Goal: Task Accomplishment & Management: Manage account settings

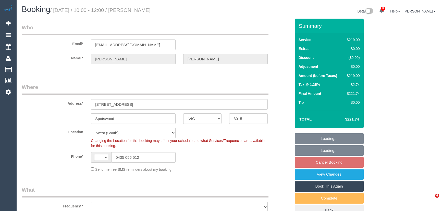
select select "VIC"
select select "number:27"
select select "number:14"
select select "number:19"
select select "number:24"
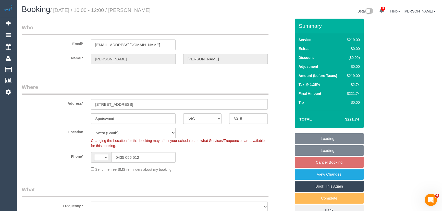
select select "number:13"
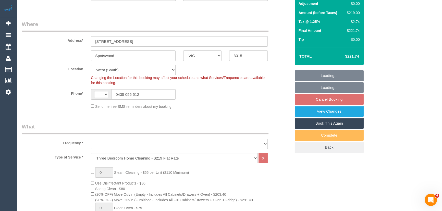
select select "string:AU"
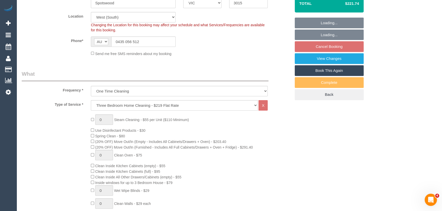
select select "object:816"
select select "string:stripe-pm_1QDfkP2GScqysDRVTBPKEcbE"
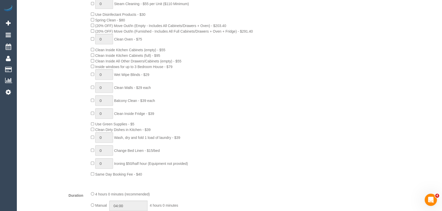
select select "spot3"
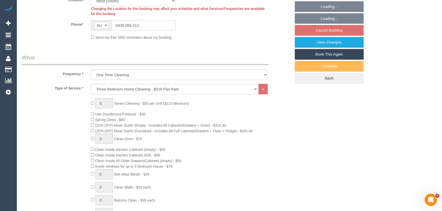
scroll to position [93, 0]
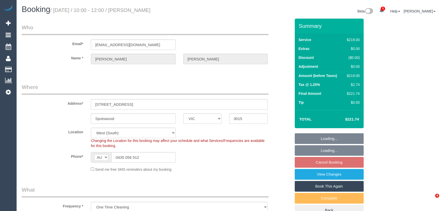
select select "VIC"
select select "number:27"
select select "number:14"
select select "number:19"
select select "number:24"
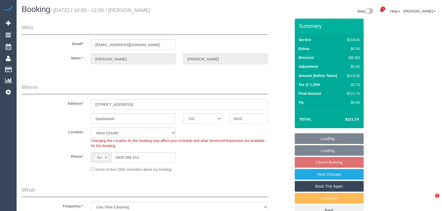
select select "number:13"
select select "spot3"
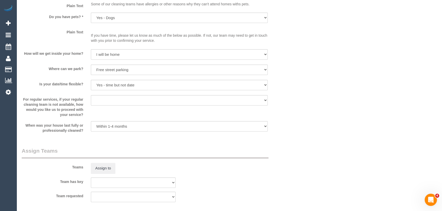
scroll to position [696, 0]
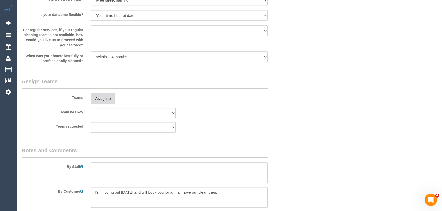
click at [101, 99] on button "Assign to" at bounding box center [103, 98] width 24 height 11
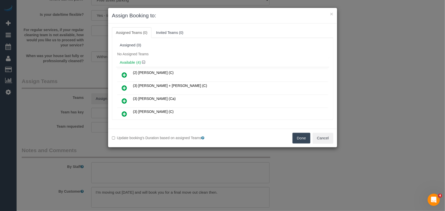
click at [125, 114] on icon at bounding box center [124, 114] width 5 height 6
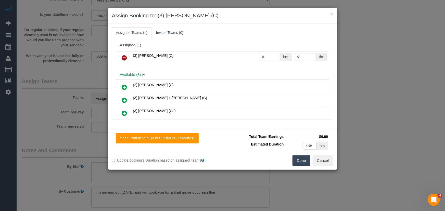
click at [270, 56] on input "0" at bounding box center [269, 57] width 21 height 8
type input "1"
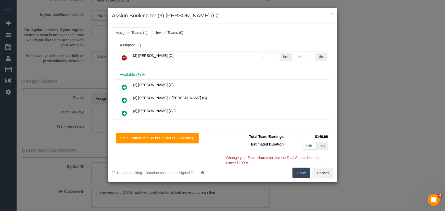
type input "140"
click at [299, 175] on button "Done" at bounding box center [302, 173] width 18 height 11
click at [299, 175] on div "Set Duration to 4.00 hrs (4 hours 0 minutes) Total Team Earnings $140.00 Estima…" at bounding box center [222, 155] width 229 height 53
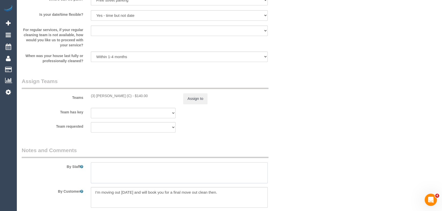
click at [138, 172] on textarea at bounding box center [179, 173] width 177 height 21
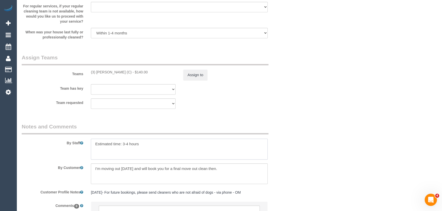
scroll to position [742, 0]
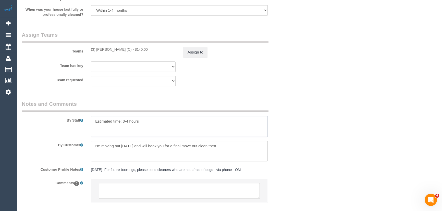
type textarea "Estimated time: 3-4 hours"
click at [248, 149] on textarea at bounding box center [179, 151] width 177 height 21
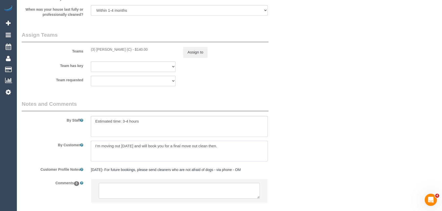
click at [248, 149] on textarea at bounding box center [179, 151] width 177 height 21
click at [125, 193] on textarea at bounding box center [179, 191] width 161 height 16
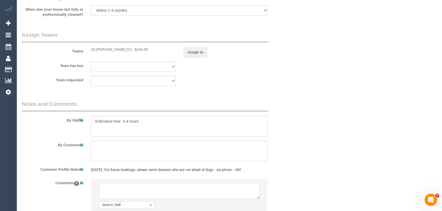
paste textarea "I’m moving out in 3 weeks and will book you for a final move out clean then."
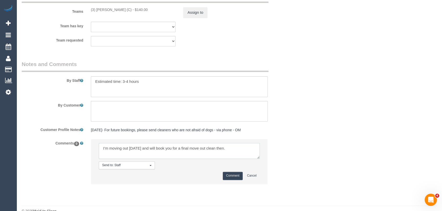
scroll to position [788, 0]
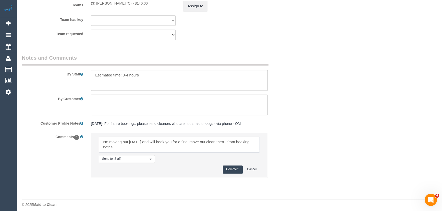
type textarea "I’m moving out in 3 weeks and will book you for a final move out clean then.- f…"
click at [234, 170] on button "Comment" at bounding box center [233, 170] width 20 height 8
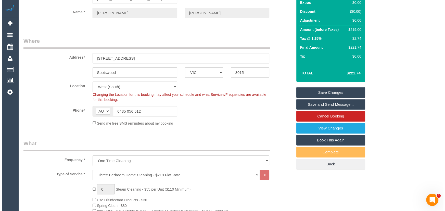
scroll to position [0, 0]
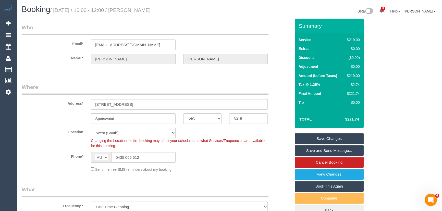
click at [149, 10] on small "/ September 19, 2025 / 10:00 - 12:00 / Kristin Bishop" at bounding box center [100, 10] width 100 height 6
copy small "Kristin Bishop"
click at [327, 150] on link "Save and Send Message..." at bounding box center [329, 150] width 69 height 11
click at [327, 150] on fieldset "Save Changes Save and Send Message... Cancel Booking View Changes Book This Aga…" at bounding box center [329, 174] width 69 height 83
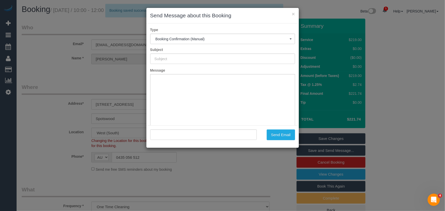
type input "Booking Confirmed"
type input ""Kristin Bishop" <kristin676@gmail.com>"
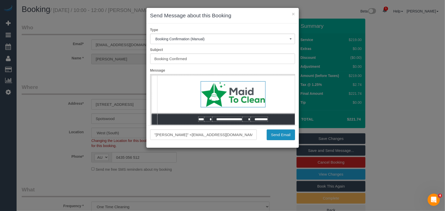
click at [283, 135] on button "Send Email" at bounding box center [281, 135] width 28 height 11
click at [283, 135] on div "Send Email" at bounding box center [280, 135] width 38 height 11
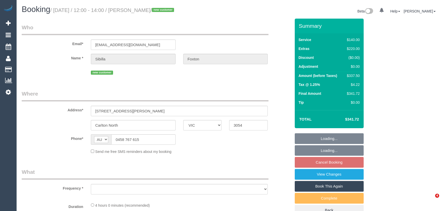
select select "VIC"
select select "object:766"
select select "string:stripe-pm_1S4eCv2GScqysDRVD8ZC2mwk"
select select "number:28"
select select "number:15"
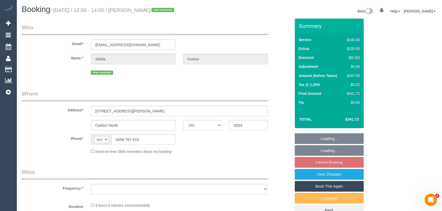
select select "number:19"
select select "number:24"
select select "number:11"
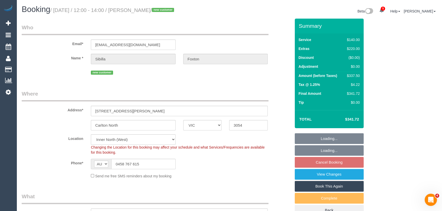
select select "object:776"
select select "spot5"
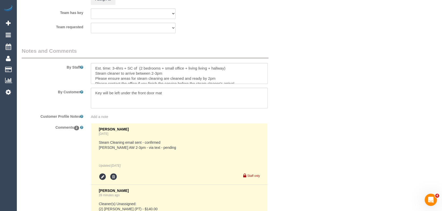
scroll to position [788, 0]
click at [125, 69] on textarea at bounding box center [179, 73] width 177 height 21
click at [118, 68] on textarea at bounding box center [179, 73] width 177 height 21
type textarea "Est. time: 2hrs + SC of (2 bedrooms + small office + living living + hallway) S…"
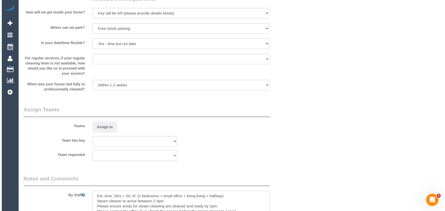
scroll to position [696, 0]
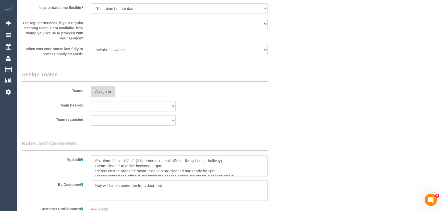
click at [107, 93] on button "Assign to" at bounding box center [103, 91] width 24 height 11
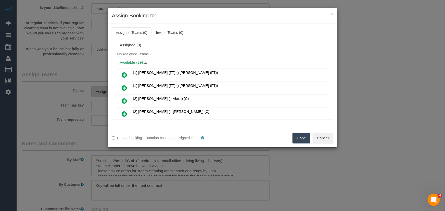
scroll to position [172, 0]
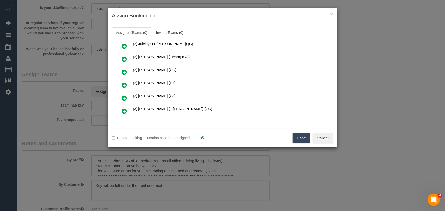
drag, startPoint x: 126, startPoint y: 80, endPoint x: 130, endPoint y: 79, distance: 4.3
click at [126, 82] on icon at bounding box center [124, 85] width 5 height 6
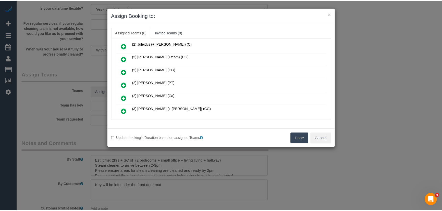
scroll to position [184, 0]
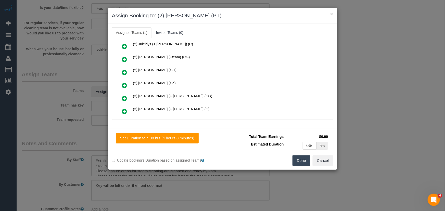
click at [300, 163] on button "Done" at bounding box center [302, 160] width 18 height 11
click at [300, 163] on div "Set Duration to 4.00 hrs (4 hours 0 minutes) Total Team Earnings $0.00 Estimate…" at bounding box center [222, 149] width 229 height 41
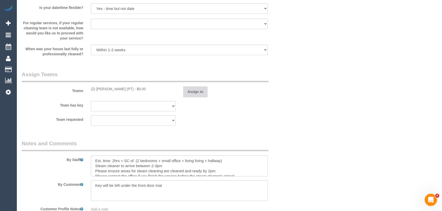
click at [199, 92] on button "Assign to" at bounding box center [195, 91] width 24 height 11
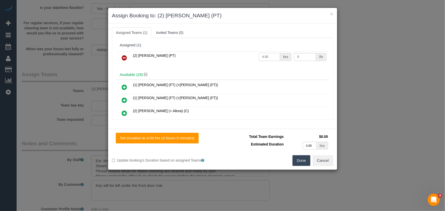
click at [267, 56] on input "4.00" at bounding box center [269, 57] width 21 height 8
type input "2"
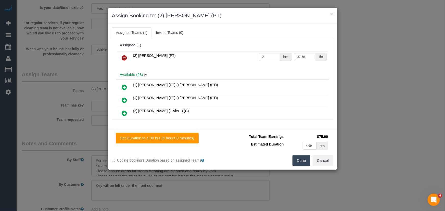
type input "37.5"
click at [299, 163] on button "Done" at bounding box center [302, 160] width 18 height 11
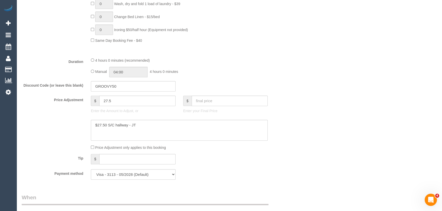
scroll to position [348, 0]
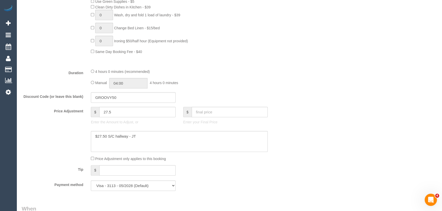
click at [96, 84] on span "Manual" at bounding box center [101, 83] width 12 height 4
click at [135, 82] on input "04:00" at bounding box center [128, 83] width 38 height 10
click at [121, 98] on li "02:00" at bounding box center [122, 101] width 23 height 7
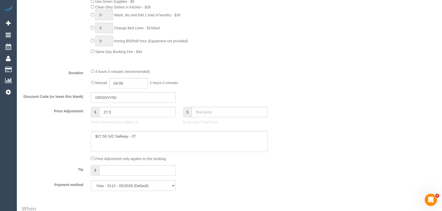
type input "02:00"
click at [207, 92] on fieldset "What Frequency * One Time Cleaning Weekly - 10% Off - 10.00% (0% for the First …" at bounding box center [156, 20] width 269 height 350
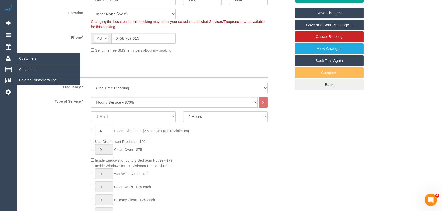
scroll to position [93, 0]
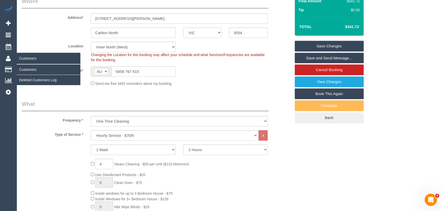
select select "spot36"
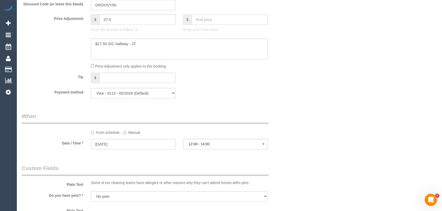
scroll to position [441, 0]
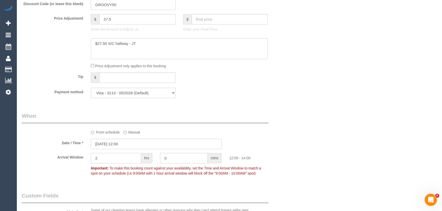
click at [111, 157] on input "2" at bounding box center [116, 158] width 50 height 10
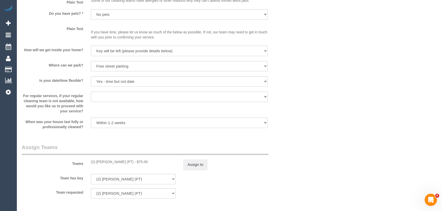
scroll to position [765, 0]
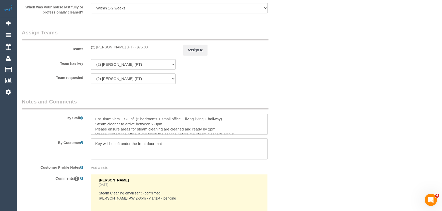
type input "30"
click at [156, 125] on textarea at bounding box center [179, 124] width 177 height 21
click at [210, 127] on textarea at bounding box center [179, 124] width 177 height 21
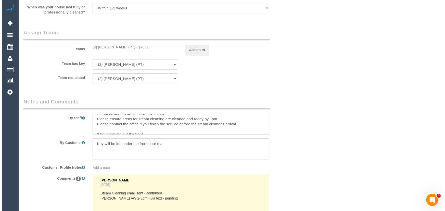
scroll to position [20, 0]
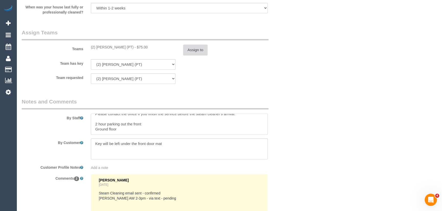
type textarea "Est. time: 2hrs + SC of (2 bedrooms + small office + living living + hallway) S…"
click at [192, 52] on button "Assign to" at bounding box center [195, 50] width 24 height 11
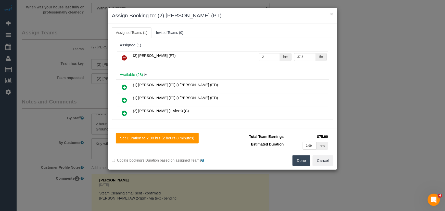
scroll to position [1524, 0]
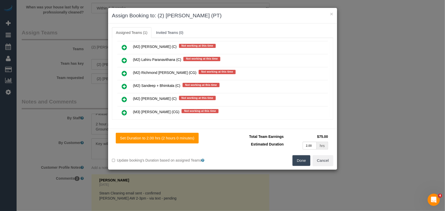
click at [122, 110] on icon at bounding box center [124, 113] width 5 height 6
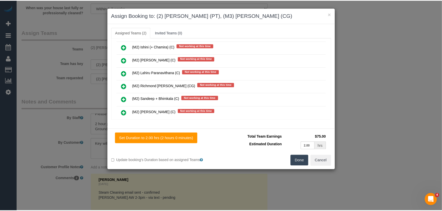
scroll to position [1537, 0]
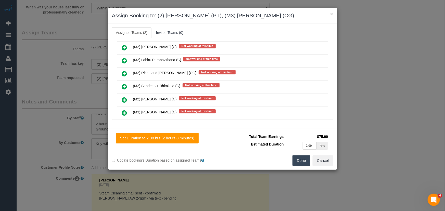
click at [301, 159] on button "Done" at bounding box center [302, 160] width 18 height 11
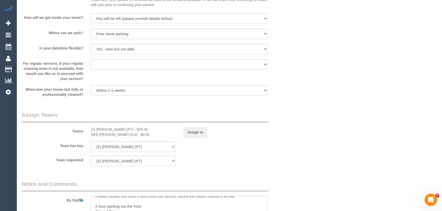
scroll to position [719, 0]
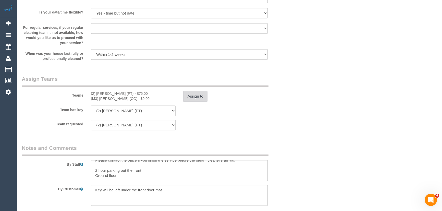
click at [195, 94] on button "Assign to" at bounding box center [195, 96] width 24 height 11
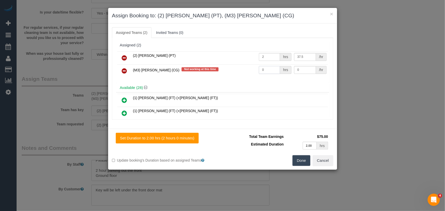
click at [271, 73] on input "0" at bounding box center [269, 70] width 21 height 8
type input "1"
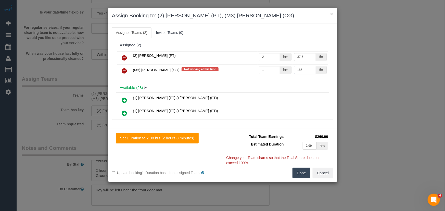
type input "185"
click at [300, 176] on button "Done" at bounding box center [302, 173] width 18 height 11
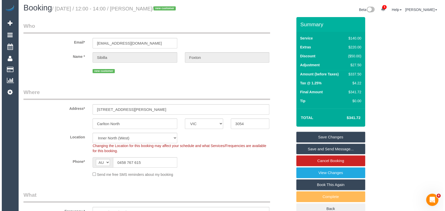
scroll to position [0, 0]
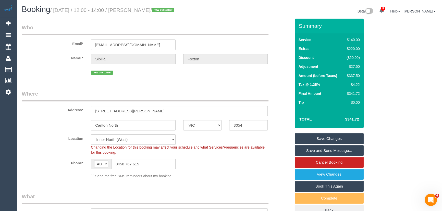
click at [150, 8] on small "/ September 19, 2025 / 12:00 - 14:00 / Sibilla Foxton / new customer" at bounding box center [112, 10] width 125 height 6
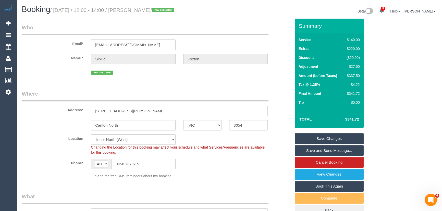
click at [150, 9] on small "/ September 19, 2025 / 12:00 - 14:00 / Sibilla Foxton / new customer" at bounding box center [112, 10] width 125 height 6
copy small "Sibilla Foxton"
click at [330, 140] on link "Save Changes" at bounding box center [329, 138] width 69 height 11
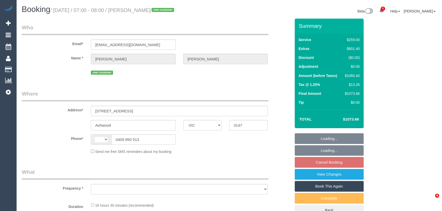
select select "VIC"
select select "string:AU"
select select "object:578"
select select "string:stripe-pm_1S7U2F2GScqysDRV6xFb9xPu"
select select "number:28"
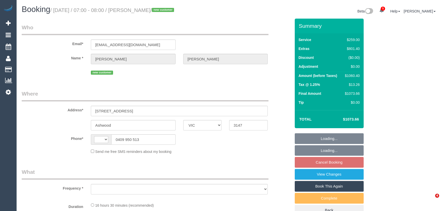
select select "number:14"
select select "number:19"
select select "number:24"
select select "number:11"
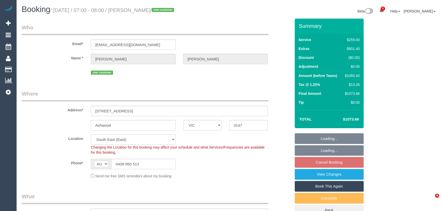
select select "object:1321"
select select "spot1"
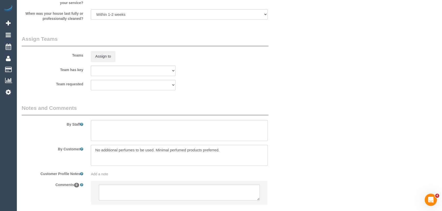
scroll to position [776, 0]
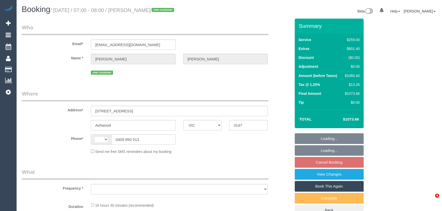
select select "VIC"
select select "string:AU"
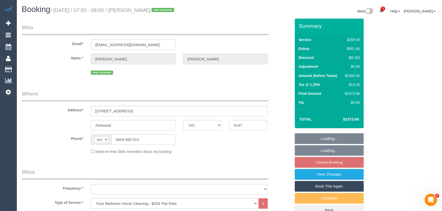
select select "object:674"
select select "string:stripe-pm_1S7U2F2GScqysDRV6xFb9xPu"
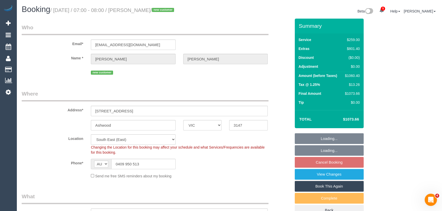
select select "spot1"
select select "number:28"
select select "number:14"
select select "number:19"
select select "number:24"
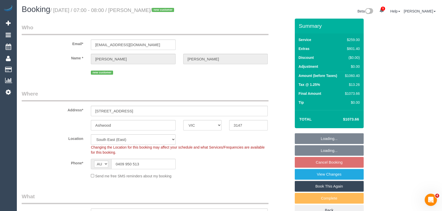
select select "number:11"
select select "object:1321"
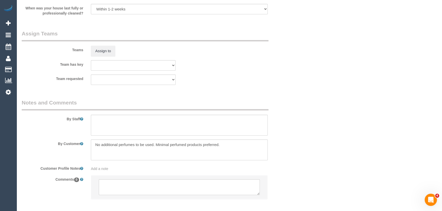
scroll to position [776, 0]
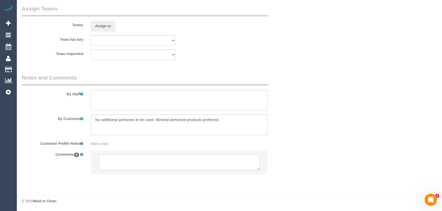
click at [158, 167] on textarea at bounding box center [179, 162] width 161 height 16
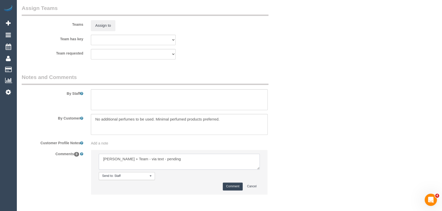
type textarea "Angelica + Team - via text - pending"
click at [229, 188] on button "Comment" at bounding box center [233, 187] width 20 height 8
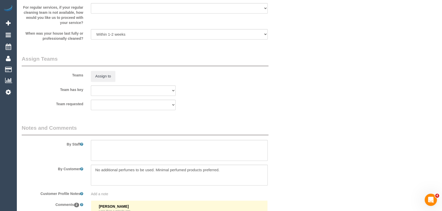
scroll to position [742, 0]
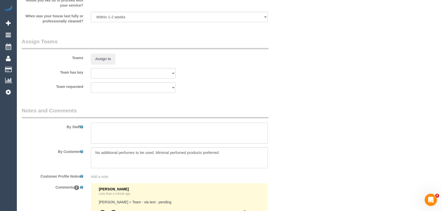
click at [110, 132] on textarea at bounding box center [179, 133] width 177 height 21
type textarea "Estimated time: 11-13 hours + Steam Cleaning"
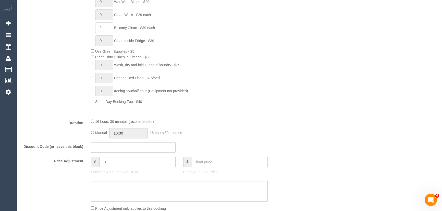
scroll to position [348, 0]
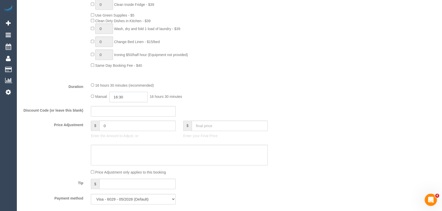
click at [140, 95] on input "16:30" at bounding box center [128, 97] width 38 height 10
type input "07:30"
click at [126, 115] on li "07:30" at bounding box center [122, 115] width 23 height 7
click at [227, 93] on div "16 hours 30 minutes (recommended) Manual 07:30 7 hours 30 minutes" at bounding box center [179, 92] width 184 height 20
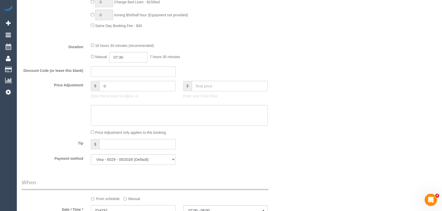
select select "spot22"
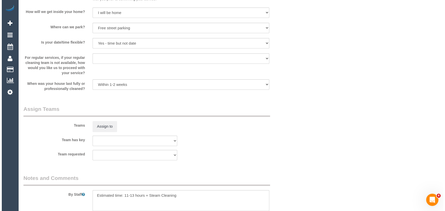
scroll to position [719, 0]
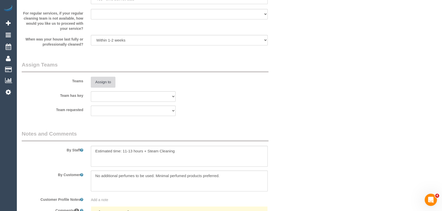
click at [106, 80] on button "Assign to" at bounding box center [103, 82] width 24 height 11
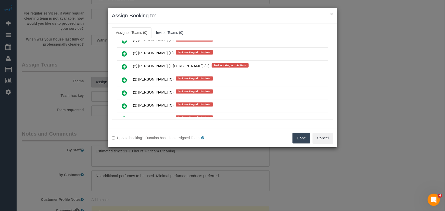
scroll to position [1039, 0]
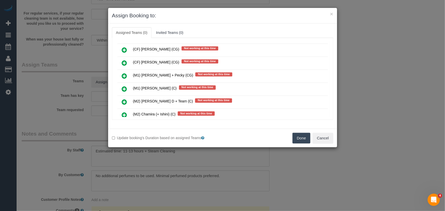
click at [123, 99] on icon at bounding box center [124, 102] width 5 height 6
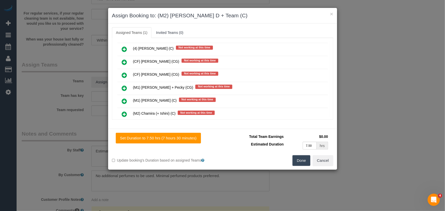
scroll to position [1051, 0]
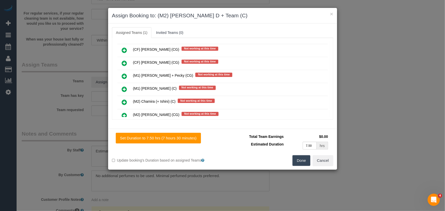
click at [305, 164] on button "Done" at bounding box center [302, 160] width 18 height 11
click at [305, 164] on div "× Assign Booking to: (M2) Angelica D + Team (C) Assigned Teams (1) Invited Team…" at bounding box center [222, 105] width 445 height 211
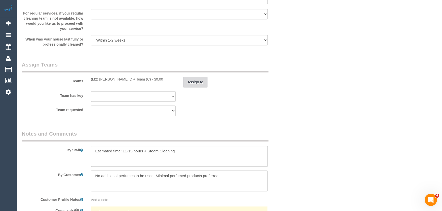
click at [194, 80] on button "Assign to" at bounding box center [195, 82] width 24 height 11
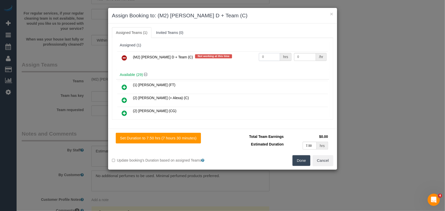
click at [277, 58] on input "0" at bounding box center [269, 57] width 21 height 8
type input "1"
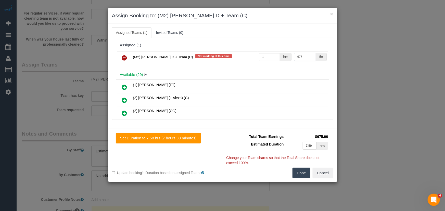
type input "675"
click at [305, 172] on button "Done" at bounding box center [302, 173] width 18 height 11
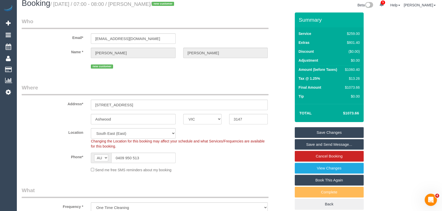
scroll to position [0, 0]
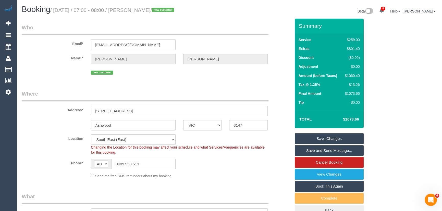
click at [148, 10] on small "/ September 19, 2025 / 07:00 - 08:00 / Rebecca Jackson / new customer" at bounding box center [112, 10] width 125 height 6
copy small "Rebecca Jackson"
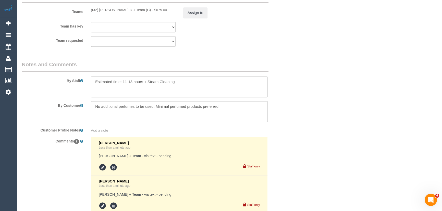
scroll to position [835, 0]
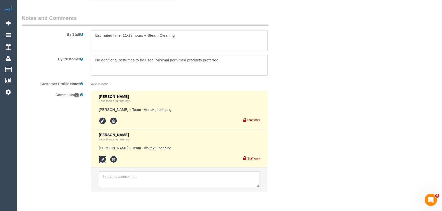
click at [104, 160] on icon at bounding box center [103, 160] width 8 height 8
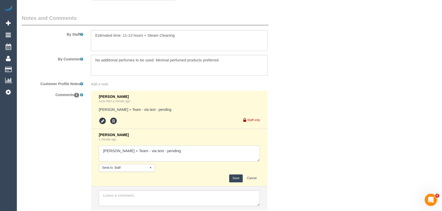
click at [186, 155] on textarea at bounding box center [179, 154] width 161 height 16
type textarea "Angelica + Team - via text - confirmed Customer has been contacted re S/C area(…"
click at [234, 178] on button "Save" at bounding box center [236, 179] width 14 height 8
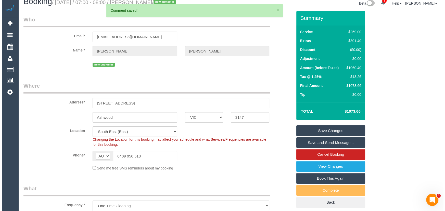
scroll to position [0, 0]
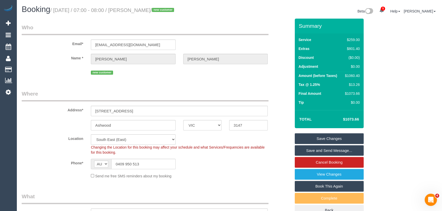
click at [322, 140] on link "Save Changes" at bounding box center [329, 138] width 69 height 11
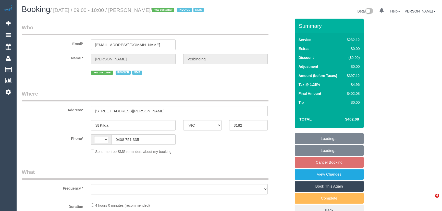
select select "VIC"
select select "string:AU"
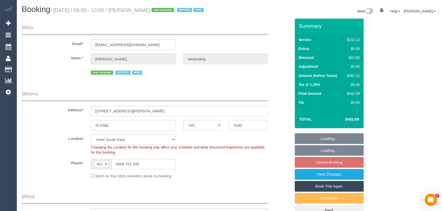
select select "object:1136"
select select "240"
select select "object:1214"
select select "number:28"
select select "number:14"
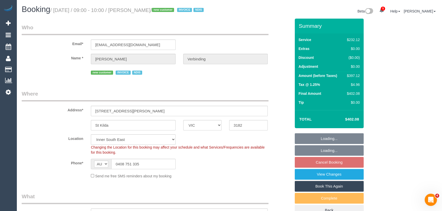
select select "number:19"
select select "number:25"
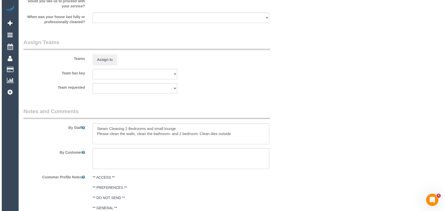
scroll to position [556, 0]
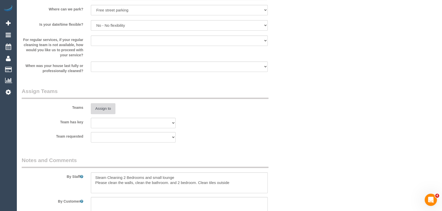
click at [99, 113] on button "Assign to" at bounding box center [103, 108] width 24 height 11
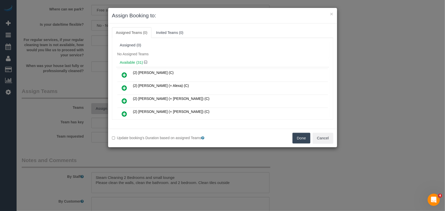
scroll to position [249, 0]
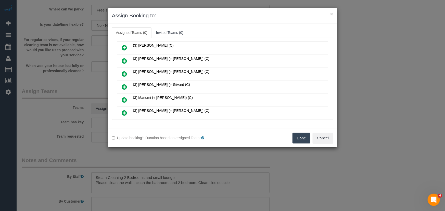
click at [125, 84] on icon at bounding box center [124, 87] width 5 height 6
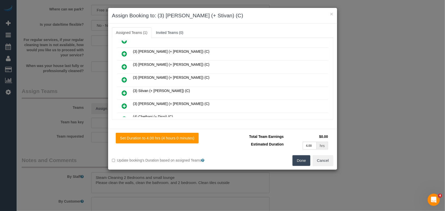
click at [123, 90] on icon at bounding box center [124, 93] width 5 height 6
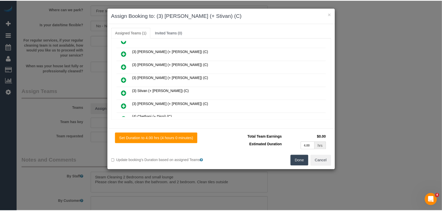
scroll to position [320, 0]
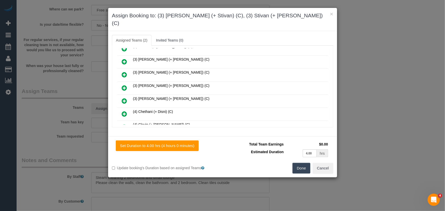
click at [304, 163] on button "Done" at bounding box center [302, 168] width 18 height 11
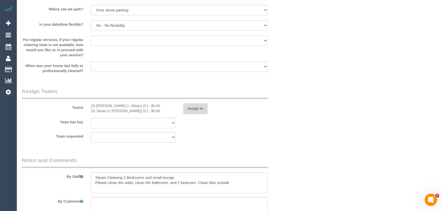
click at [204, 114] on button "Assign to" at bounding box center [195, 108] width 24 height 11
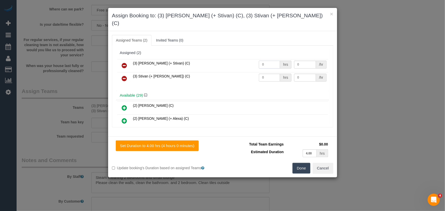
click at [265, 61] on input "0" at bounding box center [269, 65] width 21 height 8
type input "2"
type input "35"
click at [271, 74] on input "0" at bounding box center [269, 78] width 21 height 8
type input "2"
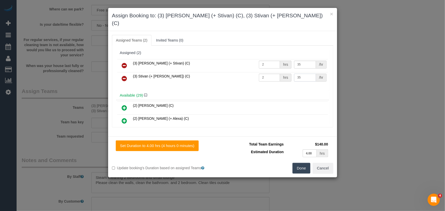
type input "35"
click at [304, 163] on button "Done" at bounding box center [302, 168] width 18 height 11
click at [304, 163] on div "Done Cancel" at bounding box center [280, 168] width 115 height 11
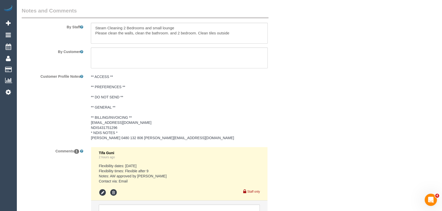
scroll to position [742, 0]
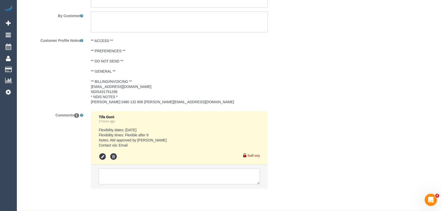
click at [156, 176] on textarea at bounding box center [179, 177] width 161 height 16
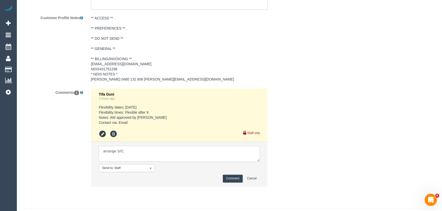
scroll to position [783, 0]
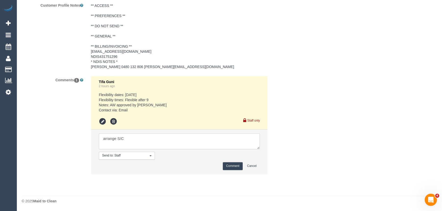
type textarea "arrange S/C"
click at [231, 165] on button "Comment" at bounding box center [233, 166] width 20 height 8
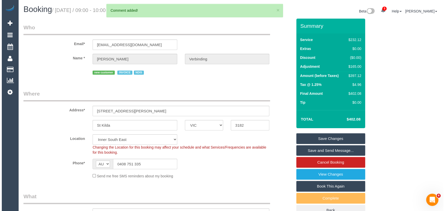
scroll to position [0, 0]
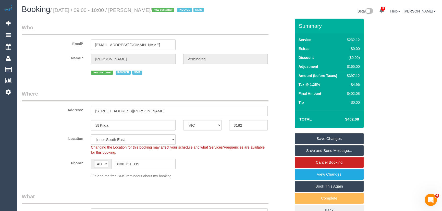
click at [152, 10] on small "/ [DATE] / 09:00 - 10:00 / [PERSON_NAME] / new customer INVOICE NDIS" at bounding box center [127, 10] width 155 height 6
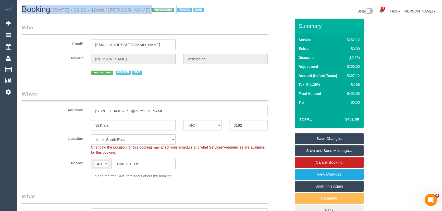
click at [152, 10] on small "/ September 19, 2025 / 09:00 - 10:00 / Vinceno Caio Verbinding / new customer I…" at bounding box center [127, 10] width 155 height 6
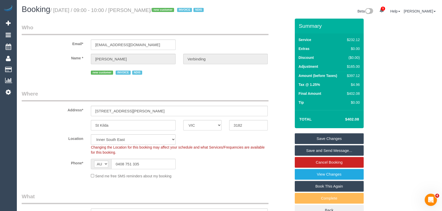
click at [153, 8] on small "/ September 19, 2025 / 09:00 - 10:00 / Vinceno Caio Verbinding / new customer I…" at bounding box center [127, 10] width 155 height 6
copy small "Vinceno Caio Verbinding"
click at [311, 143] on link "Save Changes" at bounding box center [329, 138] width 69 height 11
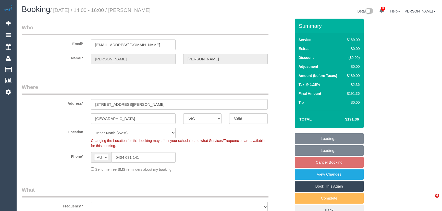
select select "VIC"
select select "string:stripe-pm_1NeW792GScqysDRV9Jtgnw1N"
select select "number:28"
select select "number:17"
select select "number:19"
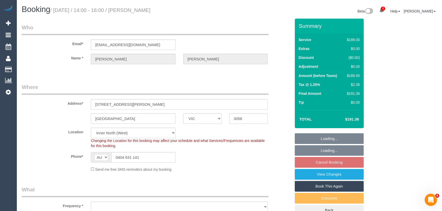
select select "number:25"
select select "number:33"
select select "number:13"
select select "object:1672"
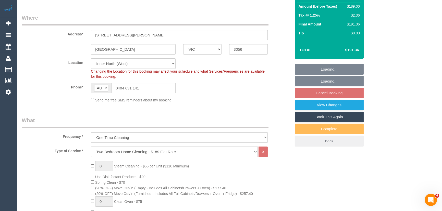
select select "spot7"
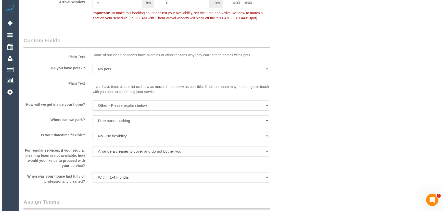
scroll to position [696, 0]
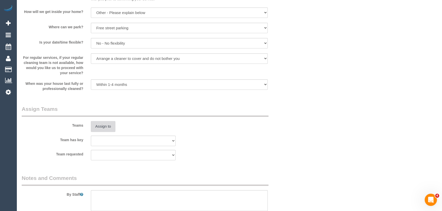
click at [99, 126] on button "Assign to" at bounding box center [103, 126] width 24 height 11
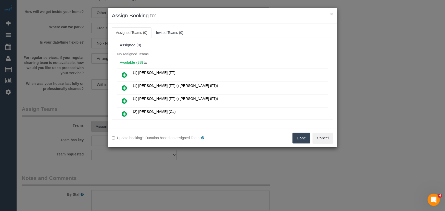
scroll to position [45, 0]
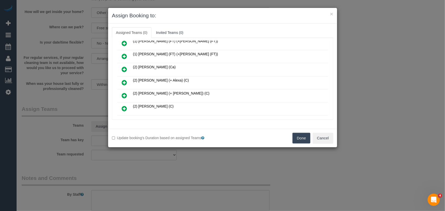
click at [123, 82] on icon at bounding box center [124, 83] width 5 height 6
click at [123, 93] on icon at bounding box center [124, 96] width 5 height 6
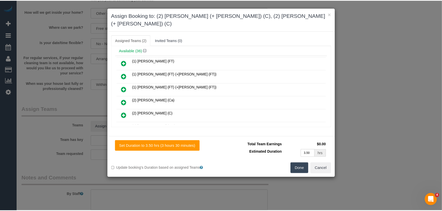
scroll to position [69, 0]
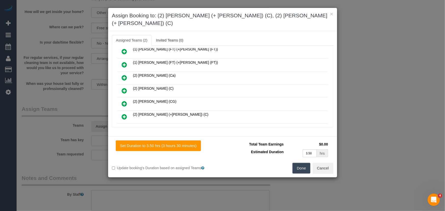
click at [302, 163] on button "Done" at bounding box center [302, 168] width 18 height 11
click at [301, 163] on div "Done Cancel" at bounding box center [280, 168] width 115 height 11
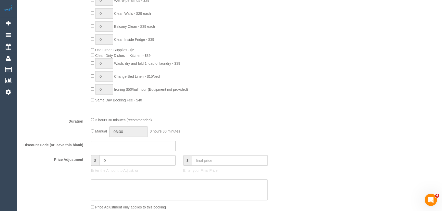
scroll to position [348, 0]
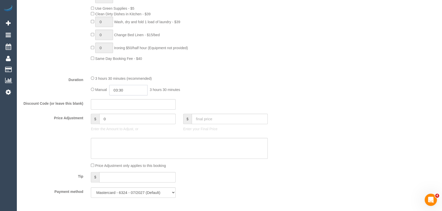
click at [132, 92] on input "03:30" at bounding box center [128, 90] width 38 height 10
click at [125, 121] on li "01:30" at bounding box center [122, 120] width 23 height 7
click at [125, 121] on input "0" at bounding box center [137, 119] width 76 height 10
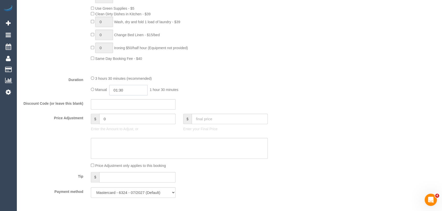
click at [129, 92] on input "01:30" at bounding box center [128, 90] width 38 height 10
type input "01:45"
click at [218, 95] on div "Manual 01:45 1 hour 45 minutes" at bounding box center [179, 90] width 177 height 10
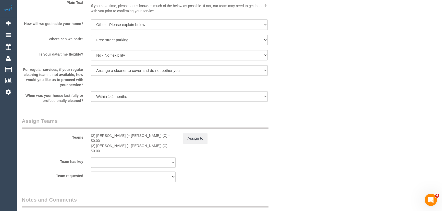
scroll to position [719, 0]
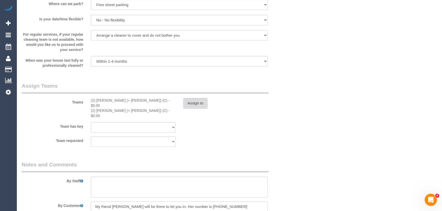
click at [188, 104] on button "Assign to" at bounding box center [195, 103] width 24 height 11
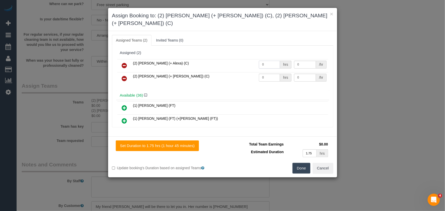
click at [269, 61] on input "0" at bounding box center [269, 65] width 21 height 8
type input "1"
type input "60"
click at [265, 74] on input "0" at bounding box center [269, 78] width 21 height 8
type input "1"
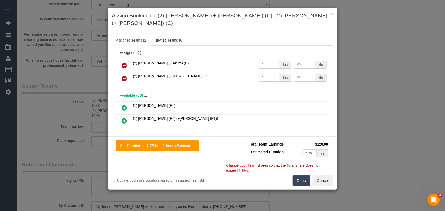
type input "60"
click at [304, 176] on button "Done" at bounding box center [302, 181] width 18 height 11
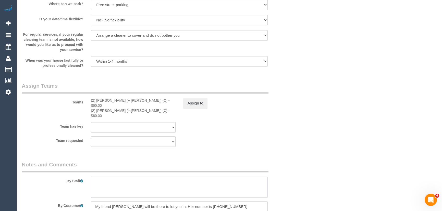
click at [151, 177] on textarea at bounding box center [179, 187] width 177 height 21
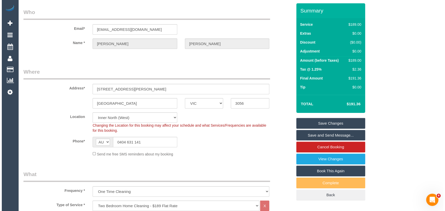
scroll to position [0, 0]
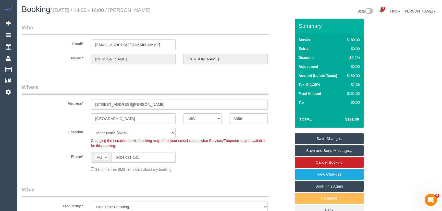
type textarea "Estimated time: 3-3.5 hours"
click at [147, 12] on small "/ September 19, 2025 / 14:00 - 16:00 / Olivia Hartigan" at bounding box center [100, 10] width 100 height 6
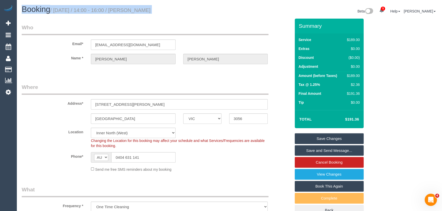
click at [148, 12] on small "/ September 19, 2025 / 14:00 - 16:00 / Olivia Hartigan" at bounding box center [100, 10] width 100 height 6
copy small "Olivia Hartigan"
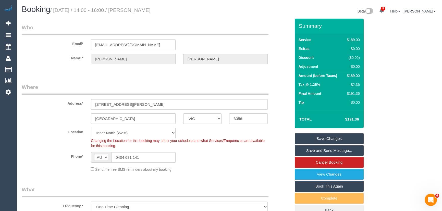
click at [314, 151] on link "Save and Send Message..." at bounding box center [329, 150] width 69 height 11
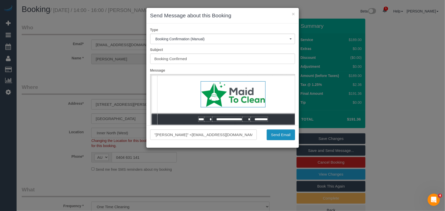
click at [278, 133] on button "Send Email" at bounding box center [281, 135] width 28 height 11
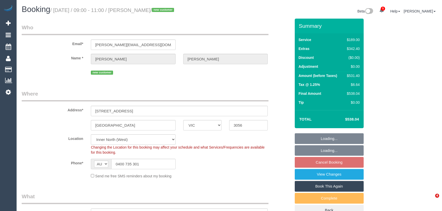
select select "VIC"
select select "number:28"
select select "number:14"
select select "number:18"
select select "number:24"
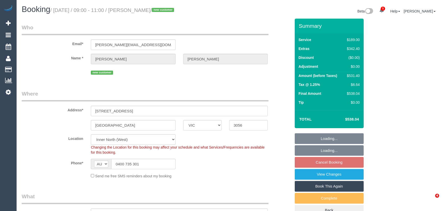
select select "number:12"
select select "spot3"
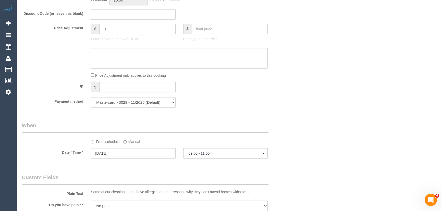
scroll to position [394, 0]
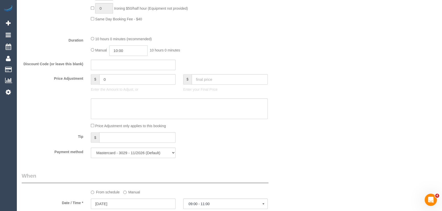
click at [147, 55] on input "10:00" at bounding box center [128, 50] width 38 height 10
type input "07:00"
click at [128, 67] on li "07:00" at bounding box center [122, 64] width 23 height 7
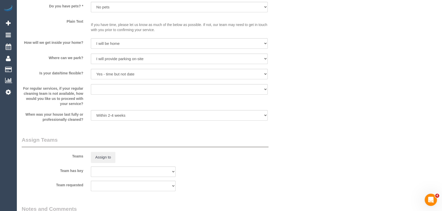
select select "spot34"
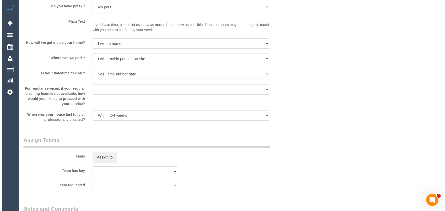
scroll to position [696, 0]
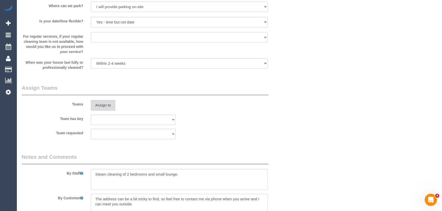
click at [108, 106] on button "Assign to" at bounding box center [103, 105] width 24 height 11
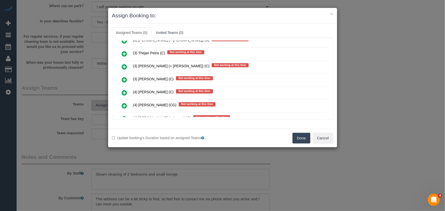
scroll to position [1423, 0]
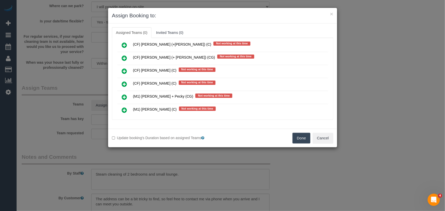
click at [123, 107] on icon at bounding box center [124, 110] width 5 height 6
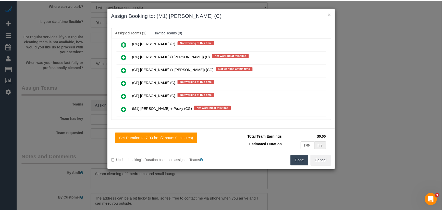
scroll to position [1435, 0]
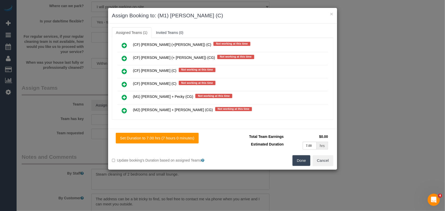
click at [302, 164] on button "Done" at bounding box center [302, 160] width 18 height 11
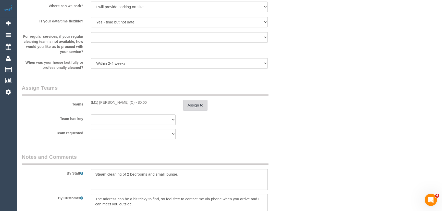
click at [196, 106] on button "Assign to" at bounding box center [195, 105] width 24 height 11
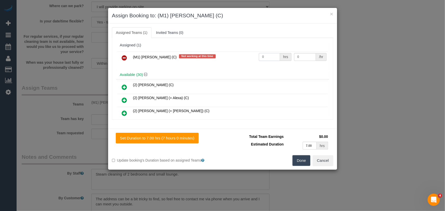
click at [266, 57] on input "0" at bounding box center [269, 57] width 21 height 8
type input "1"
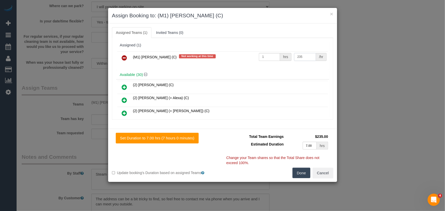
type input "235"
click at [305, 171] on button "Done" at bounding box center [302, 173] width 18 height 11
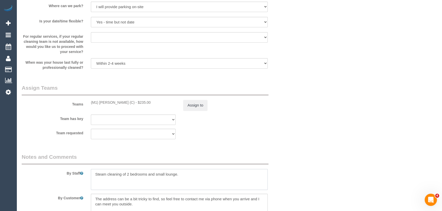
drag, startPoint x: 92, startPoint y: 174, endPoint x: 97, endPoint y: 175, distance: 5.4
click at [92, 174] on textarea at bounding box center [179, 179] width 177 height 21
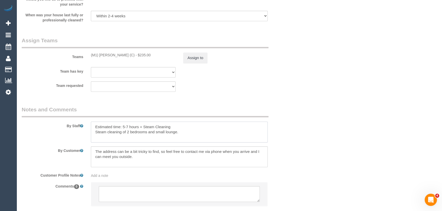
scroll to position [776, 0]
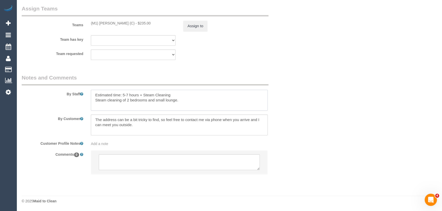
type textarea "Estimated time: 5-7 hours + Steam Cleaning Steam cleaning of 2 bedrooms and sma…"
click at [153, 163] on textarea at bounding box center [179, 162] width 161 height 16
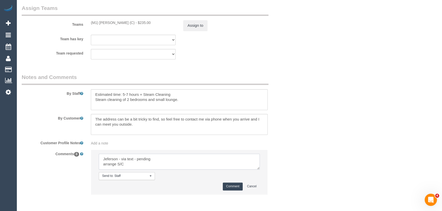
type textarea "Jeferson - via text - pending arrange S/C"
click at [230, 189] on button "Comment" at bounding box center [233, 187] width 20 height 8
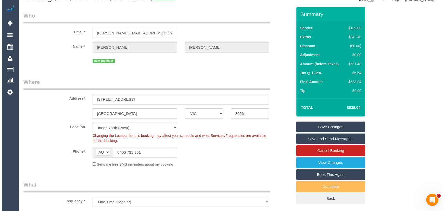
scroll to position [0, 0]
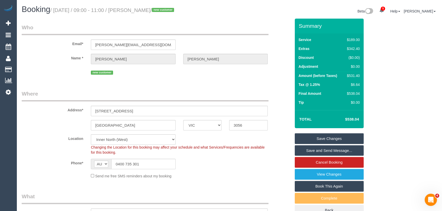
click at [147, 11] on small "/ September 19, 2025 / 09:00 - 11:00 / Joseph McCarthy / new customer" at bounding box center [112, 10] width 125 height 6
copy small "Joseph McCarthy"
click at [327, 139] on link "Save Changes" at bounding box center [329, 138] width 69 height 11
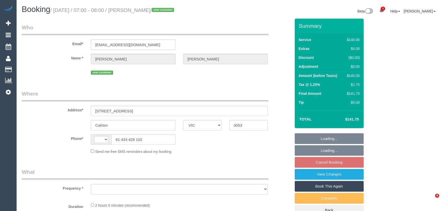
select select "VIC"
select select "string:AU"
select select "object:597"
select select "string:stripe-pm_1S7V6l2GScqysDRVcSbpfTS2"
select select "number:28"
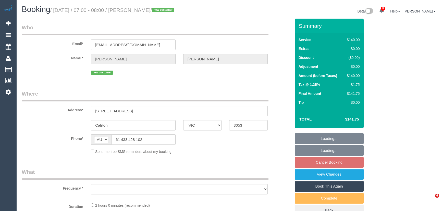
select select "number:14"
select select "number:20"
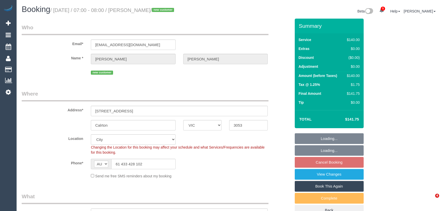
select select "object:1320"
select select "spot1"
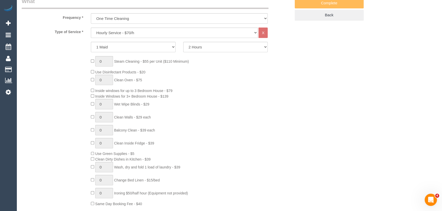
scroll to position [139, 0]
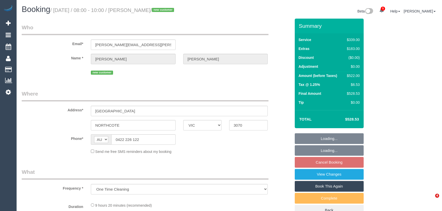
select select "VIC"
select select "string:stripe-pm_1S7PBQ2GScqysDRVqOUJ0p10"
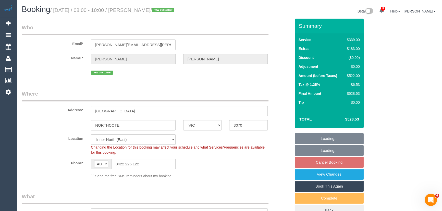
select select "object:729"
select select "number:27"
select select "number:14"
select select "number:19"
select select "number:22"
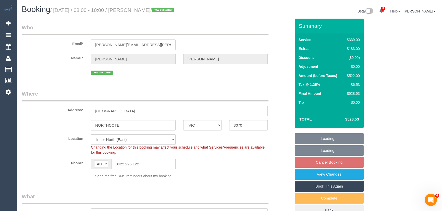
select select "number:12"
select select "spot2"
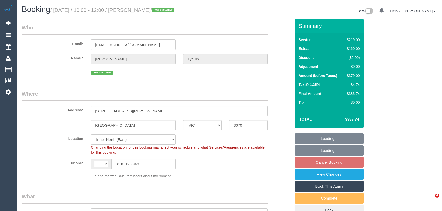
select select "VIC"
select select "object:482"
select select "string:AU"
select select "string:stripe-pm_1S4zBR2GScqysDRVCWkWlSL8"
select select "number:27"
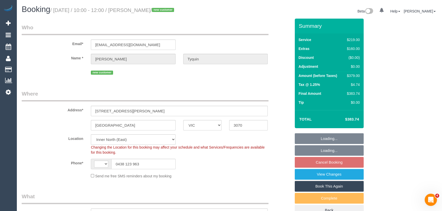
select select "number:14"
select select "number:19"
select select "number:24"
select select "number:26"
select select "spot3"
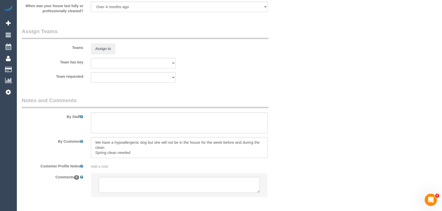
scroll to position [776, 0]
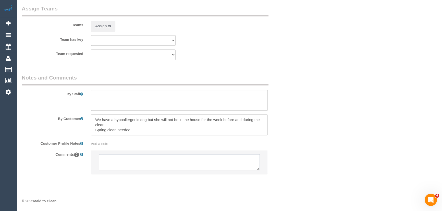
drag, startPoint x: 133, startPoint y: 163, endPoint x: 135, endPoint y: 163, distance: 2.6
click at [133, 163] on textarea at bounding box center [179, 162] width 161 height 16
click at [134, 163] on textarea at bounding box center [179, 162] width 161 height 16
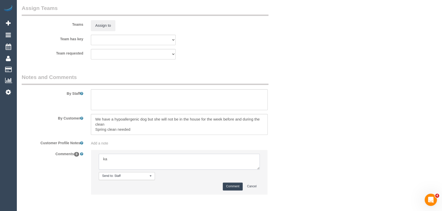
type textarea "k"
type textarea "Karina + Darly AW 12-2pm - via text - pending"
click at [232, 188] on button "Comment" at bounding box center [233, 187] width 20 height 8
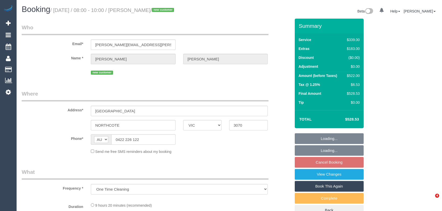
select select "VIC"
select select "string:stripe-pm_1S7PBQ2GScqysDRVqOUJ0p10"
select select "number:27"
select select "number:14"
select select "number:19"
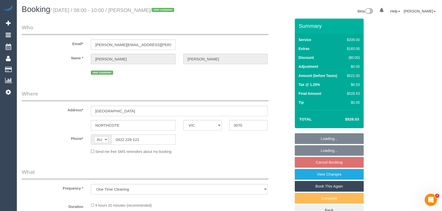
select select "number:22"
select select "number:12"
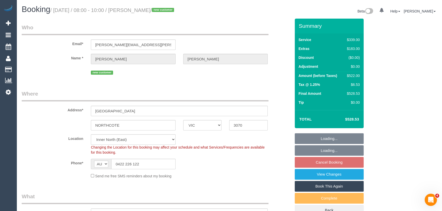
select select "object:729"
select select "spot2"
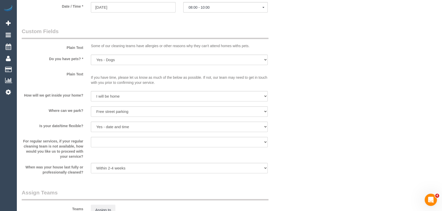
scroll to position [776, 0]
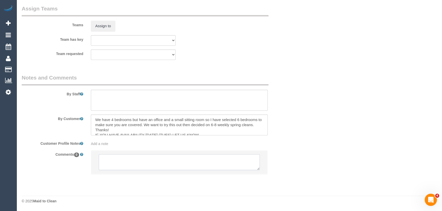
click at [122, 161] on textarea at bounding box center [179, 162] width 161 height 16
click at [123, 161] on textarea at bounding box center [179, 162] width 161 height 16
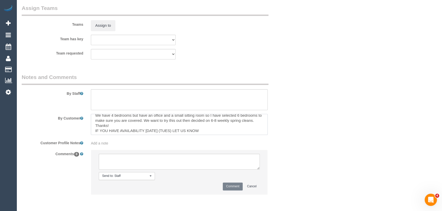
scroll to position [5, 0]
click textarea
type textarea "Karina + Darly - via text - pending"
click button "Comment"
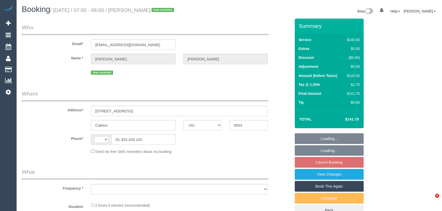
select select "VIC"
select select "string:AU"
select select "object:576"
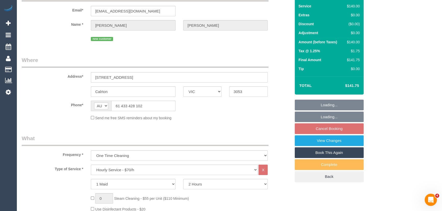
select select "string:stripe-pm_1S7V6l2GScqysDRVcSbpfTS2"
select select "number:28"
select select "number:14"
select select "number:20"
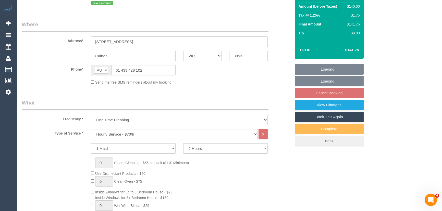
select select "spot1"
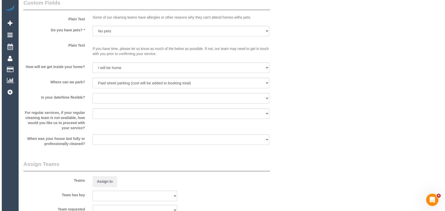
scroll to position [626, 0]
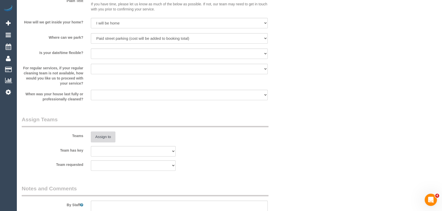
click at [106, 136] on button "Assign to" at bounding box center [103, 137] width 24 height 11
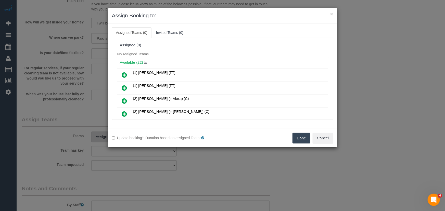
scroll to position [109, 0]
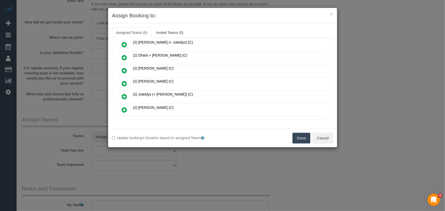
drag, startPoint x: 124, startPoint y: 80, endPoint x: 149, endPoint y: 92, distance: 27.9
click at [124, 81] on icon at bounding box center [124, 84] width 5 height 6
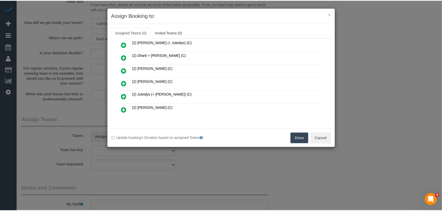
scroll to position [120, 0]
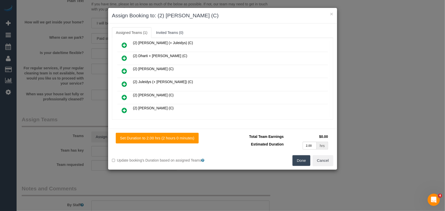
click at [304, 166] on button "Done" at bounding box center [302, 160] width 18 height 11
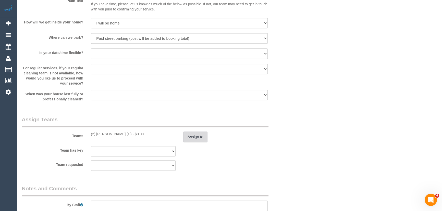
click at [191, 132] on button "Assign to" at bounding box center [195, 137] width 24 height 11
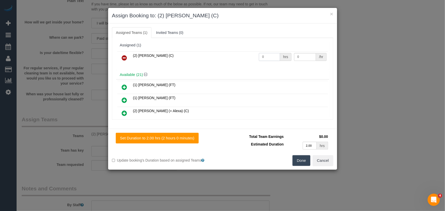
click at [266, 56] on input "0" at bounding box center [269, 57] width 21 height 8
type input "2"
type input "37.5"
click at [307, 162] on button "Done" at bounding box center [302, 160] width 18 height 11
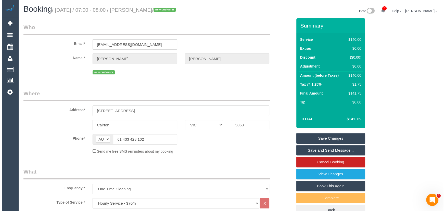
scroll to position [0, 0]
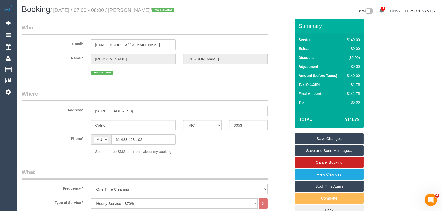
click at [144, 11] on small "/ September 19, 2025 / 07:00 - 08:00 / Leila Obrien / new customer" at bounding box center [112, 10] width 125 height 6
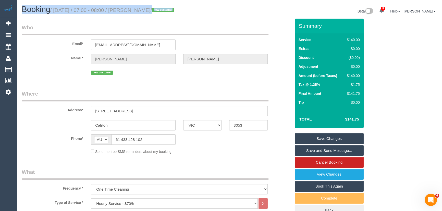
click at [144, 11] on small "/ September 19, 2025 / 07:00 - 08:00 / Leila Obrien / new customer" at bounding box center [112, 10] width 125 height 6
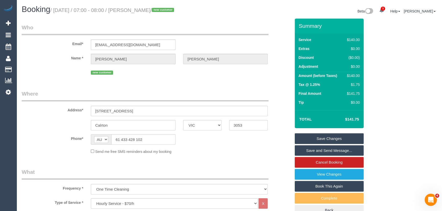
click at [150, 10] on small "/ September 19, 2025 / 07:00 - 08:00 / Leila Obrien / new customer" at bounding box center [112, 10] width 125 height 6
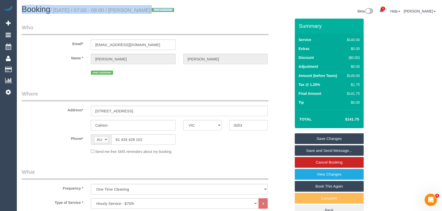
click at [146, 24] on legend "Who" at bounding box center [145, 29] width 247 height 11
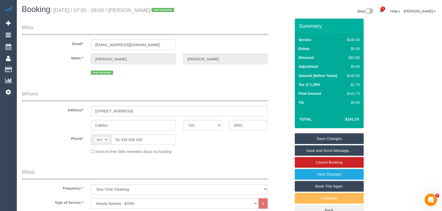
click at [146, 24] on legend "Who" at bounding box center [145, 29] width 247 height 11
click at [147, 13] on small "/ September 19, 2025 / 07:00 - 08:00 / Leila Obrien / new customer" at bounding box center [112, 10] width 125 height 6
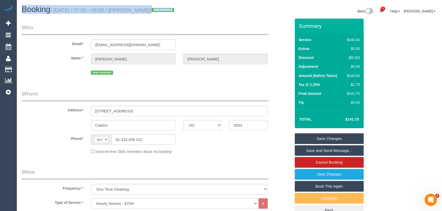
drag, startPoint x: 143, startPoint y: 24, endPoint x: 135, endPoint y: 16, distance: 11.0
click at [142, 24] on legend "Who" at bounding box center [145, 29] width 247 height 11
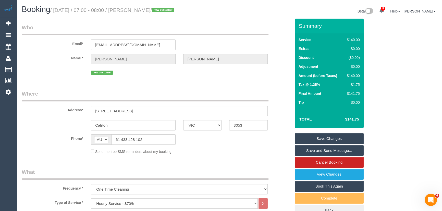
click at [143, 9] on small "/ September 19, 2025 / 07:00 - 08:00 / Leila Obrien / new customer" at bounding box center [112, 10] width 125 height 6
copy small "Leila Obrien"
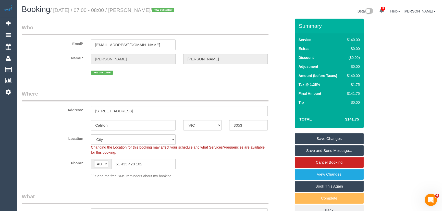
select select "object:4542"
select select "spot18"
click at [329, 152] on link "Save and Send Message..." at bounding box center [329, 150] width 69 height 11
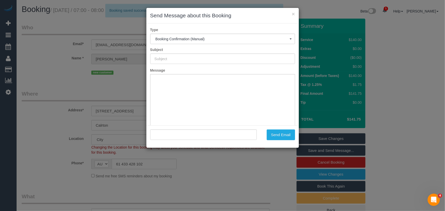
type input "Booking Confirmed"
type input ""Leila Obrien" <leila_obrien_08@hotmail.com>"
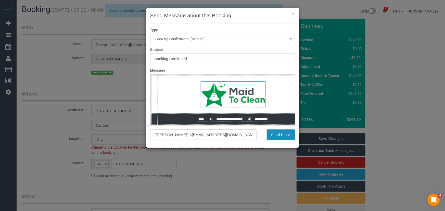
click at [283, 135] on button "Send Email" at bounding box center [281, 135] width 28 height 11
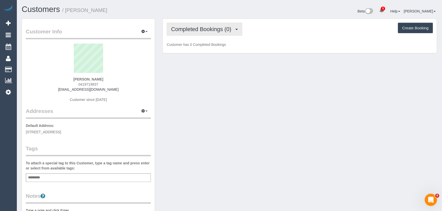
click at [216, 29] on span "Completed Bookings (0)" at bounding box center [202, 29] width 63 height 6
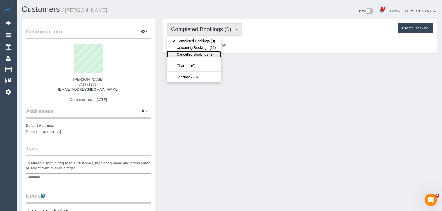
click at [203, 55] on link "Cancelled Bookings (2)" at bounding box center [194, 54] width 54 height 7
click at [203, 55] on div "Completed Bookings (0) Completed Bookings (0) Upcoming Bookings (11) Cancelled …" at bounding box center [300, 39] width 282 height 40
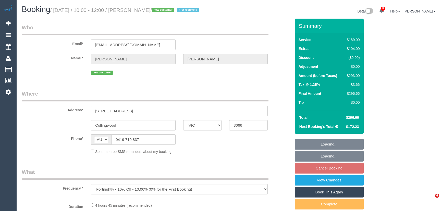
select select "VIC"
select select "string:stripe-pm_1Rj6Tu2GScqysDRVwiI3lQLl"
select select "number:29"
select select "number:14"
select select "number:20"
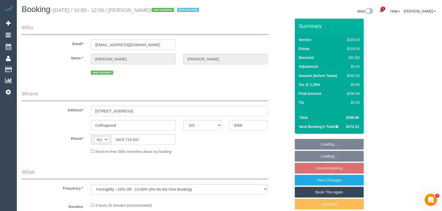
select select "number:24"
select select "number:35"
select select "number:26"
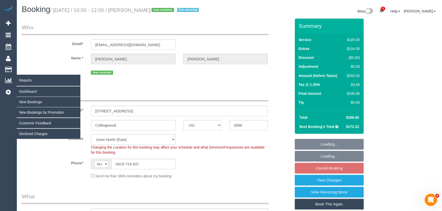
select select "object:1653"
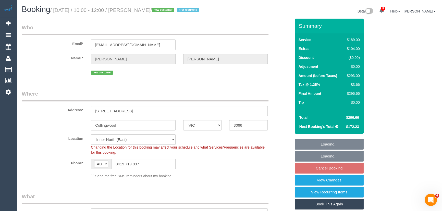
select select "spot3"
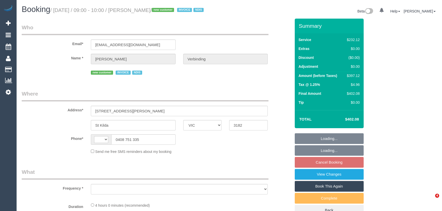
select select "VIC"
select select "string:AU"
select select "object:578"
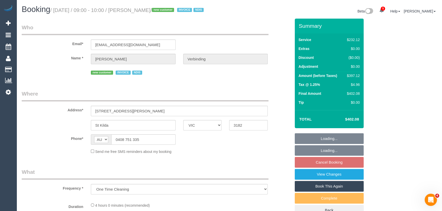
select select "240"
select select "number:28"
select select "number:14"
select select "number:19"
select select "number:25"
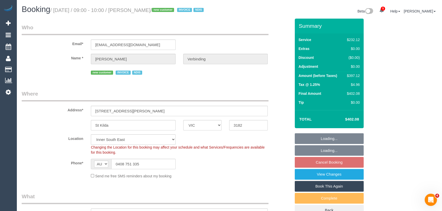
select select "object:1399"
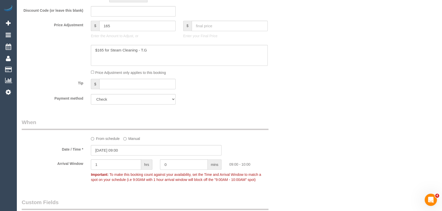
scroll to position [255, 0]
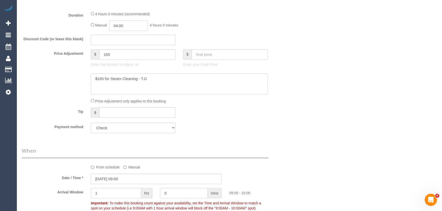
click at [139, 31] on input "04:00" at bounding box center [128, 25] width 38 height 10
type input "02:00"
click at [120, 47] on li "02:00" at bounding box center [122, 48] width 23 height 7
click at [247, 44] on div "Discount Code (or leave this blank)" at bounding box center [156, 40] width 277 height 11
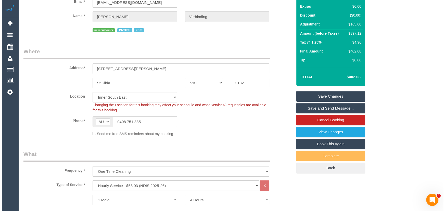
scroll to position [0, 0]
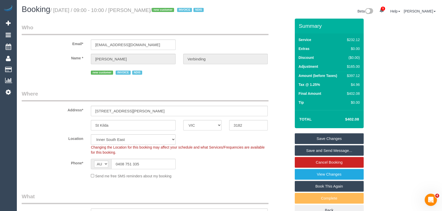
click at [316, 144] on link "Save Changes" at bounding box center [329, 138] width 69 height 11
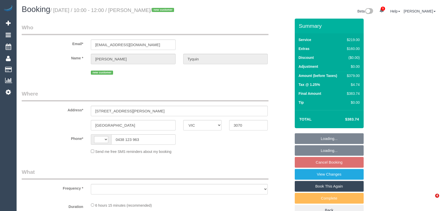
select select "VIC"
select select "string:stripe-pm_1S4zBR2GScqysDRVCWkWlSL8"
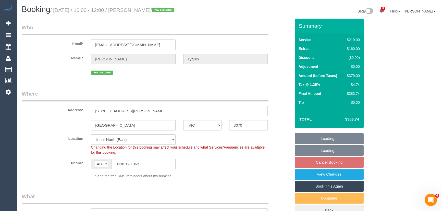
select select "string:AU"
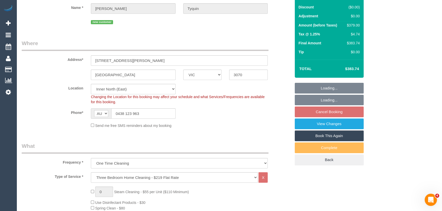
select select "object:1685"
select select "spot3"
select select "number:27"
select select "number:14"
select select "number:19"
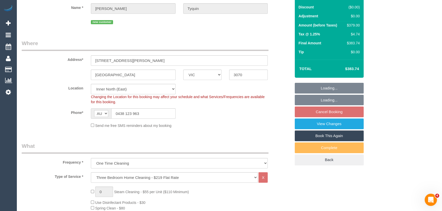
select select "number:24"
select select "number:26"
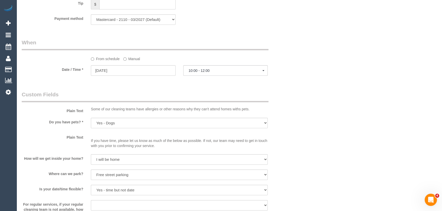
scroll to position [510, 0]
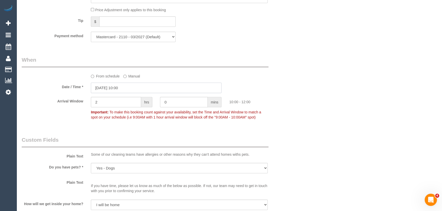
click at [131, 87] on input "[DATE] 10:00" at bounding box center [156, 88] width 131 height 10
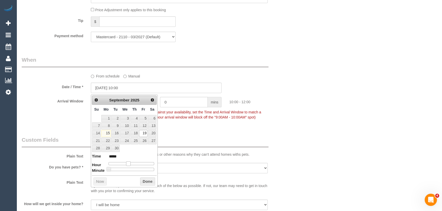
click at [127, 163] on span at bounding box center [128, 163] width 5 height 5
type input "[DATE] 09:00"
type input "*****"
type input "[DATE] 08:00"
type input "*****"
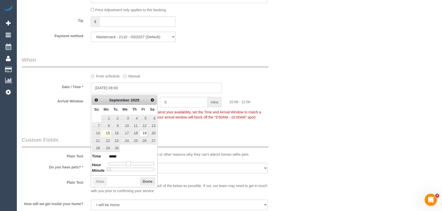
click at [125, 163] on div at bounding box center [131, 163] width 46 height 3
click at [125, 163] on span at bounding box center [124, 163] width 5 height 5
type input "[DATE] 07:00"
type input "*****"
click at [120, 164] on span at bounding box center [122, 163] width 5 height 5
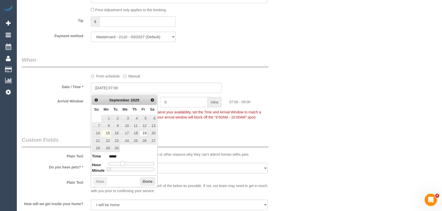
click at [120, 164] on span at bounding box center [122, 163] width 5 height 5
click at [177, 131] on div "Who Email* [EMAIL_ADDRESS][DOMAIN_NAME] Name * [PERSON_NAME] new customer Where…" at bounding box center [156, 35] width 277 height 1055
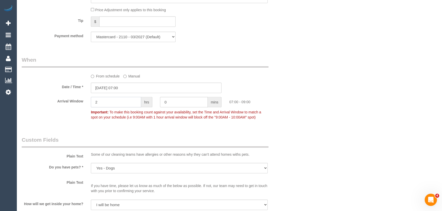
click at [119, 106] on input "2" at bounding box center [116, 102] width 50 height 10
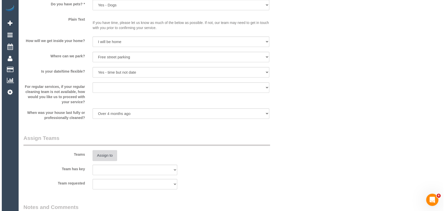
scroll to position [696, 0]
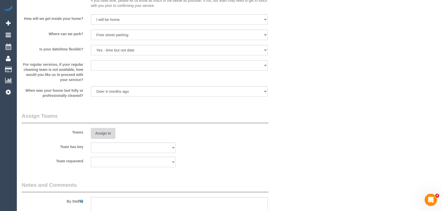
type input "1"
click at [103, 134] on button "Assign to" at bounding box center [103, 133] width 24 height 11
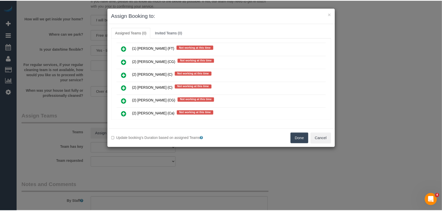
scroll to position [603, 0]
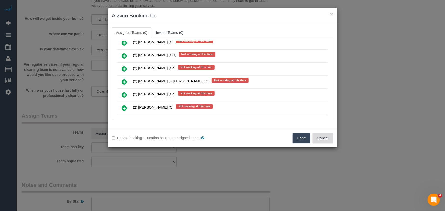
click at [315, 140] on button "Cancel" at bounding box center [323, 138] width 21 height 11
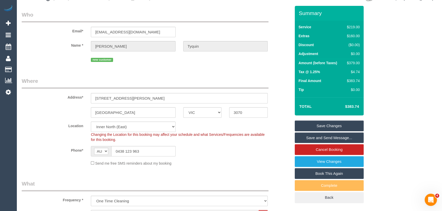
scroll to position [0, 0]
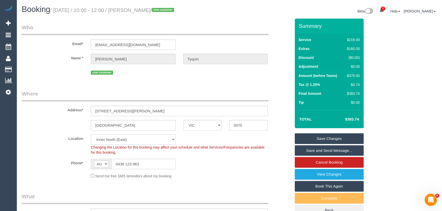
click at [114, 139] on select "Office [GEOGRAPHIC_DATA] (North) East (South) [GEOGRAPHIC_DATA] (East) [GEOGRAP…" at bounding box center [133, 139] width 85 height 10
select select "50"
click at [91, 134] on select "Office [GEOGRAPHIC_DATA] (North) East (South) [GEOGRAPHIC_DATA] (East) [GEOGRAP…" at bounding box center [133, 139] width 85 height 10
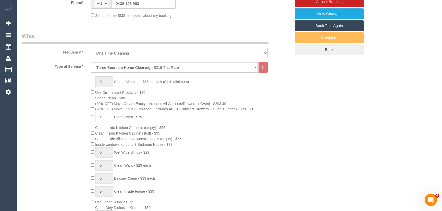
select select "object:7756"
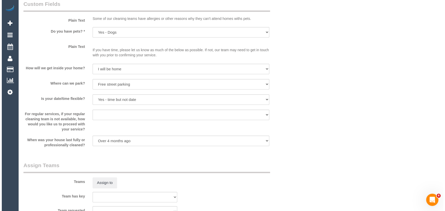
scroll to position [696, 0]
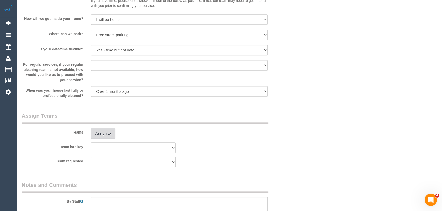
click at [98, 135] on button "Assign to" at bounding box center [103, 133] width 24 height 11
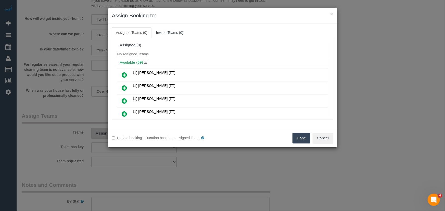
scroll to position [2495, 0]
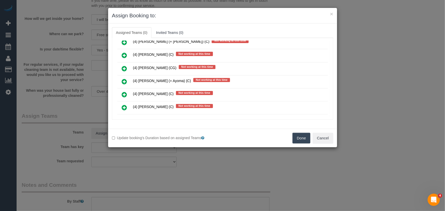
click at [125, 131] on icon at bounding box center [124, 134] width 5 height 6
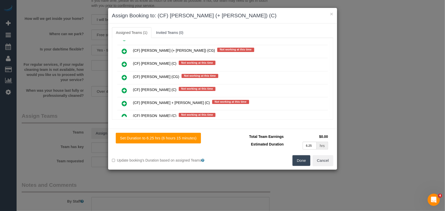
click at [123, 127] on icon at bounding box center [124, 130] width 5 height 6
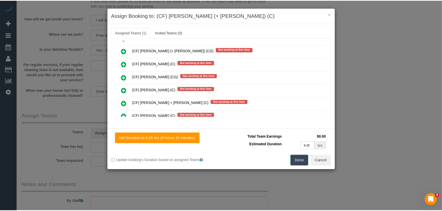
scroll to position [2590, 0]
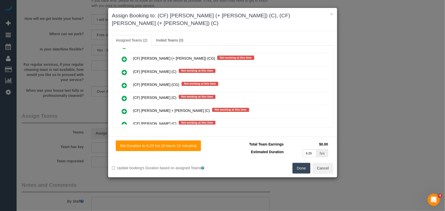
click at [302, 163] on button "Done" at bounding box center [302, 168] width 18 height 11
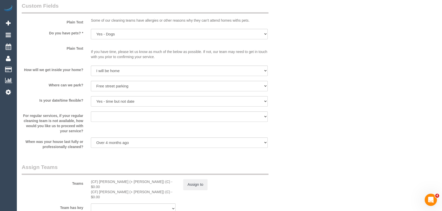
scroll to position [696, 0]
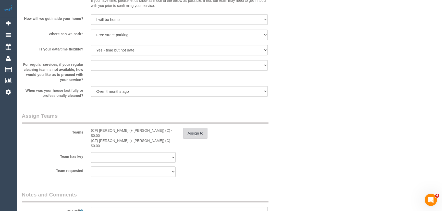
click at [197, 132] on button "Assign to" at bounding box center [195, 133] width 24 height 11
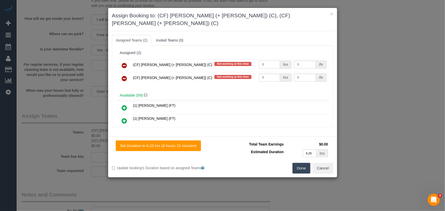
click at [267, 61] on input "0" at bounding box center [269, 65] width 21 height 8
type input "1"
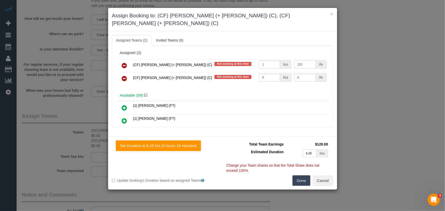
type input "120"
click at [270, 74] on input "0" at bounding box center [269, 78] width 21 height 8
type input "1"
type input "120"
click at [307, 176] on button "Done" at bounding box center [302, 181] width 18 height 11
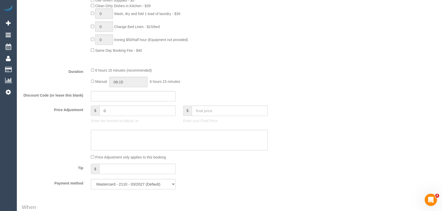
scroll to position [371, 0]
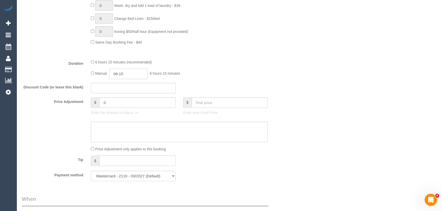
click at [141, 76] on input "06:15" at bounding box center [128, 74] width 38 height 10
click at [122, 101] on li "03:30" at bounding box center [122, 102] width 23 height 7
type input "03:30"
click at [245, 64] on div "6 hours 15 minutes (recommended)" at bounding box center [179, 62] width 177 height 6
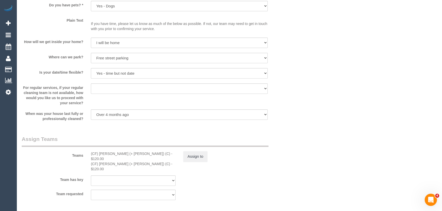
scroll to position [765, 0]
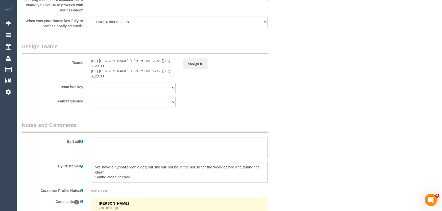
click at [117, 137] on textarea at bounding box center [179, 147] width 177 height 21
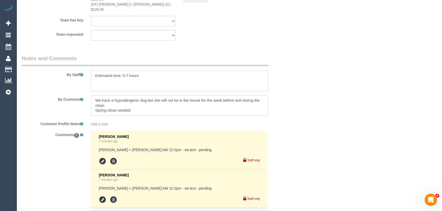
scroll to position [880, 0]
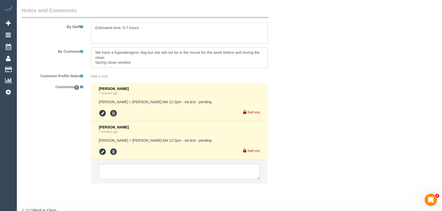
type textarea "Estimated time: 5-7 hours"
click at [101, 148] on icon at bounding box center [103, 152] width 8 height 8
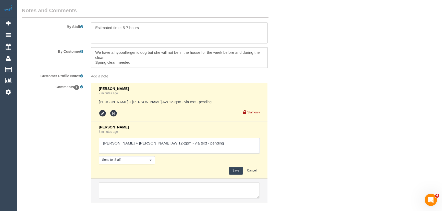
click at [143, 138] on textarea at bounding box center [179, 146] width 161 height 16
click at [186, 138] on textarea at bounding box center [179, 146] width 161 height 16
type textarea "Karina + Darly AW 7-8am - via text - confirmed Customer has been informed of AW…"
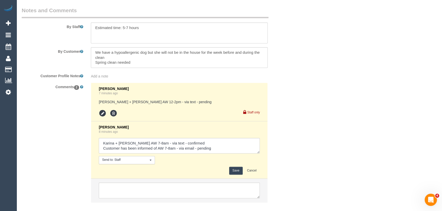
click at [236, 167] on button "Save" at bounding box center [236, 171] width 14 height 8
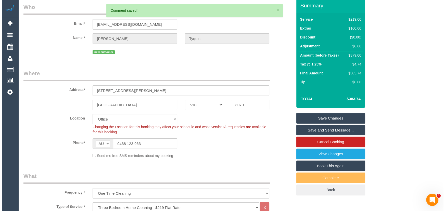
scroll to position [0, 0]
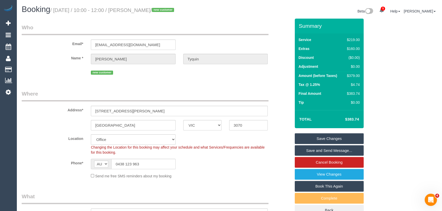
click at [145, 12] on small "/ September 19, 2025 / 10:00 - 12:00 / Beth Tyquin / new customer" at bounding box center [112, 10] width 125 height 6
copy small "Beth Tyquin"
click at [151, 46] on input "mediumbetty@gmail.com" at bounding box center [133, 45] width 85 height 10
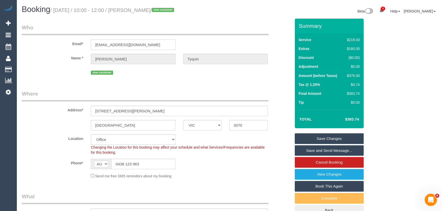
click at [151, 46] on input "mediumbetty@gmail.com" at bounding box center [133, 45] width 85 height 10
click at [333, 135] on link "Save Changes" at bounding box center [329, 138] width 69 height 11
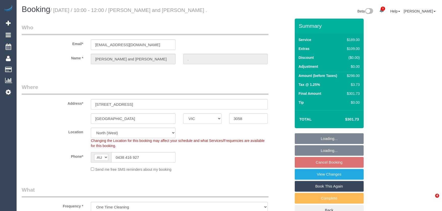
select select "VIC"
select select "string:stripe-pm_1Rrt7v2GScqysDRVxKD1X8bU"
select select "object:821"
select select "number:29"
select select "number:14"
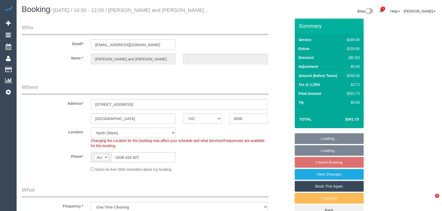
select select "number:19"
select select "number:24"
select select "number:26"
select select "spot3"
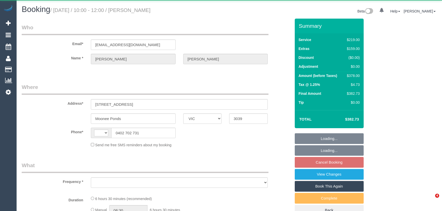
select select "VIC"
select select "string:AU"
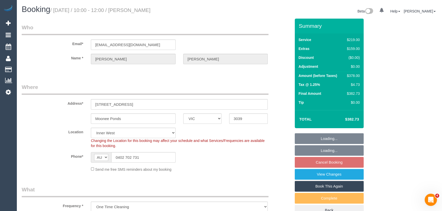
select select "object:574"
select select "number:27"
select select "number:14"
select select "number:19"
select select "number:24"
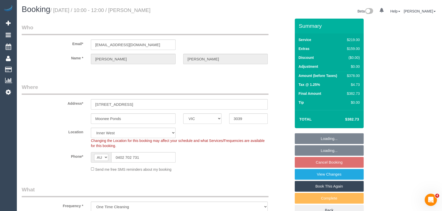
select select "number:12"
select select "string:stripe-pm_1LoafO2GScqysDRVfBoh8Xqs"
select select "spot3"
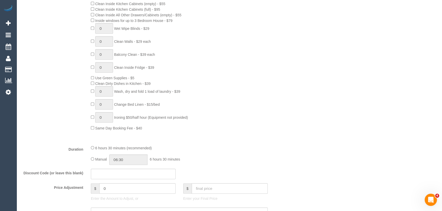
scroll to position [325, 0]
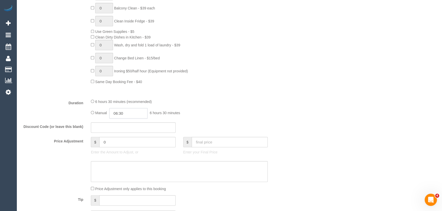
click at [135, 112] on input "06:30" at bounding box center [128, 113] width 38 height 10
type input "03:30"
click at [120, 135] on li "03:30" at bounding box center [122, 136] width 23 height 7
click at [202, 114] on div "Manual 03:30 3 hours 30 minutes" at bounding box center [179, 113] width 177 height 10
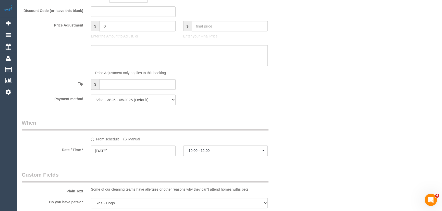
scroll to position [533, 0]
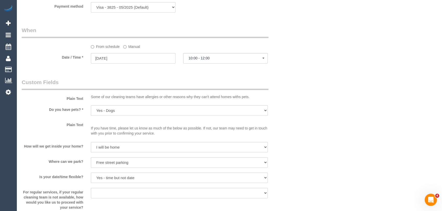
select select "spot24"
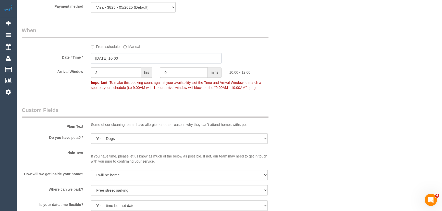
click at [129, 62] on input "[DATE] 10:00" at bounding box center [156, 58] width 131 height 10
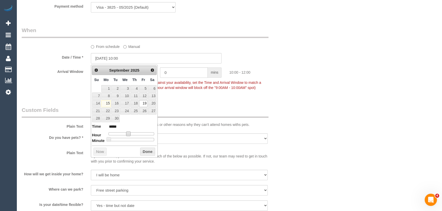
click at [129, 132] on span at bounding box center [128, 134] width 5 height 5
type input "19/09/2025 11:00"
type input "*****"
type input "19/09/2025 12:00"
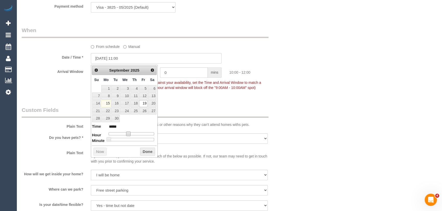
type input "*****"
drag, startPoint x: 129, startPoint y: 132, endPoint x: 133, endPoint y: 133, distance: 4.1
click at [133, 133] on span at bounding box center [132, 134] width 5 height 5
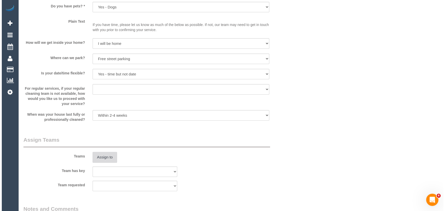
scroll to position [696, 0]
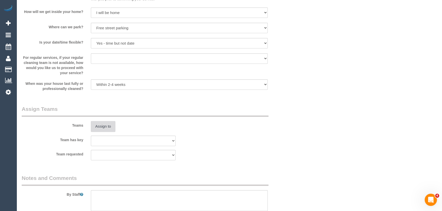
click at [105, 130] on button "Assign to" at bounding box center [103, 126] width 24 height 11
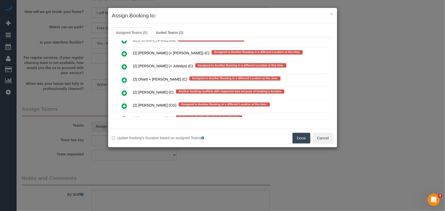
scroll to position [886, 0]
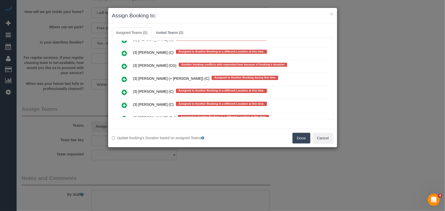
click at [186, 129] on div "Update booking's Duration based on assigned Teams Done Cancel" at bounding box center [222, 138] width 229 height 19
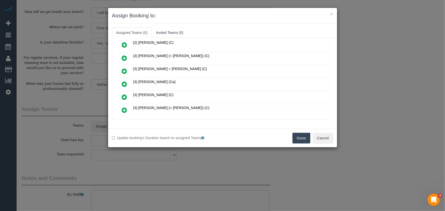
scroll to position [69, 0]
drag, startPoint x: 125, startPoint y: 70, endPoint x: 147, endPoint y: 80, distance: 24.7
click at [125, 70] on icon at bounding box center [124, 71] width 5 height 6
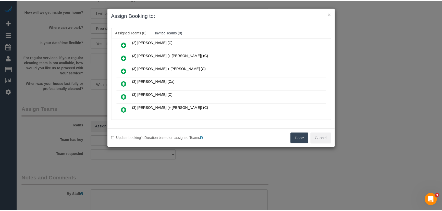
scroll to position [82, 0]
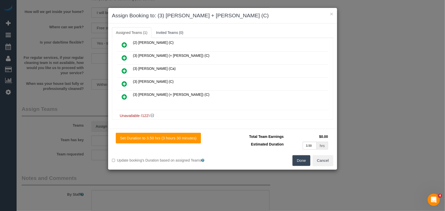
click at [304, 161] on button "Done" at bounding box center [302, 160] width 18 height 11
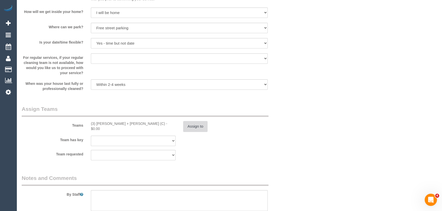
click at [196, 125] on button "Assign to" at bounding box center [195, 126] width 24 height 11
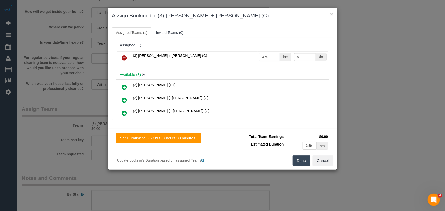
click at [270, 56] on input "3.50" at bounding box center [269, 57] width 21 height 8
type input "1"
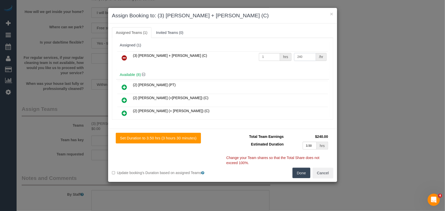
type input "240"
click at [305, 174] on button "Done" at bounding box center [302, 173] width 18 height 11
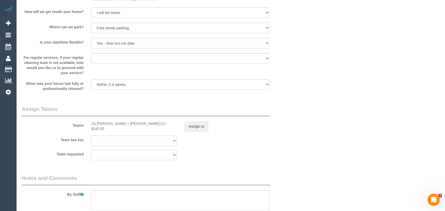
click at [305, 139] on div "Set Duration to 3.50 hrs (3 hours 30 minutes) Total Team Earnings $240.00 Estim…" at bounding box center [222, 111] width 229 height 53
click at [125, 196] on textarea at bounding box center [179, 200] width 177 height 21
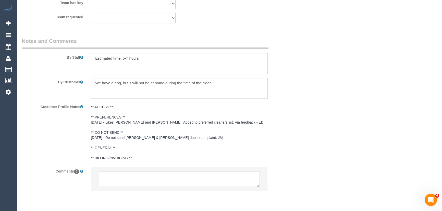
scroll to position [850, 0]
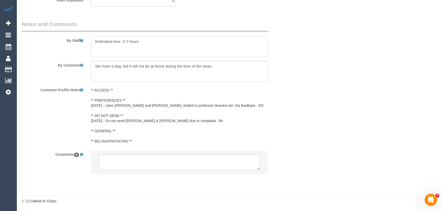
type textarea "Estimated time: 5-7 hours"
click at [148, 160] on textarea at bounding box center [179, 162] width 161 height 16
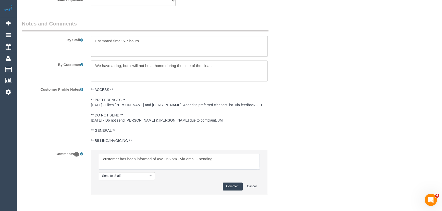
type textarea "customer has been informed of AW 12-2pm - via email - pending"
click at [233, 189] on button "Comment" at bounding box center [233, 187] width 20 height 8
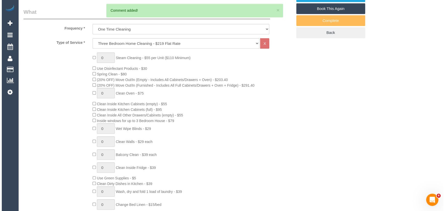
scroll to position [0, 0]
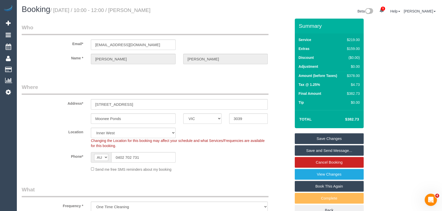
click at [147, 10] on small "/ September 19, 2025 / 10:00 - 12:00 / Khalid Ahmed" at bounding box center [100, 10] width 100 height 6
copy small "Khalid Ahmed"
click at [156, 46] on input "k.s.ahmed.1910@gmail.com" at bounding box center [133, 45] width 85 height 10
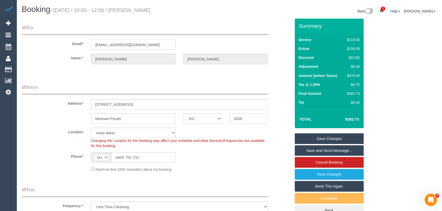
click at [156, 46] on input "k.s.ahmed.1910@gmail.com" at bounding box center [133, 45] width 85 height 10
drag, startPoint x: 320, startPoint y: 136, endPoint x: 315, endPoint y: 138, distance: 6.1
click at [320, 136] on link "Save Changes" at bounding box center [329, 138] width 69 height 11
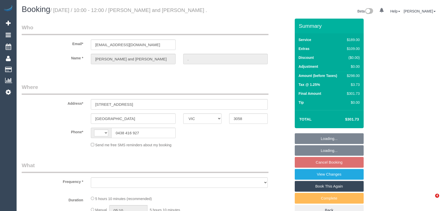
select select "VIC"
select select "string:AU"
select select "object:569"
select select "string:stripe-pm_1Rrt7v2GScqysDRVxKD1X8bU"
select select "number:29"
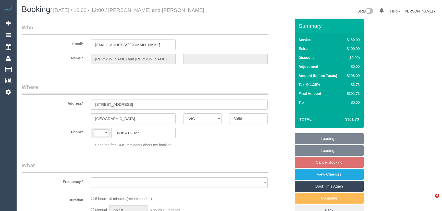
select select "number:14"
select select "number:19"
select select "number:24"
select select "number:26"
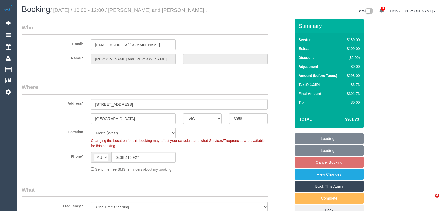
select select "object:1537"
select select "spot3"
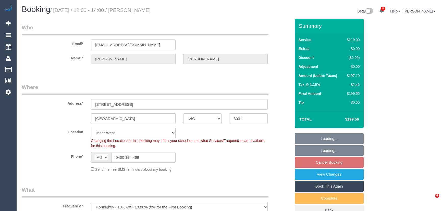
select select "VIC"
select select "spot4"
select select "number:28"
select select "number:14"
select select "number:19"
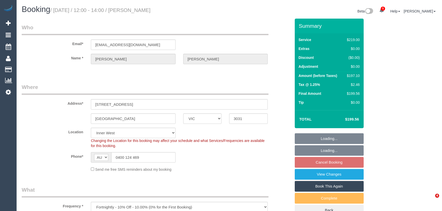
select select "number:24"
select select "number:34"
select select "number:13"
select select "spot25"
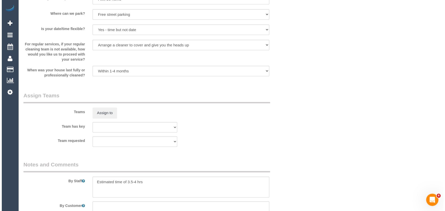
scroll to position [742, 0]
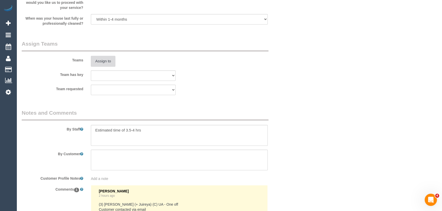
click at [105, 65] on button "Assign to" at bounding box center [103, 61] width 24 height 11
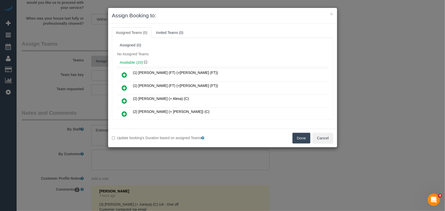
scroll to position [172, 0]
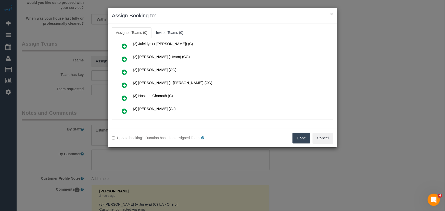
click at [125, 82] on icon at bounding box center [124, 85] width 5 height 6
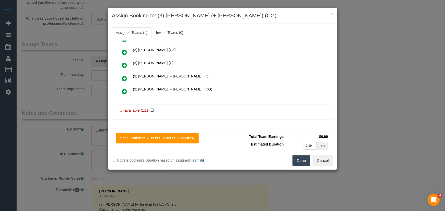
scroll to position [254, 0]
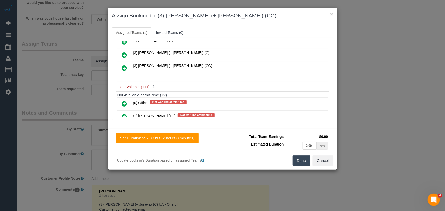
click at [124, 65] on icon at bounding box center [124, 68] width 5 height 6
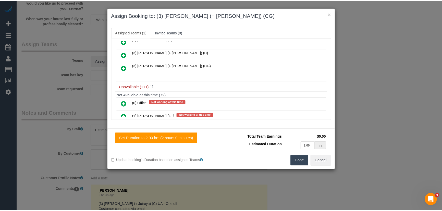
scroll to position [267, 0]
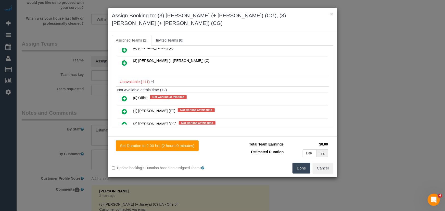
click at [304, 163] on button "Done" at bounding box center [302, 168] width 18 height 11
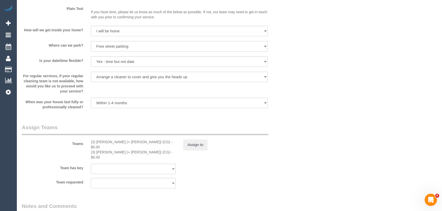
scroll to position [696, 0]
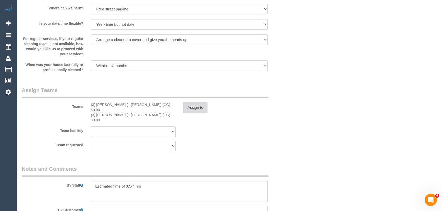
click at [196, 107] on button "Assign to" at bounding box center [195, 107] width 24 height 11
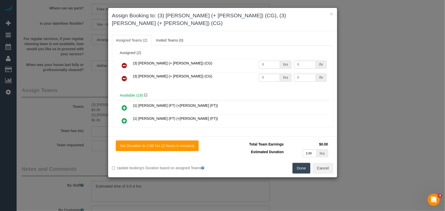
click at [269, 61] on input "0" at bounding box center [269, 65] width 21 height 8
type input "1"
type input "70"
click at [268, 74] on input "0" at bounding box center [269, 78] width 21 height 8
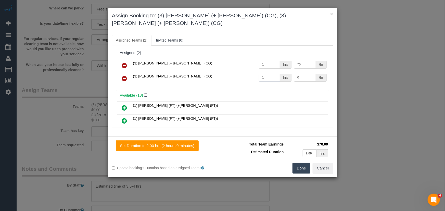
type input "1"
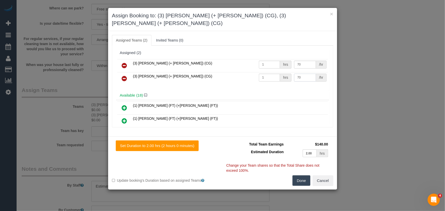
type input "70"
click at [303, 176] on button "Done" at bounding box center [302, 181] width 18 height 11
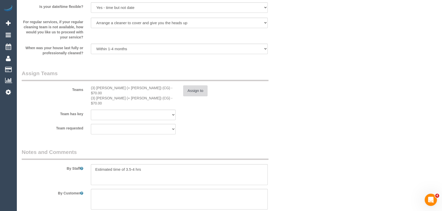
scroll to position [765, 0]
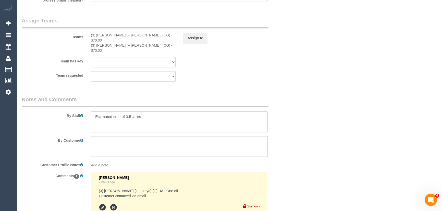
click at [94, 111] on textarea at bounding box center [179, 121] width 177 height 21
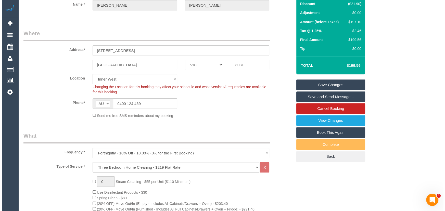
scroll to position [0, 0]
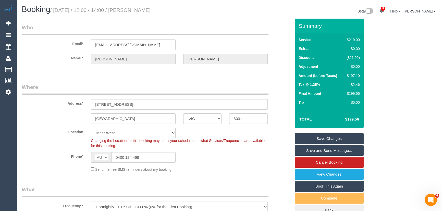
type textarea "*cover* Estimated time of 3.5-4 hrs"
click at [150, 9] on small "/ September 19, 2025 / 12:00 - 14:00 / Colleen Tucker" at bounding box center [100, 10] width 100 height 6
copy small "Colleen Tucker"
click at [311, 152] on link "Save and Send Message..." at bounding box center [329, 150] width 69 height 11
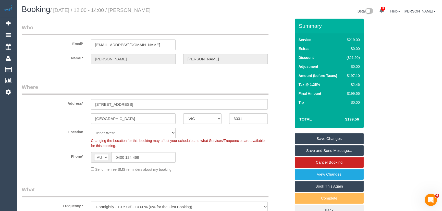
click at [311, 152] on fieldset "Save Changes Save and Send Message... Cancel Booking View Changes Book This Aga…" at bounding box center [329, 174] width 69 height 83
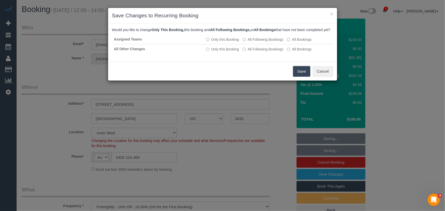
drag, startPoint x: 302, startPoint y: 78, endPoint x: 288, endPoint y: 84, distance: 14.8
click at [302, 77] on button "Save" at bounding box center [301, 71] width 17 height 11
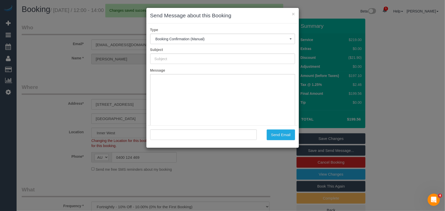
type input "Booking Confirmed"
type input ""Colleen Tucker" <collees@hotmail.com>"
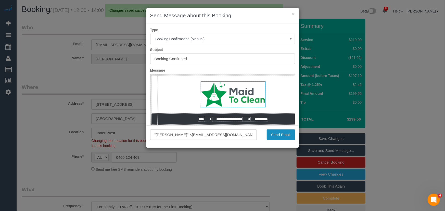
click at [285, 137] on button "Send Email" at bounding box center [281, 135] width 28 height 11
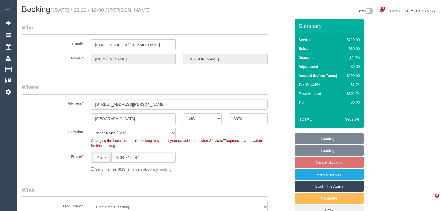
select select "VIC"
select select "string:stripe-pm_1QUH2k2GScqysDRVK8kaT0A8"
select select "number:28"
select select "number:14"
select select "number:19"
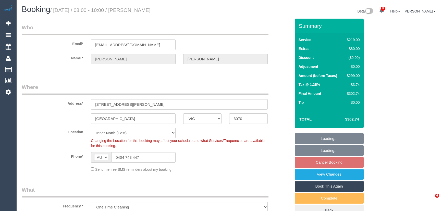
select select "number:24"
select select "number:26"
select select "spot2"
select select "VIC"
select select "object:1532"
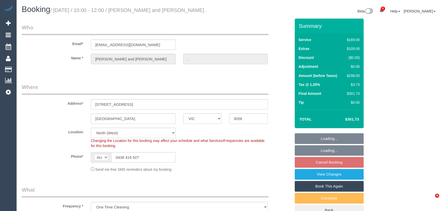
select select "string:stripe-pm_1Rrt7v2GScqysDRVxKD1X8bU"
select select "number:29"
select select "number:14"
select select "number:19"
select select "number:24"
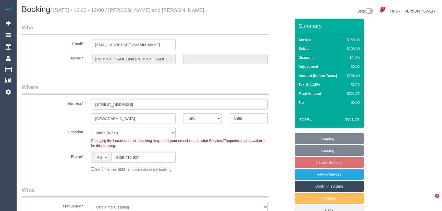
select select "number:26"
select select "spot3"
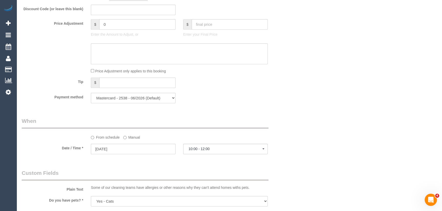
scroll to position [487, 0]
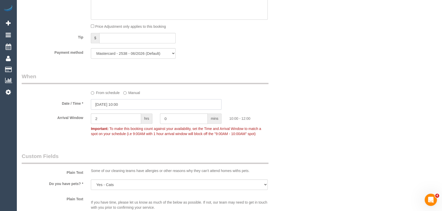
click at [134, 105] on input "[DATE] 10:00" at bounding box center [156, 104] width 131 height 10
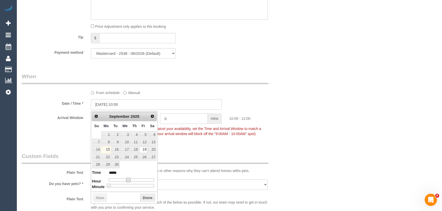
click at [127, 179] on span at bounding box center [128, 180] width 5 height 5
type input "[DATE] 11:00"
type input "*****"
drag, startPoint x: 127, startPoint y: 179, endPoint x: 133, endPoint y: 179, distance: 5.6
click at [131, 179] on span at bounding box center [128, 180] width 5 height 5
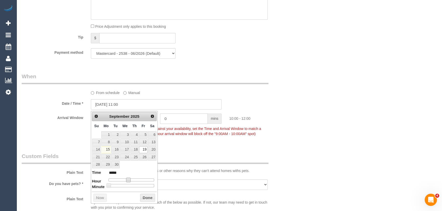
click at [131, 179] on span at bounding box center [128, 180] width 5 height 5
type input "[DATE] 12:00"
type input "*****"
click at [133, 179] on span at bounding box center [132, 180] width 5 height 5
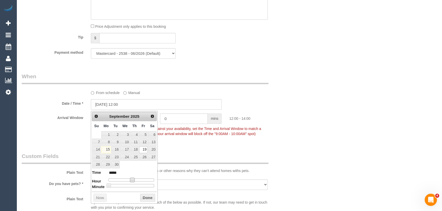
click at [203, 143] on fieldset "When From schedule Manual Date / Time * 19/09/2025 12:00 Arrival Window 2 hrs 0…" at bounding box center [156, 108] width 269 height 70
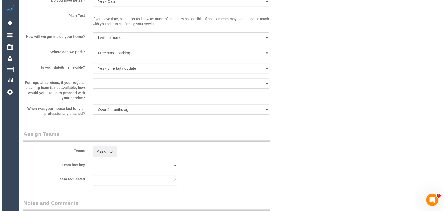
scroll to position [719, 0]
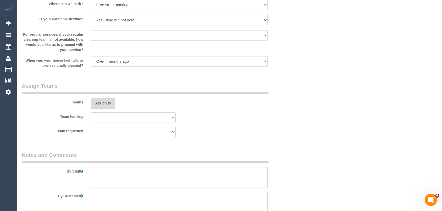
click at [93, 104] on button "Assign to" at bounding box center [103, 103] width 24 height 11
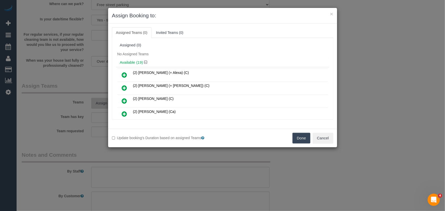
scroll to position [211, 0]
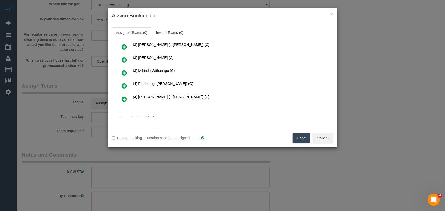
click at [122, 83] on icon at bounding box center [124, 86] width 5 height 6
click at [122, 96] on icon at bounding box center [124, 99] width 5 height 6
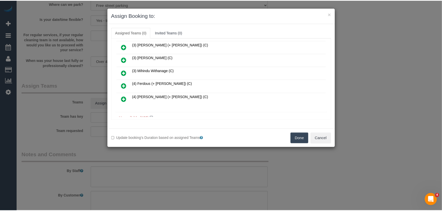
scroll to position [235, 0]
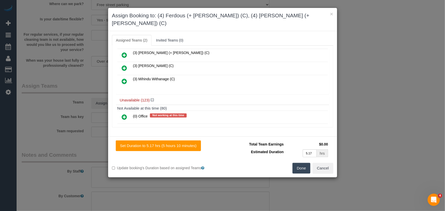
click at [300, 165] on button "Done" at bounding box center [302, 168] width 18 height 11
click at [300, 165] on div "Set Duration to 5.17 hrs (5 hours 10 minutes) Total Team Earnings $0.00 Estimat…" at bounding box center [222, 156] width 229 height 41
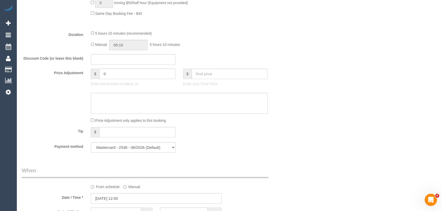
scroll to position [325, 0]
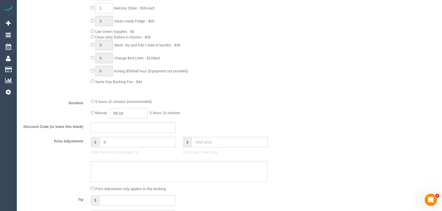
click at [141, 113] on input "05:10" at bounding box center [128, 113] width 38 height 10
click at [127, 150] on li "02:00" at bounding box center [122, 150] width 23 height 7
click at [127, 114] on input "02:00" at bounding box center [128, 113] width 38 height 10
type input "02:45"
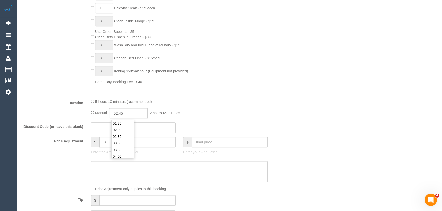
click at [223, 123] on fieldset "What Frequency * One Time Cleaning Weekly - 10% Off - 10.00% (0% for the First …" at bounding box center [156, 42] width 269 height 363
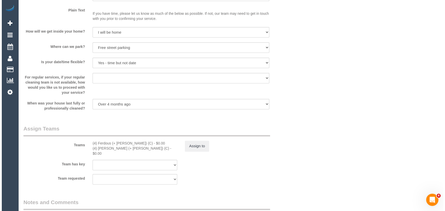
scroll to position [696, 0]
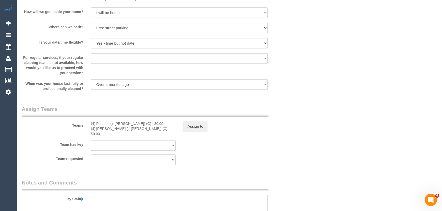
click at [105, 206] on textarea at bounding box center [179, 205] width 177 height 21
type textarea "Estimated time: 4.5-5.5 hours"
click at [197, 126] on button "Assign to" at bounding box center [195, 126] width 24 height 11
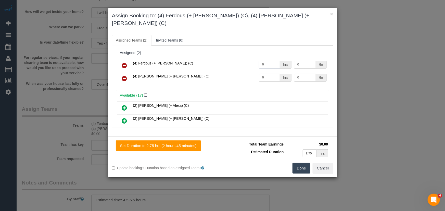
click at [270, 61] on input "0" at bounding box center [269, 65] width 21 height 8
type input "1"
type input "95"
click at [270, 74] on input "0" at bounding box center [269, 78] width 21 height 8
type input "1"
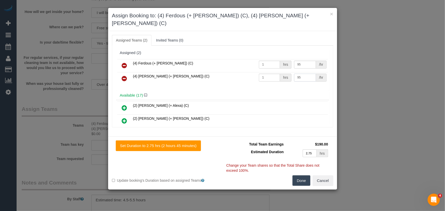
type input "95"
click at [303, 176] on button "Done" at bounding box center [302, 181] width 18 height 11
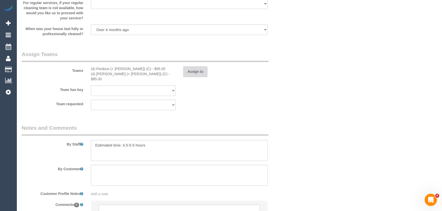
scroll to position [797, 0]
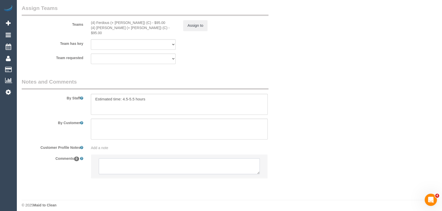
click at [154, 161] on textarea at bounding box center [179, 166] width 161 height 16
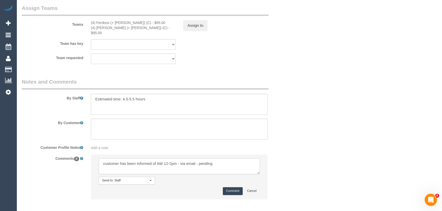
type textarea "customer has been informed of AW 12-2pm - via email - pending"
click at [232, 189] on button "Comment" at bounding box center [233, 191] width 20 height 8
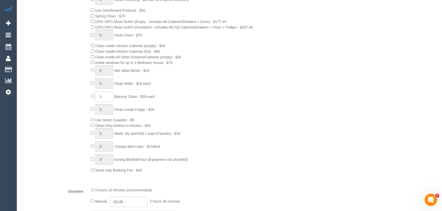
scroll to position [0, 0]
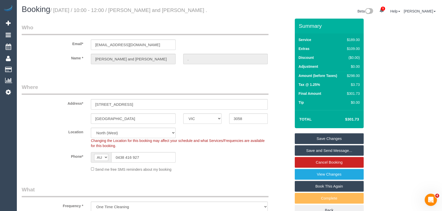
click at [146, 10] on small "/ September 19, 2025 / 10:00 - 12:00 / Anny and Luke ." at bounding box center [128, 10] width 157 height 6
copy small "Anny and Luke"
click at [139, 44] on input "abiagioni1@hotmail.com" at bounding box center [133, 45] width 85 height 10
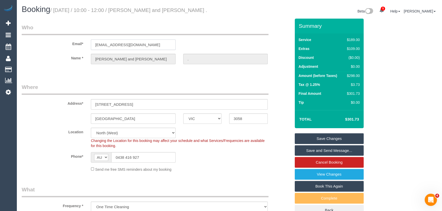
click at [139, 44] on input "abiagioni1@hotmail.com" at bounding box center [133, 45] width 85 height 10
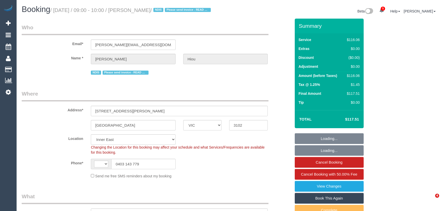
select select "VIC"
select select "object:518"
select select "number:28"
select select "number:14"
select select "number:19"
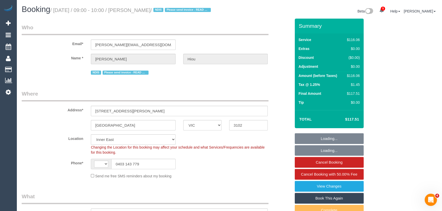
select select "number:23"
select select "number:11"
select select "string:AU"
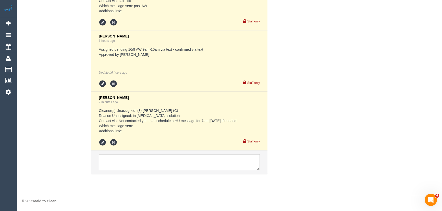
scroll to position [982, 0]
click at [125, 160] on textarea at bounding box center [179, 162] width 161 height 16
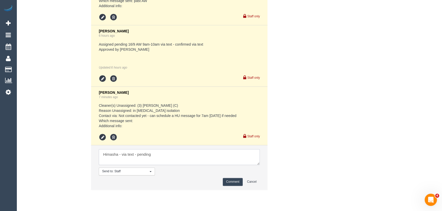
type textarea "Himasha - via text - pending"
click at [231, 186] on button "Comment" at bounding box center [233, 182] width 20 height 8
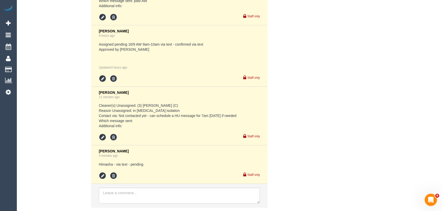
scroll to position [1021, 0]
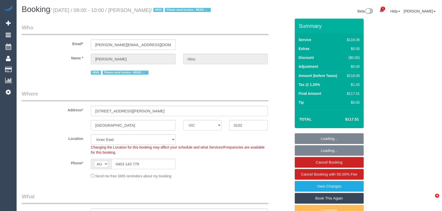
select select "VIC"
select select "object:653"
select select "number:28"
select select "number:14"
select select "number:19"
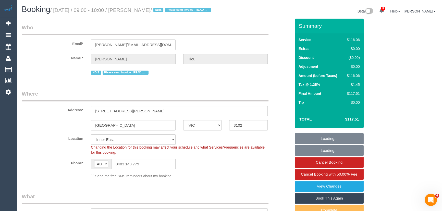
select select "number:23"
select select "number:11"
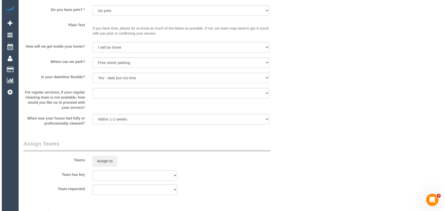
scroll to position [533, 0]
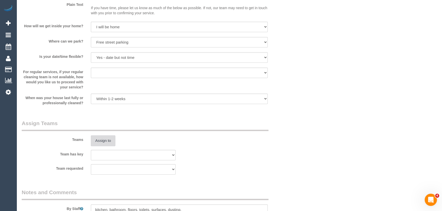
click at [105, 145] on button "Assign to" at bounding box center [103, 140] width 24 height 11
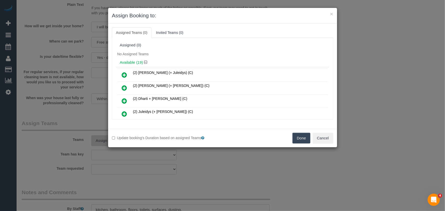
scroll to position [121, 0]
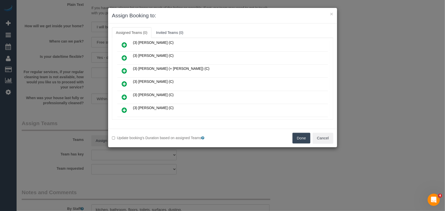
drag, startPoint x: 124, startPoint y: 82, endPoint x: 130, endPoint y: 83, distance: 6.6
click at [124, 82] on icon at bounding box center [124, 84] width 5 height 6
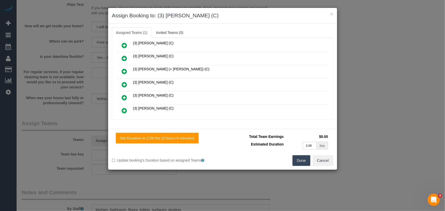
click at [292, 159] on div "Done Cancel" at bounding box center [280, 160] width 115 height 11
click at [298, 159] on button "Done" at bounding box center [302, 160] width 18 height 11
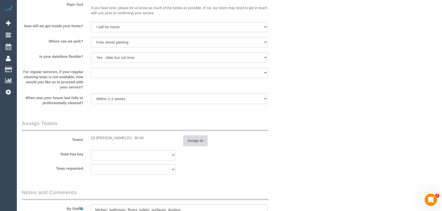
click at [200, 146] on button "Assign to" at bounding box center [195, 140] width 24 height 11
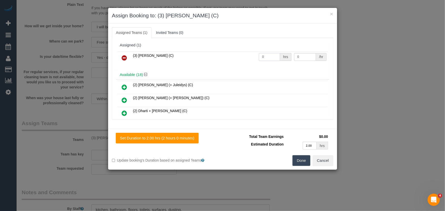
click at [263, 54] on input "0" at bounding box center [269, 57] width 21 height 8
type input "2"
type input "35"
click at [306, 158] on button "Done" at bounding box center [302, 160] width 18 height 11
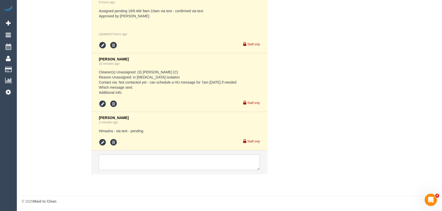
scroll to position [1021, 0]
click at [102, 142] on icon at bounding box center [103, 143] width 8 height 8
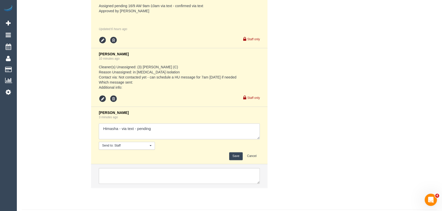
click at [155, 135] on textarea at bounding box center [179, 131] width 161 height 16
type textarea "Himasha - via text - confirmed"
click at [230, 160] on button "Save" at bounding box center [236, 156] width 14 height 8
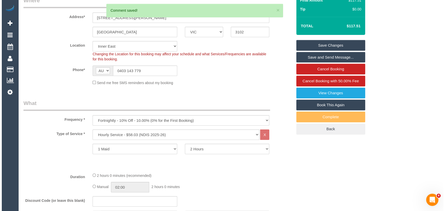
scroll to position [0, 0]
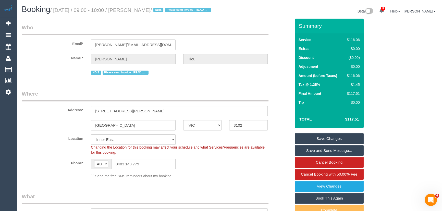
click at [146, 10] on small "/ September 16, 2025 / 09:00 - 10:00 / Mary Hiou / NDIS Please send invoice - R…" at bounding box center [131, 10] width 162 height 6
copy small "Mary Hiou"
click at [320, 144] on link "Save Changes" at bounding box center [329, 138] width 69 height 11
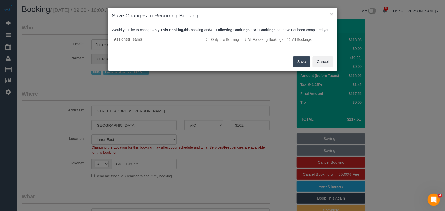
click at [306, 66] on button "Save" at bounding box center [301, 61] width 17 height 11
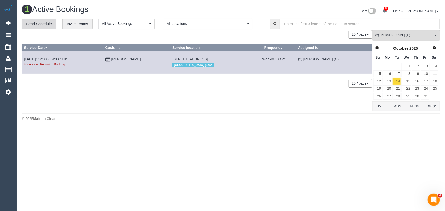
click at [43, 26] on link "Send Schedule" at bounding box center [39, 24] width 35 height 11
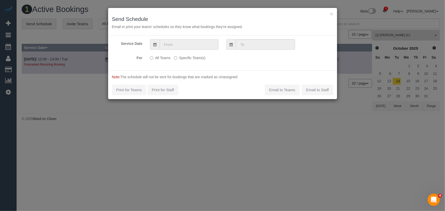
click at [170, 45] on input "text" at bounding box center [189, 44] width 59 height 10
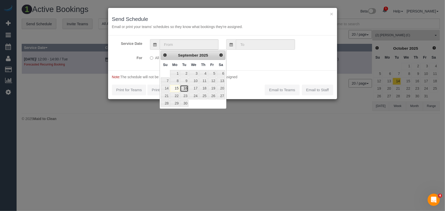
click at [184, 89] on link "16" at bounding box center [184, 88] width 8 height 7
type input "16/09/2025"
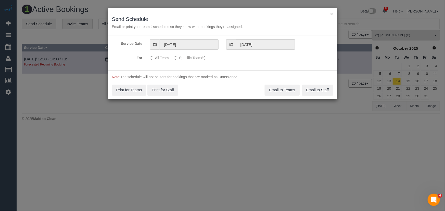
click at [195, 58] on label "Specific Team(s)" at bounding box center [189, 57] width 31 height 7
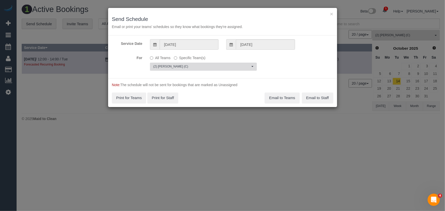
click at [179, 67] on span "(2) Sewmina De Silva (C)" at bounding box center [201, 67] width 97 height 4
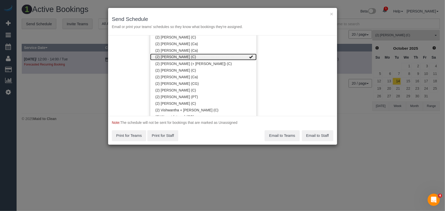
click at [183, 56] on link "(2) Sewmina De Silva (C)" at bounding box center [203, 57] width 106 height 7
click at [213, 55] on link "(2) Sewmina De Silva (C)" at bounding box center [203, 57] width 106 height 7
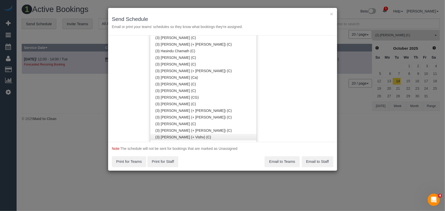
scroll to position [844, 0]
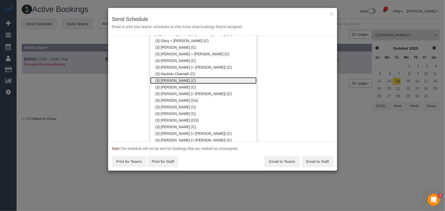
click at [176, 81] on link "(3) Himasha Amarasinghe (C)" at bounding box center [203, 80] width 106 height 7
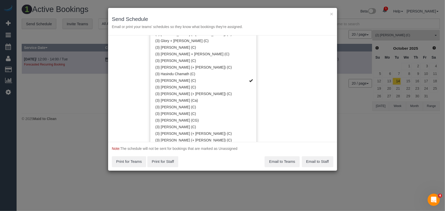
click at [270, 63] on div "Service Date 16/09/2025 16/09/2025 For All Teams Specific Team(s) (3) Himasha A…" at bounding box center [222, 88] width 229 height 107
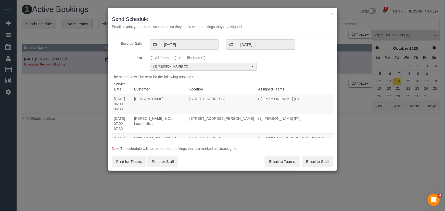
scroll to position [0, 0]
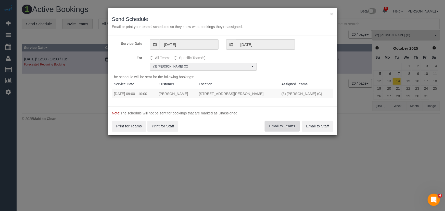
click at [272, 130] on button "Email to Teams" at bounding box center [282, 126] width 35 height 11
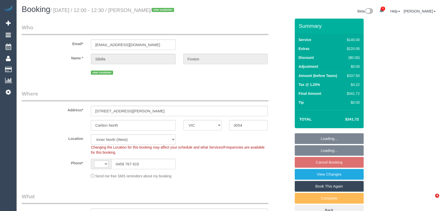
select select "VIC"
select select "string:AU"
select select "object:1654"
select select "string:stripe-pm_1S4eCv2GScqysDRVD8ZC2mwk"
select select "number:28"
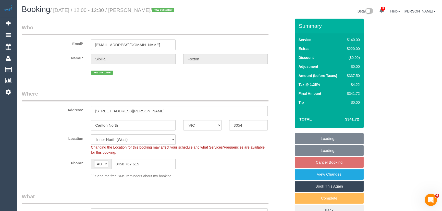
select select "number:15"
select select "number:19"
select select "number:24"
select select "number:11"
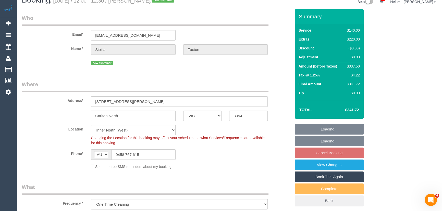
select select "object:1805"
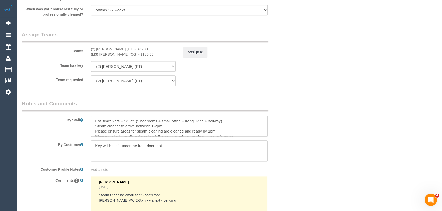
scroll to position [765, 0]
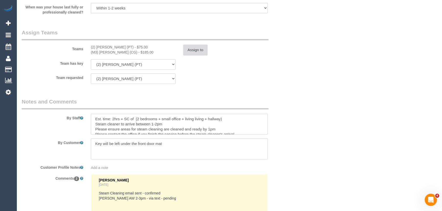
click at [196, 51] on button "Assign to" at bounding box center [195, 50] width 24 height 11
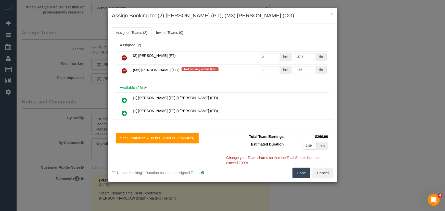
click at [123, 58] on icon at bounding box center [124, 58] width 5 height 6
click at [123, 68] on icon at bounding box center [124, 71] width 5 height 6
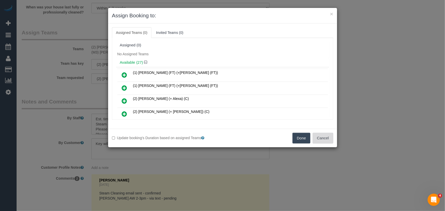
click at [322, 138] on button "Cancel" at bounding box center [323, 138] width 21 height 11
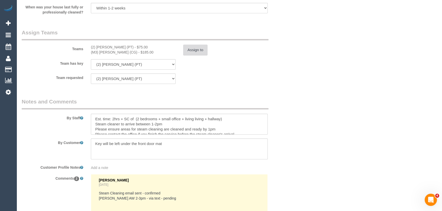
click at [199, 51] on button "Assign to" at bounding box center [195, 50] width 24 height 11
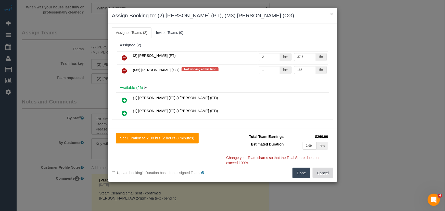
click at [316, 173] on button "Cancel" at bounding box center [323, 173] width 21 height 11
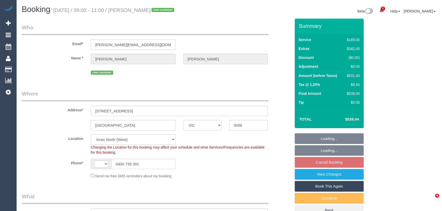
select select "VIC"
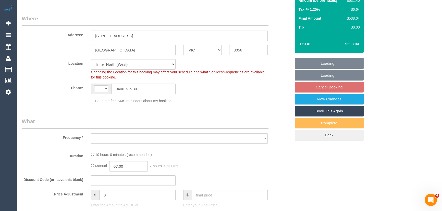
select select "string:stripe-pm_1S7SE92GScqysDRVKxZLS3Mj"
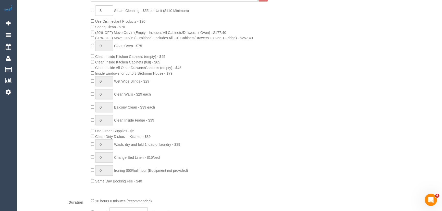
select select "string:AU"
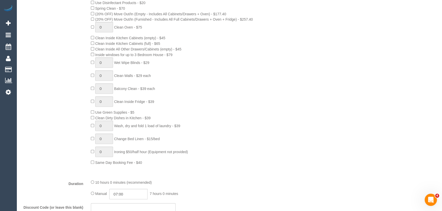
select select "object:711"
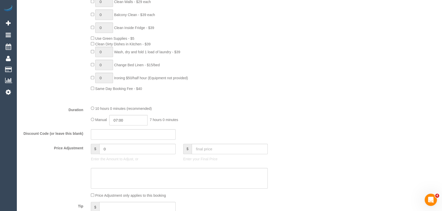
select select "spot3"
select select "number:28"
select select "number:14"
select select "number:18"
select select "number:24"
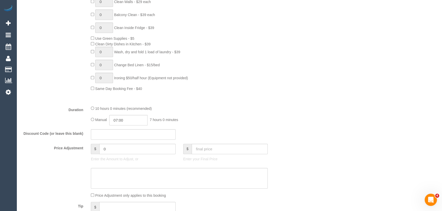
select select "number:12"
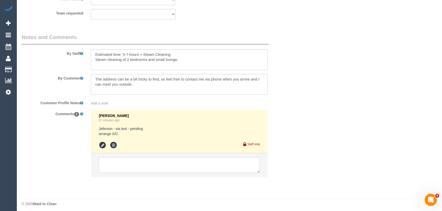
scroll to position [819, 0]
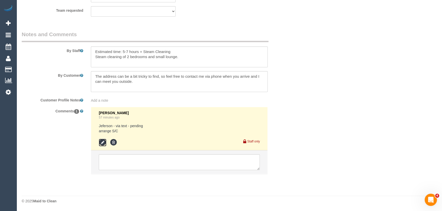
click at [101, 145] on icon at bounding box center [103, 143] width 8 height 8
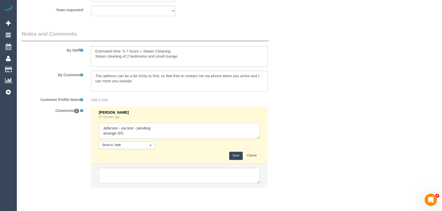
click at [165, 130] on textarea at bounding box center [179, 131] width 161 height 16
type textarea "Jeferson - via text - declined arrange S/C"
click at [234, 155] on button "Save" at bounding box center [236, 156] width 14 height 8
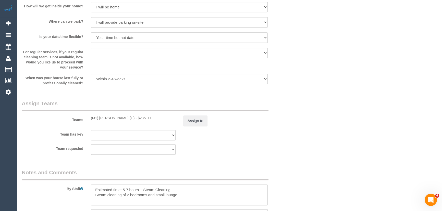
scroll to position [680, 0]
click at [194, 124] on button "Assign to" at bounding box center [195, 121] width 24 height 11
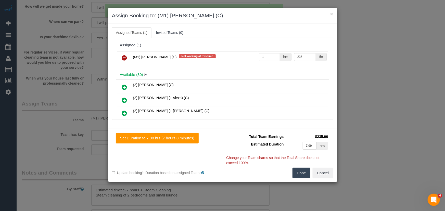
click at [123, 57] on icon at bounding box center [124, 58] width 5 height 6
click at [123, 57] on div "(M1) Jeferson Ortiz (C) Not working at this time 1 hrs 235 /hr" at bounding box center [222, 60] width 213 height 20
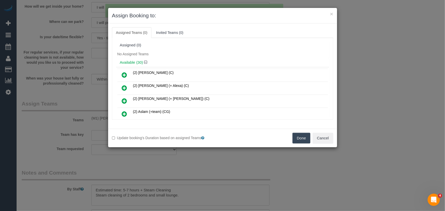
click at [302, 136] on button "Done" at bounding box center [302, 138] width 18 height 11
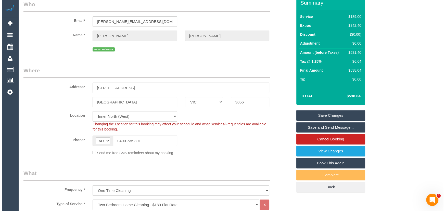
scroll to position [0, 0]
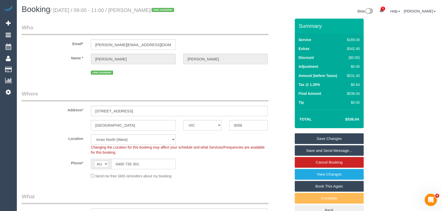
click at [309, 137] on link "Save Changes" at bounding box center [329, 138] width 69 height 11
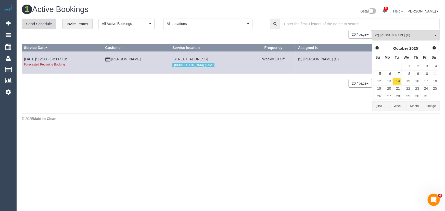
click at [33, 22] on link "Send Schedule" at bounding box center [39, 24] width 35 height 11
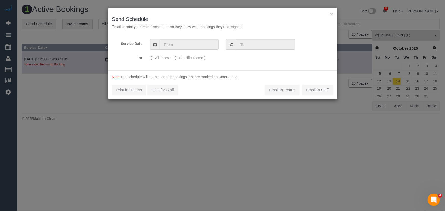
click at [283, 187] on div "× Send Schedule Email or print your teams' schedules so they know what bookings…" at bounding box center [222, 105] width 445 height 211
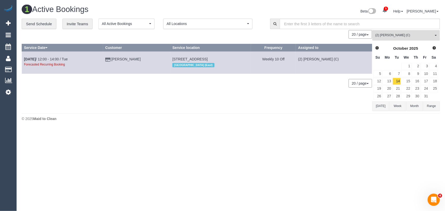
click at [397, 34] on span "(2) [PERSON_NAME] (C)" at bounding box center [405, 35] width 58 height 4
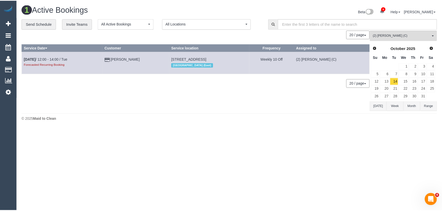
scroll to position [430, 0]
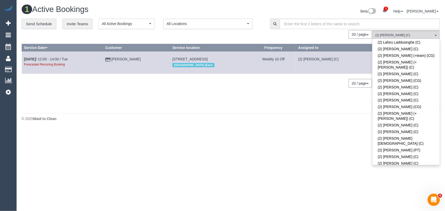
click at [397, 180] on link "(2) [PERSON_NAME] (C)" at bounding box center [406, 183] width 67 height 7
click at [342, 14] on div "Beta 5 Your Notifications You have 0 alerts × You have 5 to charge for 15/09/20…" at bounding box center [337, 12] width 213 height 14
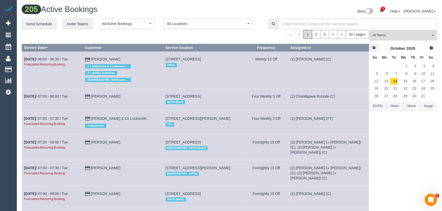
click at [373, 46] on span "Prev" at bounding box center [374, 48] width 4 height 4
click at [424, 81] on link "19" at bounding box center [422, 81] width 8 height 7
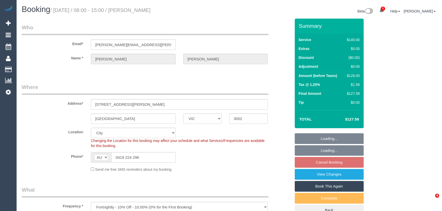
select select "VIC"
select select "number:32"
select select "number:35"
select select "26426"
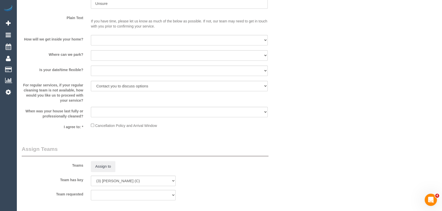
scroll to position [719, 0]
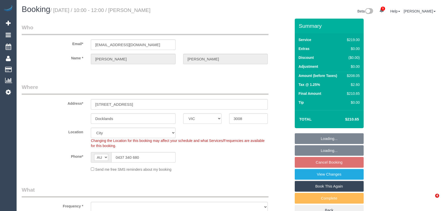
select select "VIC"
select select "object:590"
select select "string:stripe-pm_1HmyTB2GScqysDRVtfnO9N7M"
select select "number:29"
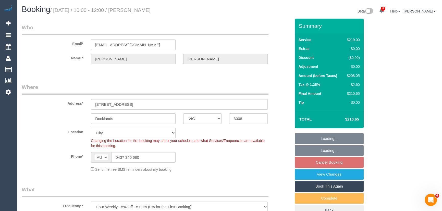
select select "object:837"
select select "spot3"
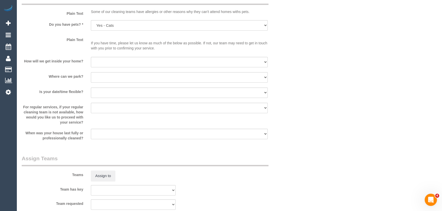
scroll to position [626, 0]
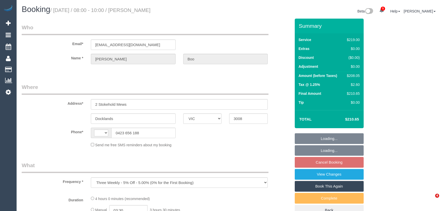
select select "VIC"
select select "string:AU"
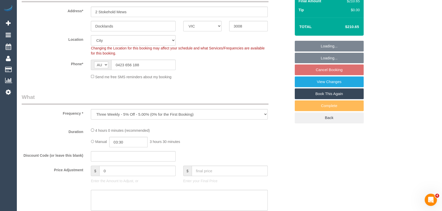
select select "string:stripe-pm_1Mb2sn2GScqysDRV3LqaYVhB"
select select "number:27"
select select "number:14"
select select "number:19"
select select "number:24"
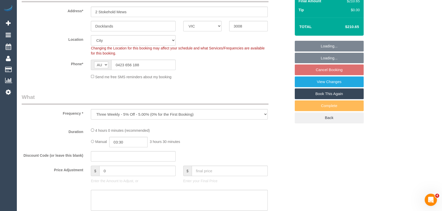
select select "number:34"
select select "number:13"
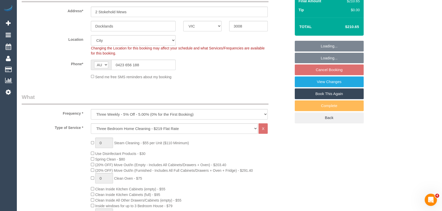
select select "object:1266"
select select "spot2"
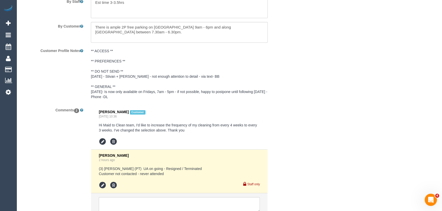
scroll to position [835, 0]
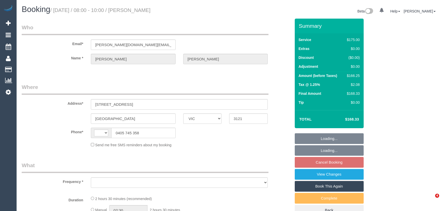
select select "VIC"
select select "string:AU"
select select "object:588"
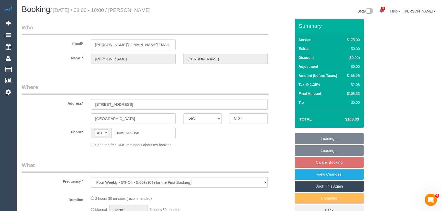
select select "string:stripe-pm_1PjWew2GScqysDRVhZS5Icoo"
select select "150"
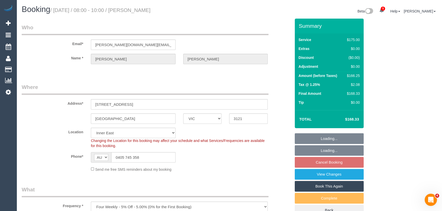
select select "object:1511"
select select "spot2"
select select "number:28"
select select "number:14"
select select "number:18"
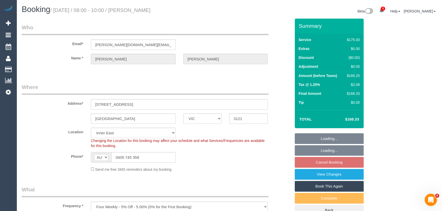
select select "number:24"
select select "number:13"
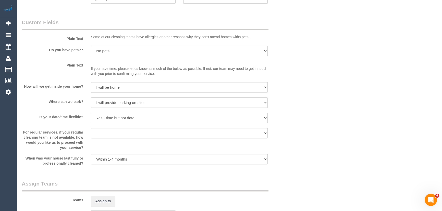
scroll to position [580, 0]
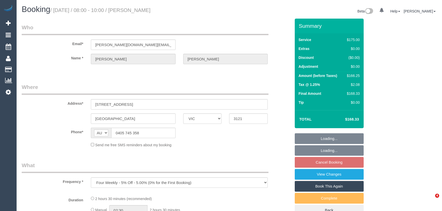
select select "VIC"
select select "string:stripe-pm_1PjWew2GScqysDRVhZS5Icoo"
select select "number:28"
select select "number:14"
select select "number:18"
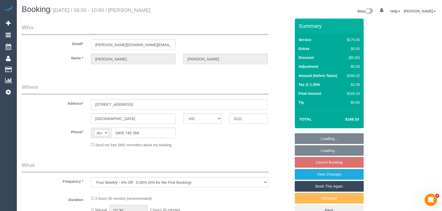
select select "number:24"
select select "number:13"
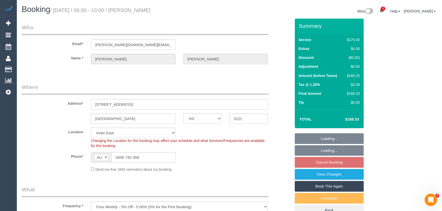
select select "object:741"
select select "150"
select select "spot2"
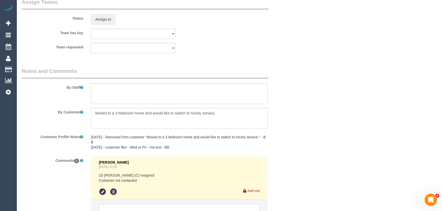
scroll to position [811, 0]
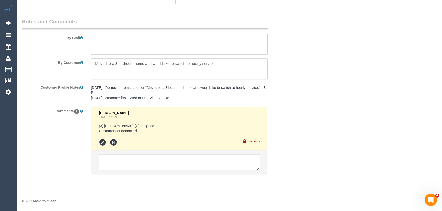
click at [119, 160] on textarea at bounding box center [179, 162] width 161 height 16
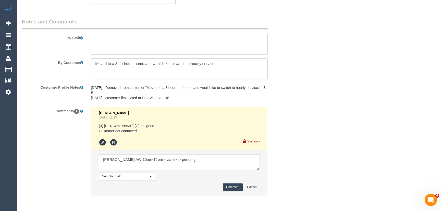
type textarea "Ken AW 10am-12pm - via text - pending"
click at [229, 187] on button "Comment" at bounding box center [233, 187] width 20 height 8
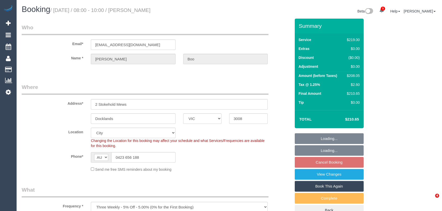
select select "VIC"
select select "string:stripe-pm_1Mb2sn2GScqysDRV3LqaYVhB"
select select "number:27"
select select "number:14"
select select "number:19"
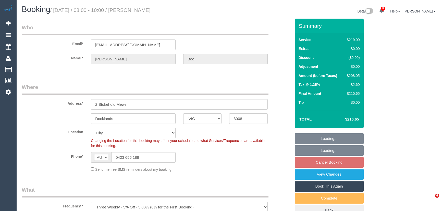
select select "number:24"
select select "number:34"
select select "number:13"
select select "spot2"
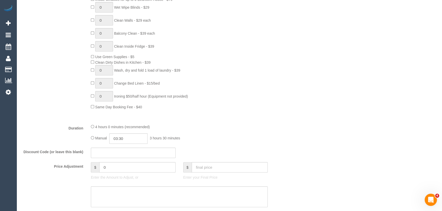
scroll to position [325, 0]
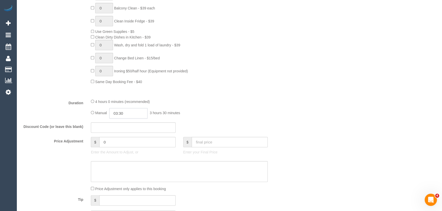
click at [135, 115] on input "03:30" at bounding box center [128, 113] width 38 height 10
click at [126, 130] on li "01:30" at bounding box center [122, 131] width 23 height 7
click at [133, 115] on input "01:30" at bounding box center [128, 113] width 38 height 10
type input "01:4"
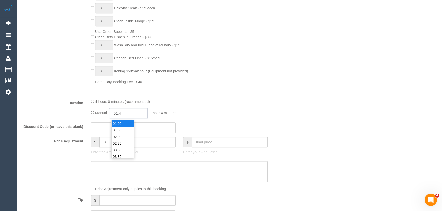
select select "spot19"
type input "01:45"
select select "spot36"
select select "spot53"
select select "spot70"
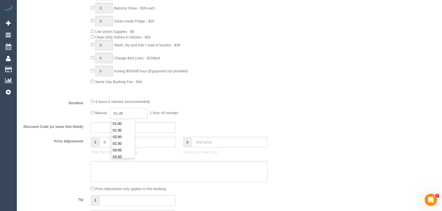
select select "spot87"
type input "01:45"
click at [253, 98] on fieldset "What Frequency * One Time Cleaning Weekly - 10% Off - 10.00% (0% for the First …" at bounding box center [156, 42] width 269 height 363
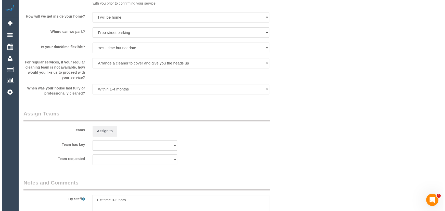
scroll to position [673, 0]
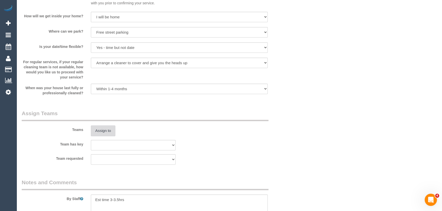
click at [102, 132] on button "Assign to" at bounding box center [103, 131] width 24 height 11
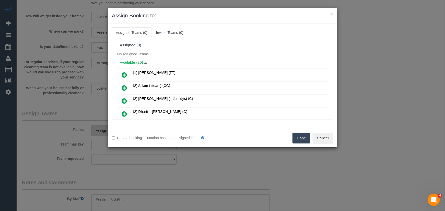
scroll to position [121, 0]
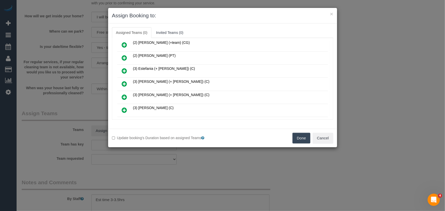
click at [123, 81] on icon at bounding box center [124, 84] width 5 height 6
click at [123, 94] on icon at bounding box center [124, 97] width 5 height 6
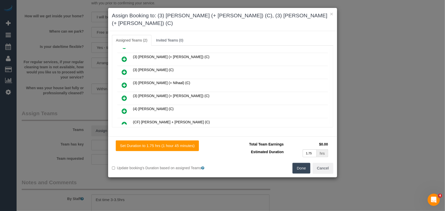
click at [124, 95] on icon at bounding box center [124, 98] width 5 height 6
click at [124, 84] on link at bounding box center [125, 85] width 12 height 10
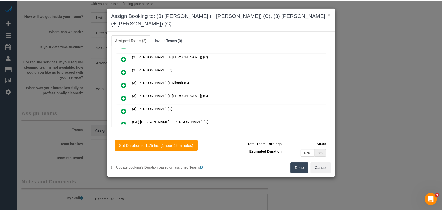
scroll to position [218, 0]
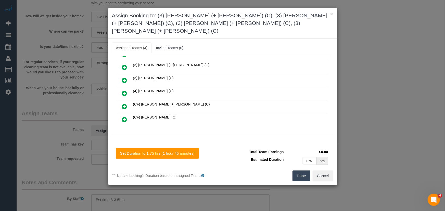
click at [302, 171] on button "Done" at bounding box center [302, 176] width 18 height 11
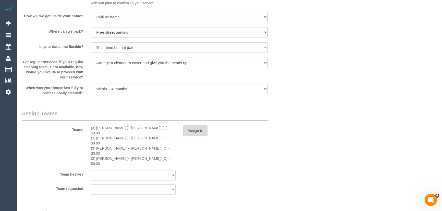
click at [200, 130] on button "Assign to" at bounding box center [195, 131] width 24 height 11
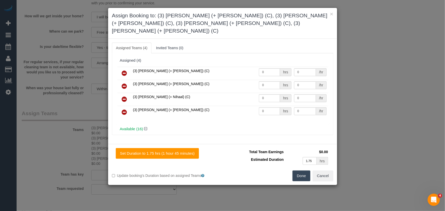
click at [125, 83] on icon at bounding box center [124, 86] width 5 height 6
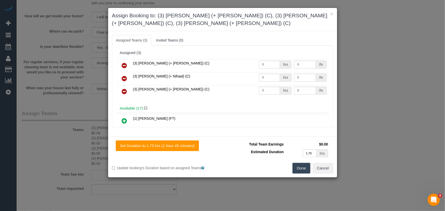
click at [127, 77] on icon at bounding box center [124, 79] width 5 height 6
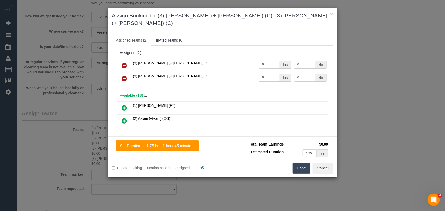
click at [297, 163] on button "Done" at bounding box center [302, 168] width 18 height 11
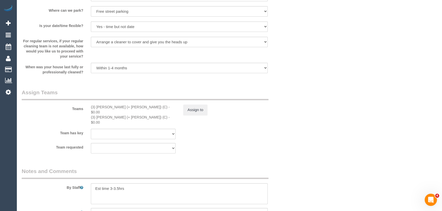
scroll to position [719, 0]
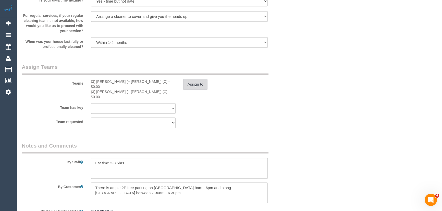
click at [195, 84] on button "Assign to" at bounding box center [195, 84] width 24 height 11
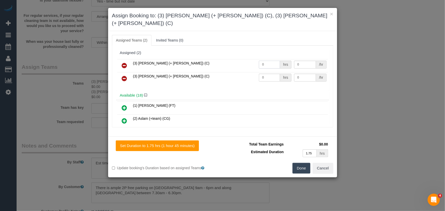
click at [270, 61] on input "0" at bounding box center [269, 65] width 21 height 8
type input "1"
type input "65"
click at [268, 77] on td "0 hrs" at bounding box center [275, 78] width 35 height 13
click at [269, 74] on input "0" at bounding box center [269, 78] width 21 height 8
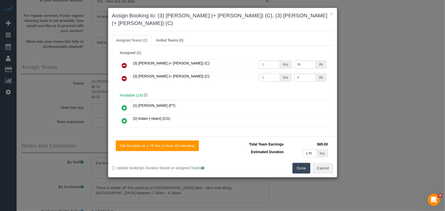
type input "1"
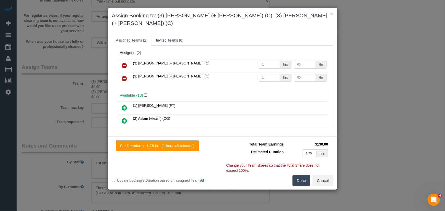
type input "65"
click at [307, 176] on button "Done" at bounding box center [302, 181] width 18 height 11
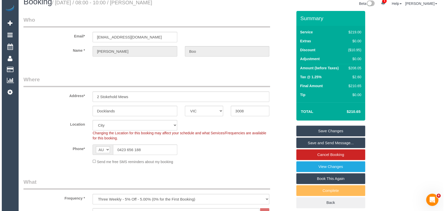
scroll to position [0, 0]
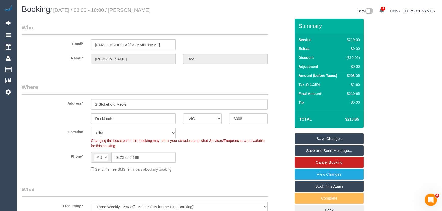
click at [144, 10] on small "/ September 19, 2025 / 08:00 - 10:00 / Ann Boo" at bounding box center [100, 10] width 100 height 6
click at [144, 11] on small "/ September 19, 2025 / 08:00 - 10:00 / Ann Boo" at bounding box center [100, 10] width 100 height 6
copy small "Ann Boo"
click at [330, 137] on link "Save Changes" at bounding box center [329, 138] width 69 height 11
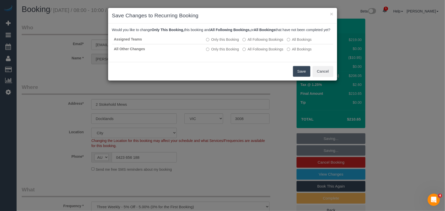
click at [303, 76] on button "Save" at bounding box center [301, 71] width 17 height 11
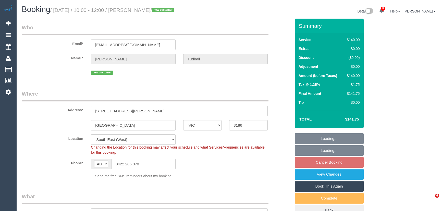
select select "VIC"
select select "string:stripe-pm_1S7Q472GScqysDRVAqfnxMSx"
select select "spot3"
select select "number:28"
select select "number:14"
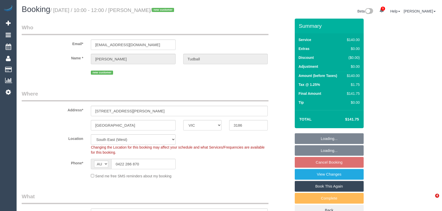
select select "number:19"
select select "number:22"
select select "number:35"
select select "number:12"
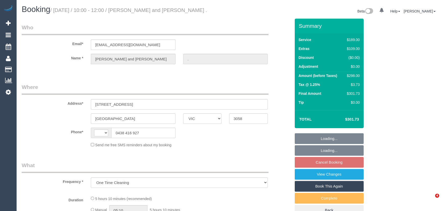
select select "VIC"
select select "string:AU"
select select "string:stripe-pm_1Rrt7v2GScqysDRVxKD1X8bU"
select select "number:29"
select select "number:14"
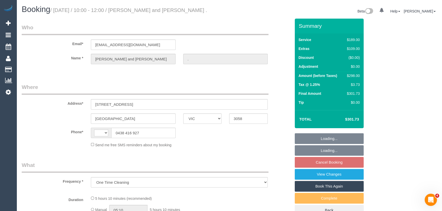
select select "number:19"
select select "number:24"
select select "number:26"
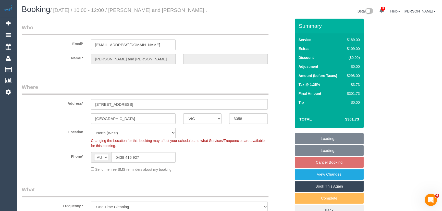
select select "object:855"
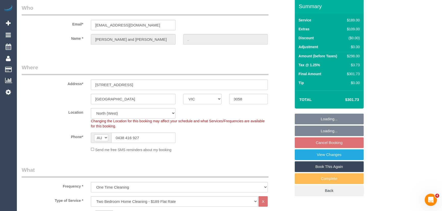
select select "spot3"
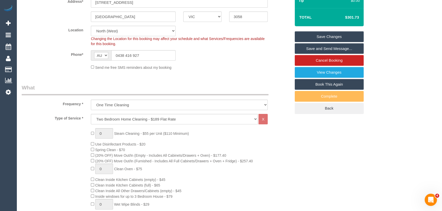
scroll to position [57, 0]
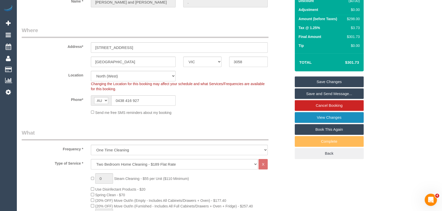
click at [319, 118] on link "View Changes" at bounding box center [329, 117] width 69 height 11
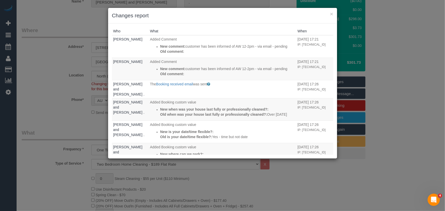
click at [65, 99] on div "× Changes report Who What When Jessica Trentin Added Comment New comment: custo…" at bounding box center [222, 105] width 445 height 211
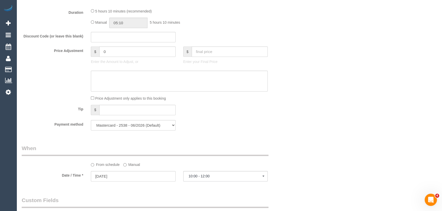
scroll to position [371, 0]
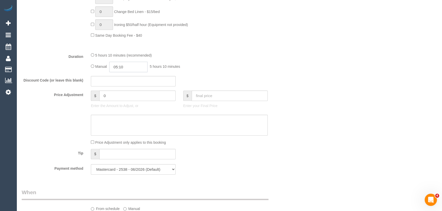
click at [132, 66] on input "05:10" at bounding box center [128, 67] width 38 height 10
click at [125, 101] on li "02:00" at bounding box center [122, 103] width 23 height 7
click at [128, 68] on input "02:00" at bounding box center [128, 67] width 38 height 10
type input "02:45"
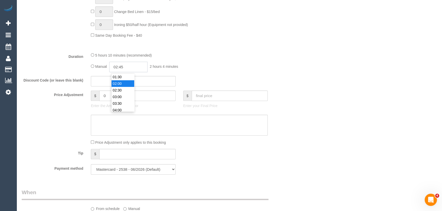
select select "spot24"
type input "02:45"
select select "spot45"
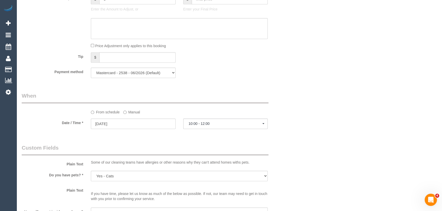
scroll to position [533, 0]
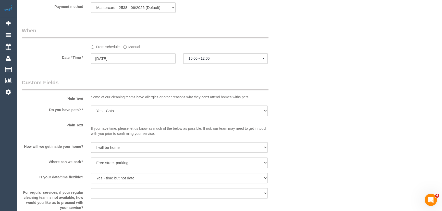
select select "spot66"
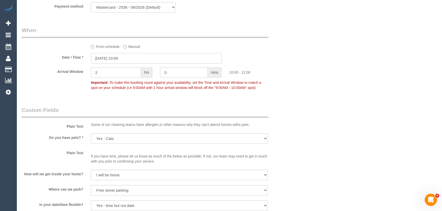
click at [132, 58] on input "19/09/2025 10:00" at bounding box center [156, 58] width 131 height 10
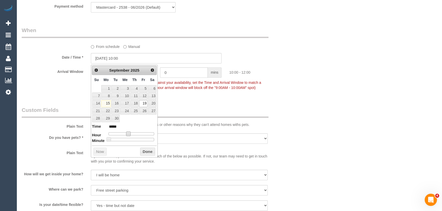
drag, startPoint x: 128, startPoint y: 133, endPoint x: 132, endPoint y: 133, distance: 4.3
click at [128, 133] on span at bounding box center [128, 134] width 5 height 5
click at [131, 133] on span at bounding box center [128, 134] width 5 height 5
type input "19/09/2025 11:00"
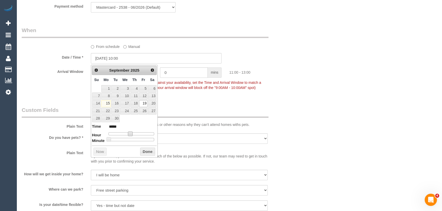
type input "*****"
type input "19/09/2025 12:00"
type input "*****"
click at [133, 133] on div at bounding box center [131, 133] width 46 height 3
click at [133, 133] on span at bounding box center [132, 134] width 5 height 5
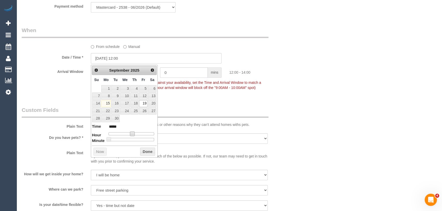
click at [133, 133] on span at bounding box center [132, 134] width 5 height 5
click at [223, 94] on fieldset "When From schedule Manual Date / Time * 19/09/2025 12:00 Arrival Window 2 hrs 0…" at bounding box center [156, 62] width 269 height 70
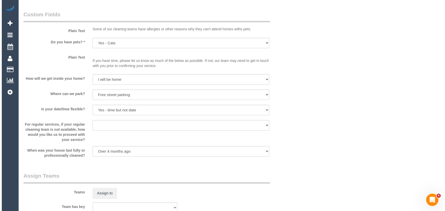
scroll to position [673, 0]
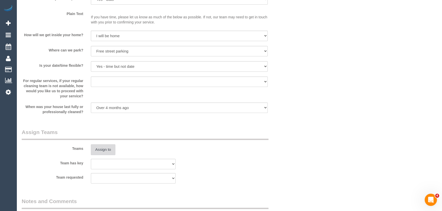
click at [105, 150] on button "Assign to" at bounding box center [103, 149] width 24 height 11
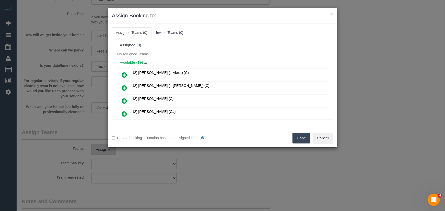
scroll to position [211, 0]
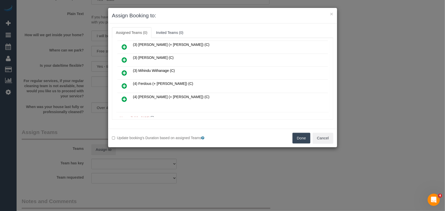
click at [124, 83] on icon at bounding box center [124, 86] width 5 height 6
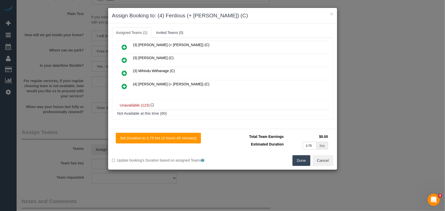
click at [124, 83] on icon at bounding box center [124, 86] width 5 height 6
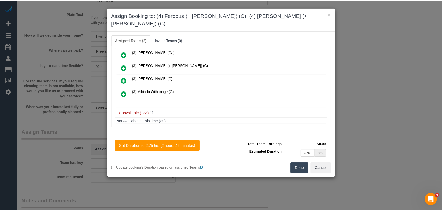
scroll to position [235, 0]
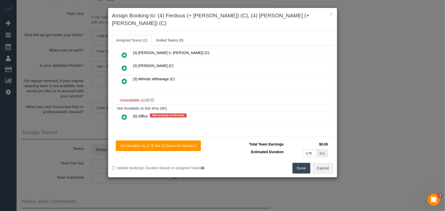
click at [307, 163] on button "Done" at bounding box center [302, 168] width 18 height 11
click at [307, 163] on div "Done Cancel" at bounding box center [280, 168] width 115 height 11
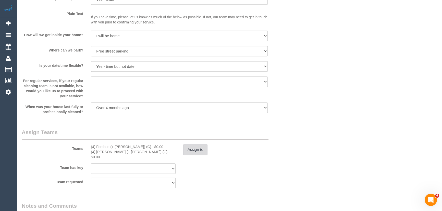
click at [200, 155] on button "Assign to" at bounding box center [195, 149] width 24 height 11
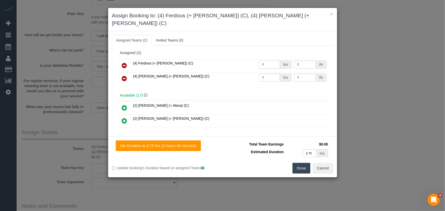
click at [267, 61] on input "0" at bounding box center [269, 65] width 21 height 8
type input "1"
type input "95"
click at [264, 75] on td "0 hrs" at bounding box center [275, 78] width 35 height 13
click at [269, 62] on td "1 hrs" at bounding box center [275, 65] width 35 height 13
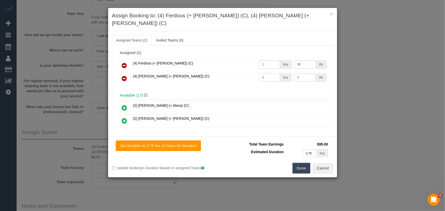
click at [268, 74] on input "0" at bounding box center [269, 78] width 21 height 8
type input "1"
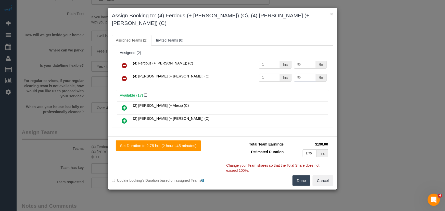
type input "95"
click at [304, 176] on button "Done" at bounding box center [302, 181] width 18 height 11
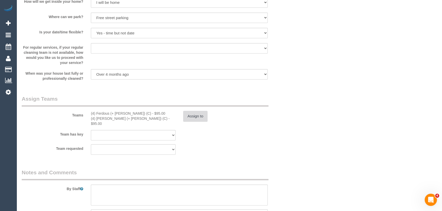
scroll to position [742, 0]
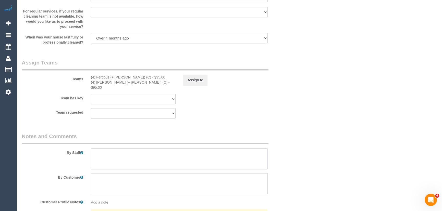
click at [111, 148] on textarea at bounding box center [179, 158] width 177 height 21
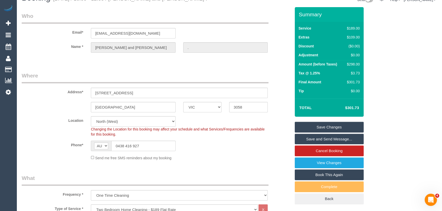
scroll to position [0, 0]
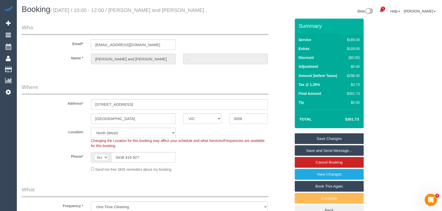
type textarea "Estimated time: 5-5.5 hours"
click at [329, 140] on link "Save Changes" at bounding box center [329, 138] width 69 height 11
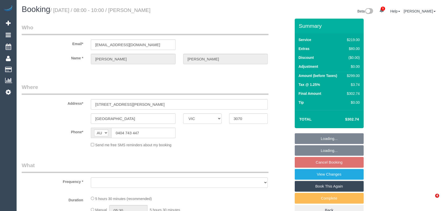
select select "VIC"
select select "number:28"
select select "number:14"
select select "number:19"
select select "number:24"
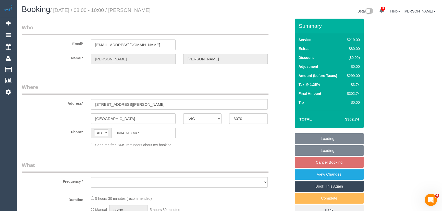
select select "number:26"
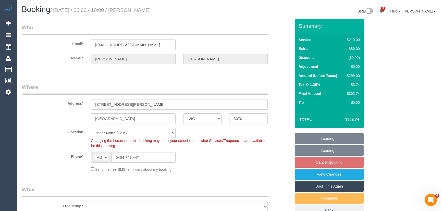
select select "string:stripe-pm_1QUH2k2GScqysDRVK8kaT0A8"
select select "object:1637"
select select "spot2"
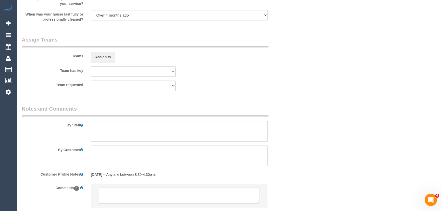
scroll to position [771, 0]
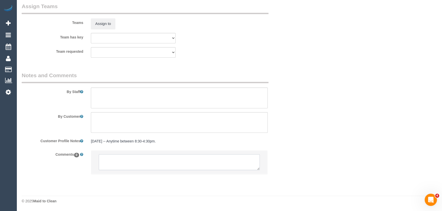
click at [133, 163] on textarea at bounding box center [179, 162] width 161 height 16
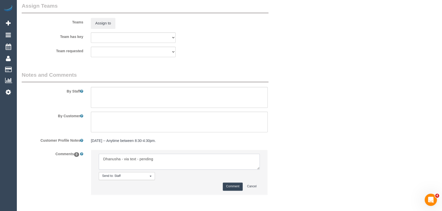
type textarea "Dhanusha - via text - pending"
click at [227, 185] on button "Comment" at bounding box center [233, 187] width 20 height 8
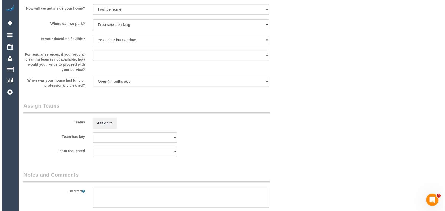
scroll to position [673, 0]
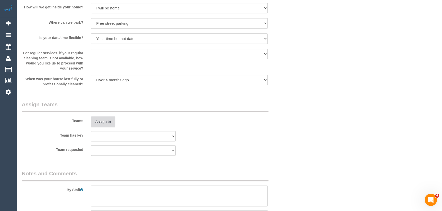
click at [105, 122] on button "Assign to" at bounding box center [103, 122] width 24 height 11
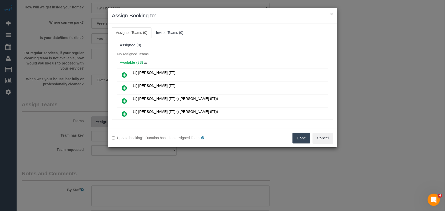
scroll to position [1359, 0]
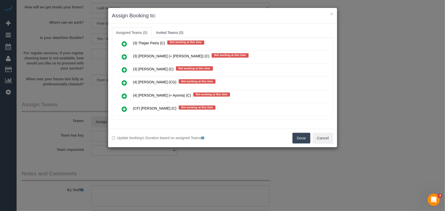
click at [125, 106] on icon at bounding box center [124, 109] width 5 height 6
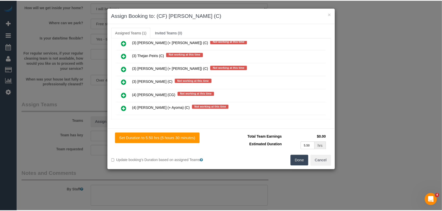
scroll to position [1371, 0]
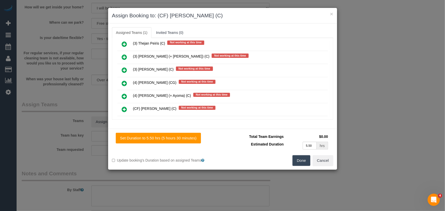
click at [298, 163] on button "Done" at bounding box center [302, 160] width 18 height 11
click at [298, 163] on div "Set Duration to 5.50 hrs (5 hours 30 minutes) Total Team Earnings $0.00 Estimat…" at bounding box center [222, 149] width 229 height 41
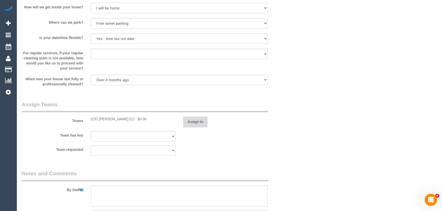
click at [196, 123] on button "Assign to" at bounding box center [195, 122] width 24 height 11
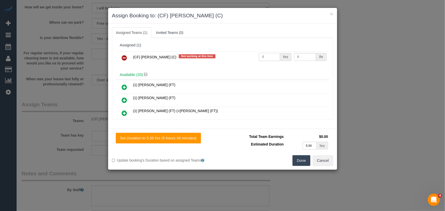
click at [265, 57] on input "0" at bounding box center [269, 57] width 21 height 8
type input "1"
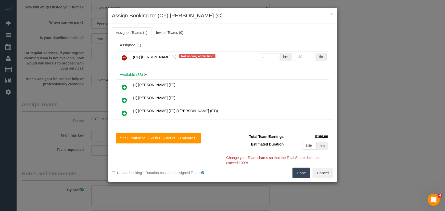
type input "190"
click at [298, 175] on button "Done" at bounding box center [302, 173] width 18 height 11
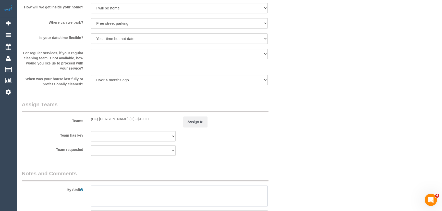
click at [122, 188] on textarea at bounding box center [179, 196] width 177 height 21
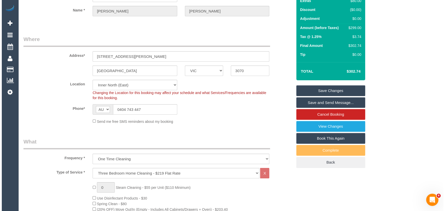
scroll to position [0, 0]
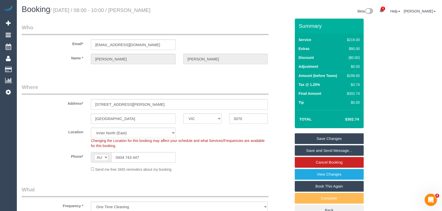
type textarea "Estimated time: 4.5-5.5 hours"
click at [147, 10] on small "/ September 19, 2025 / 08:00 - 10:00 / Jess Briscoe" at bounding box center [100, 10] width 100 height 6
copy small "Jess Briscoe"
click at [323, 139] on link "Save Changes" at bounding box center [329, 138] width 69 height 11
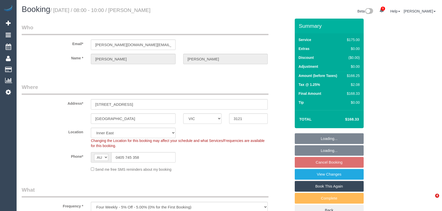
select select "VIC"
select select "object:613"
select select "string:stripe-pm_1PjWew2GScqysDRVhZS5Icoo"
select select "spot2"
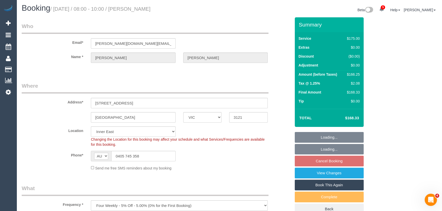
select select "150"
select select "number:28"
select select "number:14"
select select "number:18"
select select "number:24"
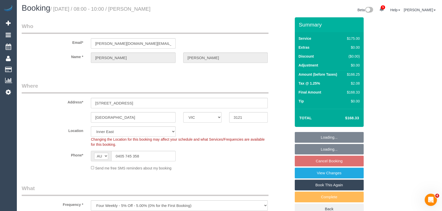
select select "number:13"
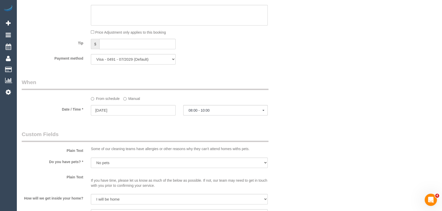
scroll to position [510, 0]
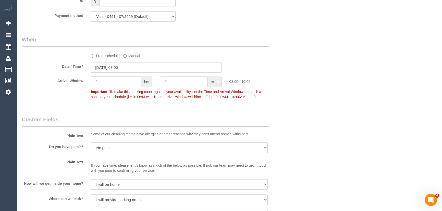
click at [132, 69] on input "19/09/2025 08:00" at bounding box center [156, 67] width 131 height 10
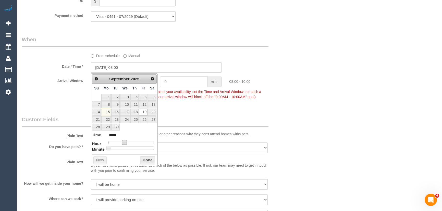
click at [126, 141] on span at bounding box center [124, 142] width 5 height 5
click at [127, 142] on span at bounding box center [124, 142] width 5 height 5
type input "19/09/2025 09:00"
type input "*****"
click at [127, 142] on div at bounding box center [131, 142] width 46 height 3
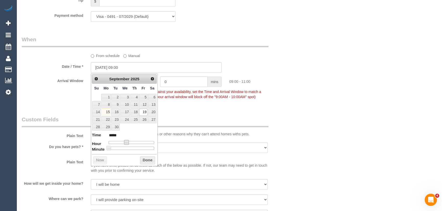
type input "19/09/2025 10:00"
type input "*****"
click at [129, 142] on div at bounding box center [131, 142] width 46 height 3
click at [129, 142] on span at bounding box center [128, 142] width 5 height 5
click at [199, 103] on fieldset "When From schedule Manual Date / Time * 19/09/2025 10:00 Arrival Window 2 hrs 0…" at bounding box center [156, 71] width 269 height 70
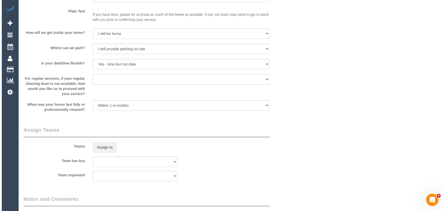
scroll to position [719, 0]
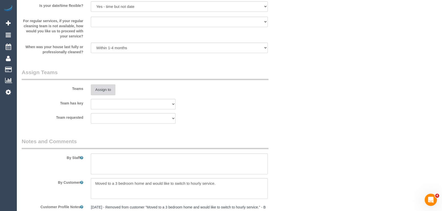
click at [96, 89] on button "Assign to" at bounding box center [103, 89] width 24 height 11
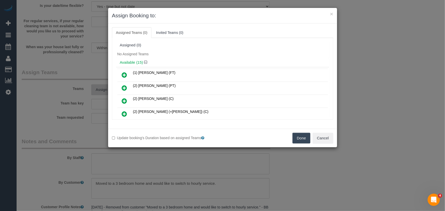
scroll to position [83, 0]
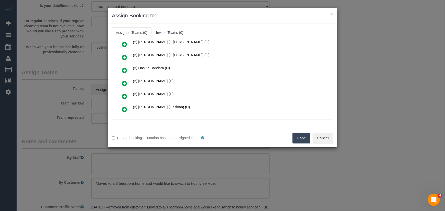
drag, startPoint x: 125, startPoint y: 80, endPoint x: 139, endPoint y: 89, distance: 16.4
click at [125, 80] on icon at bounding box center [124, 83] width 5 height 6
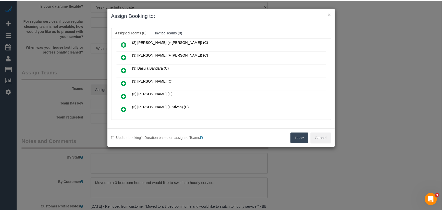
scroll to position [95, 0]
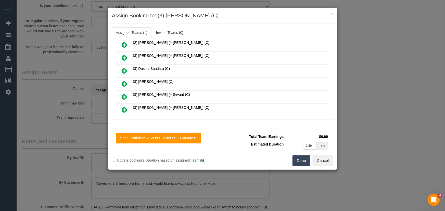
click at [307, 164] on button "Done" at bounding box center [302, 160] width 18 height 11
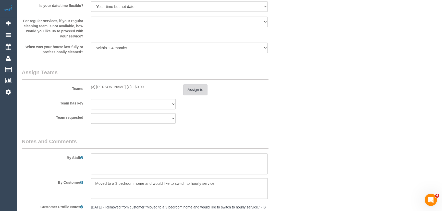
click at [198, 92] on button "Assign to" at bounding box center [195, 89] width 24 height 11
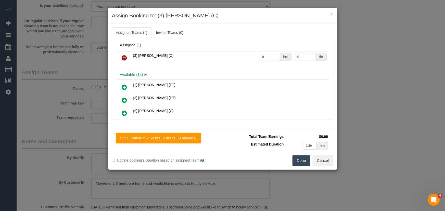
click at [269, 56] on input "0" at bounding box center [269, 57] width 21 height 8
type input "2.5"
type input "35"
click at [301, 161] on button "Done" at bounding box center [302, 160] width 18 height 11
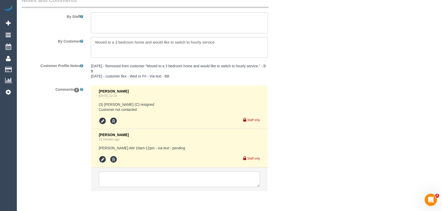
scroll to position [877, 0]
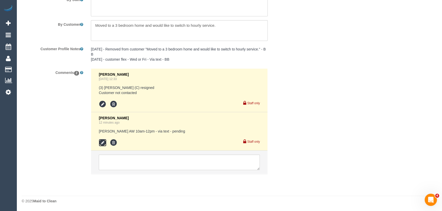
click at [100, 143] on icon at bounding box center [103, 143] width 8 height 8
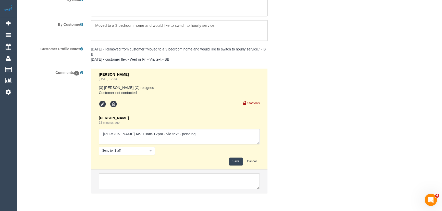
click at [186, 136] on textarea at bounding box center [179, 137] width 161 height 16
type textarea "Ken AW 10am-12pm - via text - confirmed Customer has been informed of AW - via …"
click at [234, 159] on button "Save" at bounding box center [236, 162] width 14 height 8
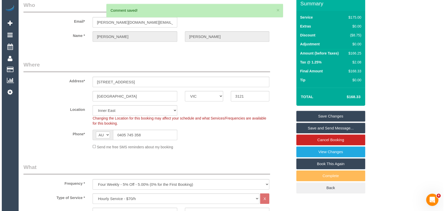
scroll to position [0, 0]
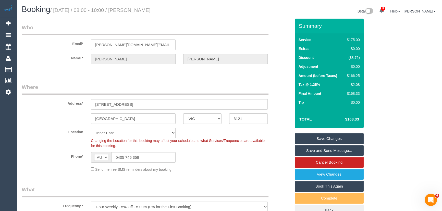
click at [145, 9] on small "/ September 19, 2025 / 08:00 - 10:00 / Haley Bullen" at bounding box center [100, 10] width 100 height 6
copy small "Haley Bullen"
click at [163, 44] on input "bullen.business.solutions@gmail.com" at bounding box center [133, 45] width 85 height 10
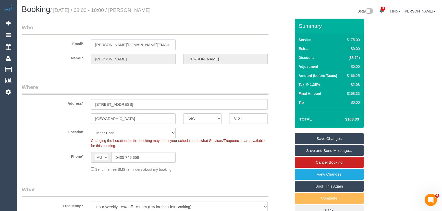
click at [163, 44] on input "bullen.business.solutions@gmail.com" at bounding box center [133, 45] width 85 height 10
click at [326, 136] on link "Save Changes" at bounding box center [329, 138] width 69 height 11
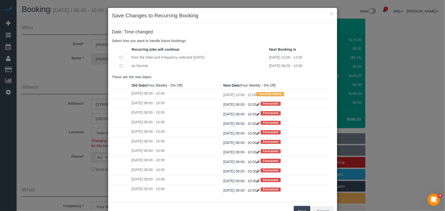
click at [300, 207] on button "Next" at bounding box center [302, 211] width 17 height 11
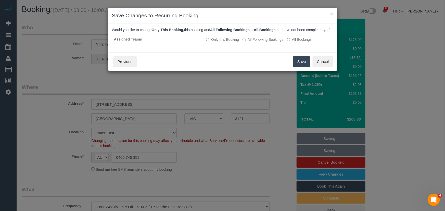
click at [297, 67] on button "Save" at bounding box center [301, 61] width 17 height 11
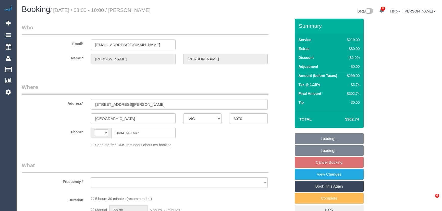
select select "VIC"
select select "string:stripe-pm_1QUH2k2GScqysDRVK8kaT0A8"
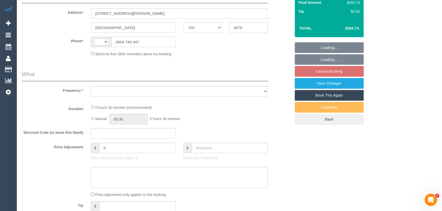
select select "string:AU"
select select "object:594"
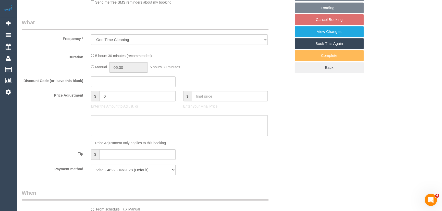
select select "number:28"
select select "number:14"
select select "number:19"
select select "number:24"
select select "number:26"
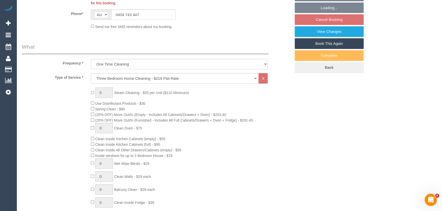
select select "object:1661"
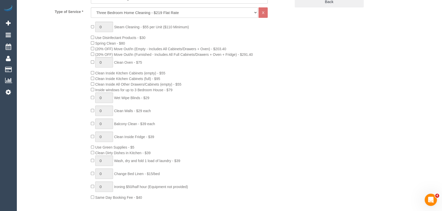
select select "spot2"
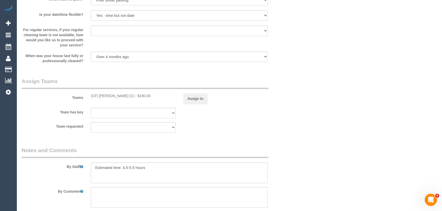
scroll to position [810, 0]
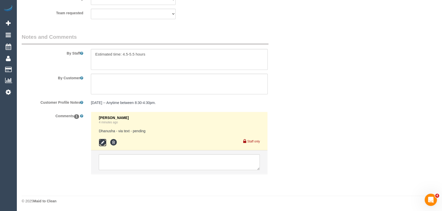
click at [103, 143] on icon at bounding box center [103, 143] width 8 height 8
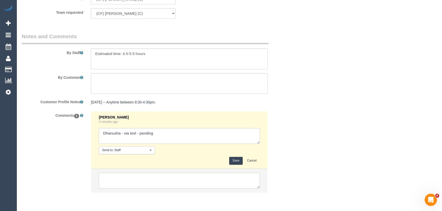
click at [175, 136] on textarea at bounding box center [179, 136] width 161 height 16
type textarea "Dhanusha - via text - confirmed"
click at [238, 164] on button "Save" at bounding box center [236, 161] width 14 height 8
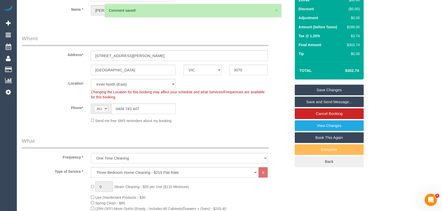
scroll to position [0, 0]
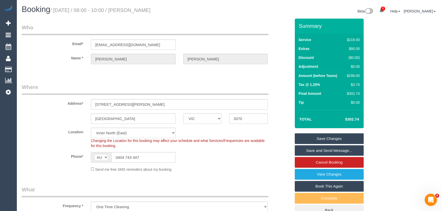
click at [314, 151] on link "Save and Send Message..." at bounding box center [329, 150] width 69 height 11
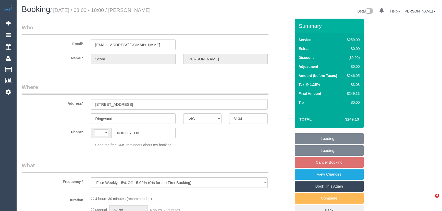
select select "VIC"
select select "string:stripe-pm_1NOacj2GScqysDRVCgKmUEQz"
select select "number:28"
select select "number:14"
select select "number:18"
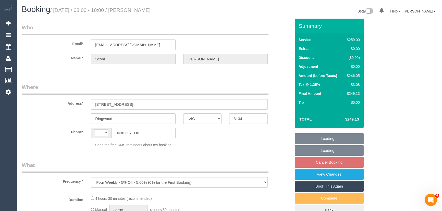
select select "number:22"
select select "number:34"
select select "number:13"
select select "string:AU"
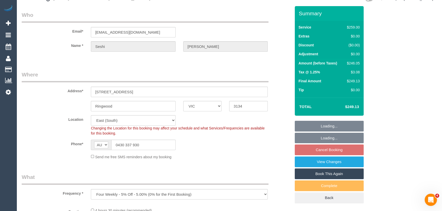
select select "object:826"
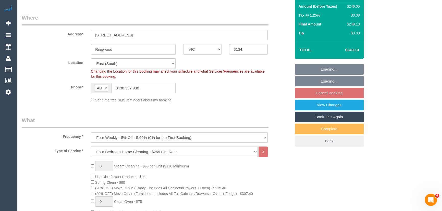
select select "spot2"
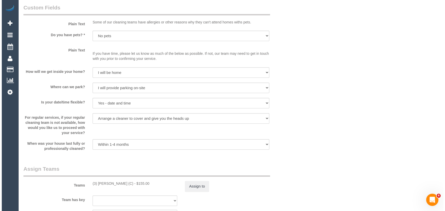
scroll to position [649, 0]
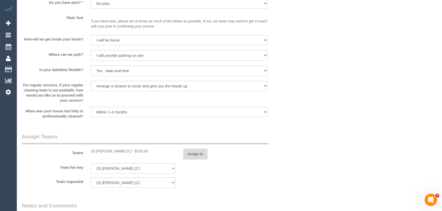
click at [196, 155] on button "Assign to" at bounding box center [195, 154] width 24 height 11
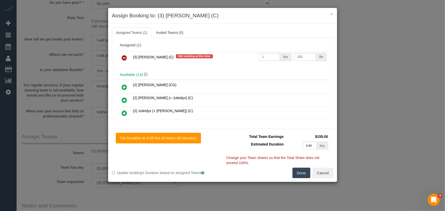
click at [125, 55] on icon at bounding box center [124, 58] width 5 height 6
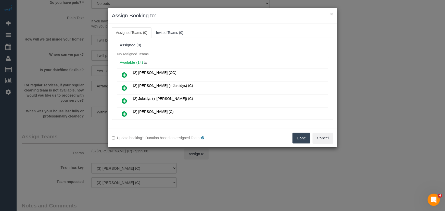
scroll to position [70, 0]
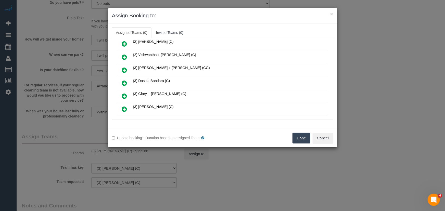
click at [125, 81] on icon at bounding box center [124, 83] width 5 height 6
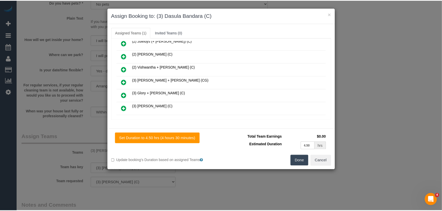
scroll to position [82, 0]
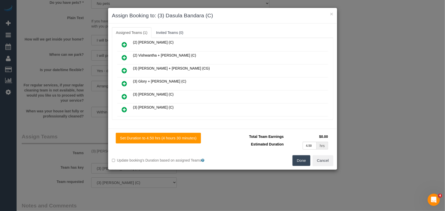
click at [305, 161] on button "Done" at bounding box center [302, 160] width 18 height 11
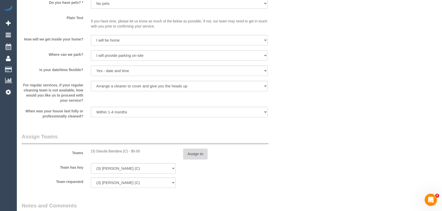
click at [199, 156] on button "Assign to" at bounding box center [195, 154] width 24 height 11
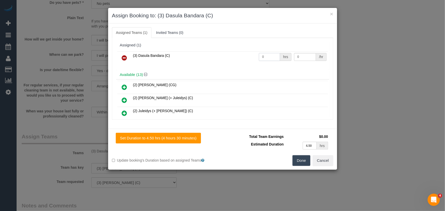
click at [270, 58] on input "0" at bounding box center [269, 57] width 21 height 8
type input "1"
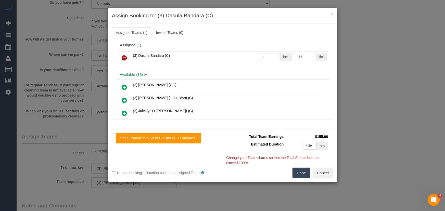
type input "155"
click at [304, 173] on button "Done" at bounding box center [302, 173] width 18 height 11
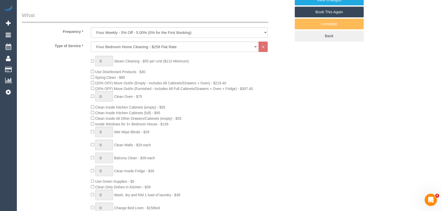
scroll to position [0, 0]
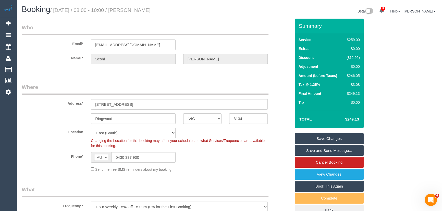
click at [145, 8] on small "/ September 19, 2025 / 08:00 - 10:00 / Seshi Wijayaratne" at bounding box center [100, 10] width 100 height 6
copy small "[PERSON_NAME]"
drag, startPoint x: 315, startPoint y: 138, endPoint x: 311, endPoint y: 134, distance: 5.5
click at [315, 138] on link "Save Changes" at bounding box center [329, 138] width 69 height 11
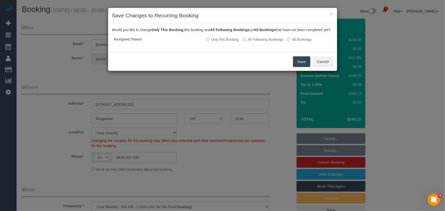
click at [302, 67] on button "Save" at bounding box center [301, 61] width 17 height 11
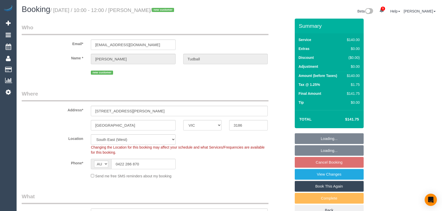
select select "VIC"
select select "spot3"
select select "number:28"
select select "number:14"
select select "number:19"
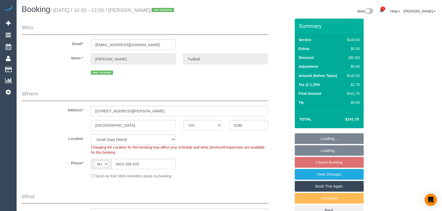
select select "number:22"
select select "number:35"
select select "number:12"
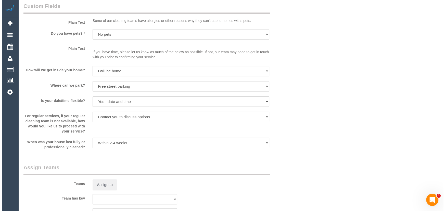
scroll to position [649, 0]
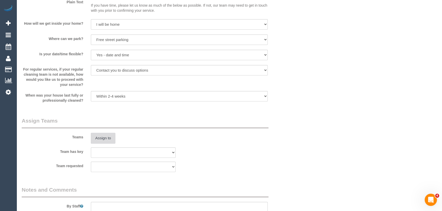
click at [107, 142] on button "Assign to" at bounding box center [103, 138] width 24 height 11
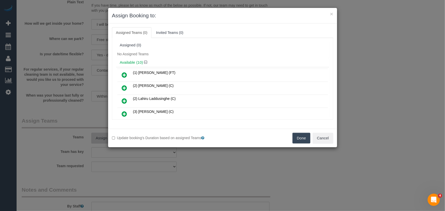
scroll to position [567, 0]
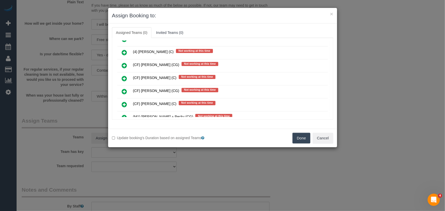
drag, startPoint x: 124, startPoint y: 80, endPoint x: 130, endPoint y: 82, distance: 6.5
click at [124, 89] on icon at bounding box center [124, 92] width 5 height 6
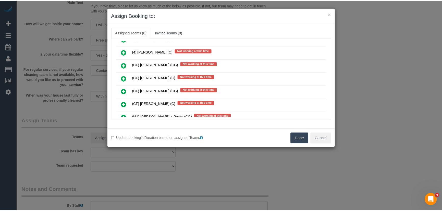
scroll to position [579, 0]
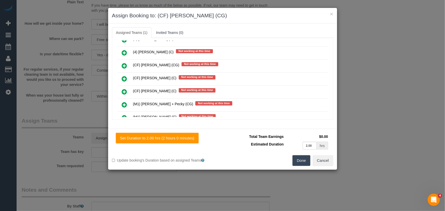
click at [301, 160] on button "Done" at bounding box center [302, 160] width 18 height 11
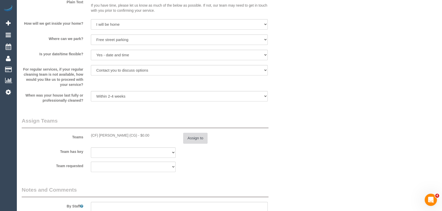
click at [188, 140] on button "Assign to" at bounding box center [195, 138] width 24 height 11
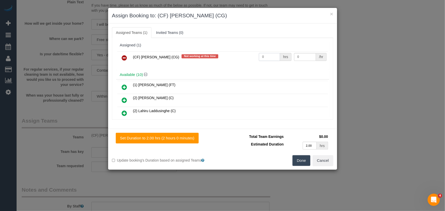
click at [268, 57] on input "0" at bounding box center [269, 57] width 21 height 8
type input "2"
click at [298, 159] on button "Done" at bounding box center [302, 160] width 18 height 11
type input "38.5"
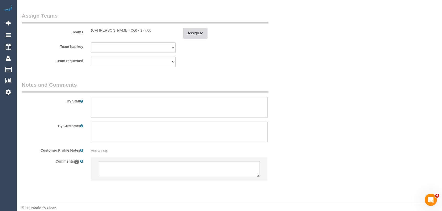
scroll to position [761, 0]
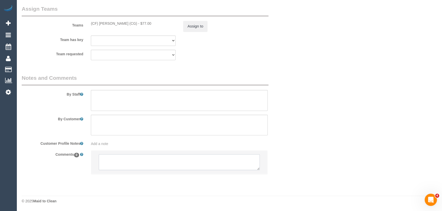
click at [137, 159] on textarea at bounding box center [179, 162] width 161 height 16
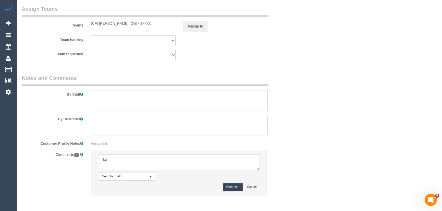
type textarea "k"
type textarea "Kasun - via text - pending"
click at [231, 188] on button "Comment" at bounding box center [233, 187] width 20 height 8
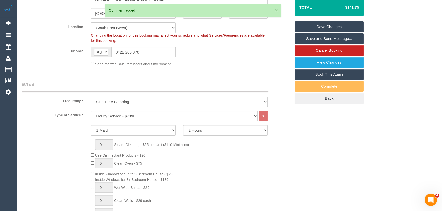
scroll to position [0, 0]
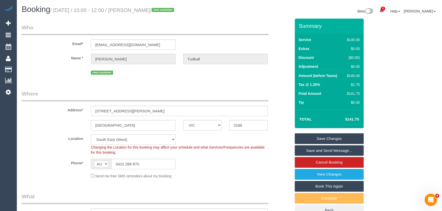
click at [145, 11] on small "/ [DATE] / 10:00 - 12:00 / [PERSON_NAME] / new customer" at bounding box center [112, 10] width 125 height 6
copy small "[PERSON_NAME]"
click at [326, 137] on link "Save Changes" at bounding box center [329, 138] width 69 height 11
